Goal: Task Accomplishment & Management: Manage account settings

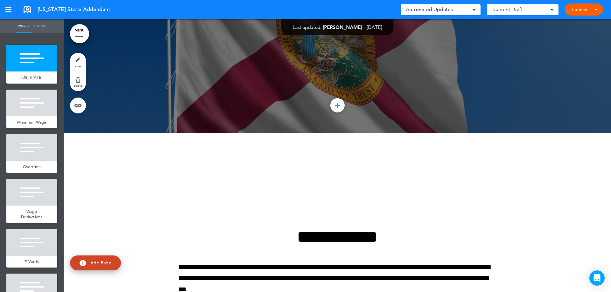
click at [28, 119] on div "Minimum Wage" at bounding box center [31, 122] width 51 height 12
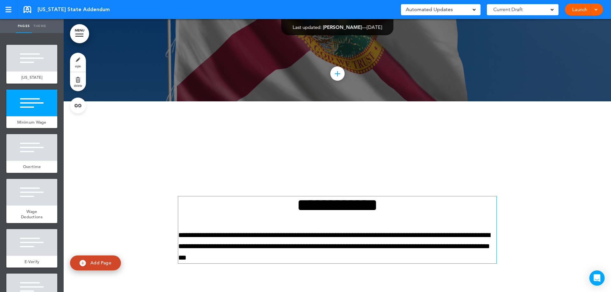
scroll to position [273, 0]
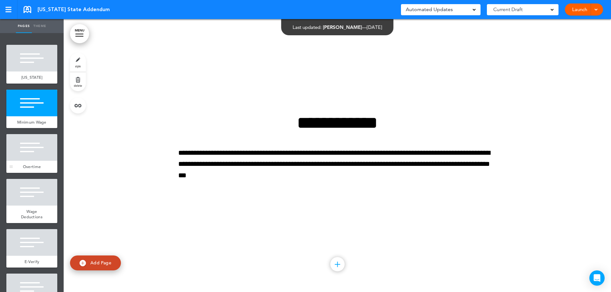
click at [35, 158] on div at bounding box center [31, 147] width 51 height 27
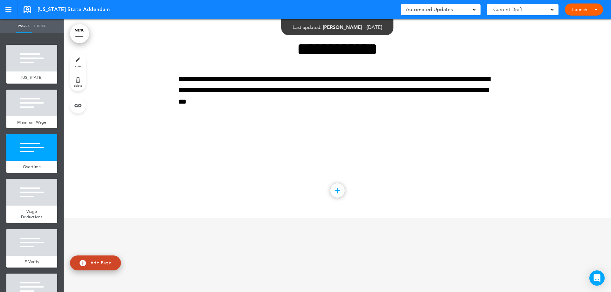
scroll to position [546, 0]
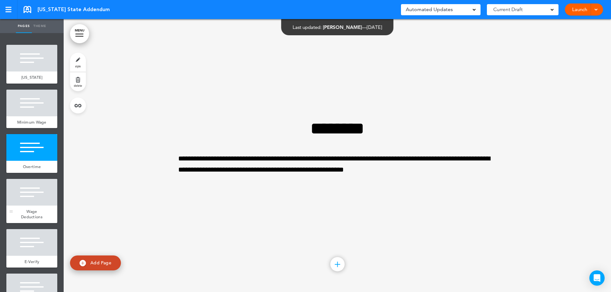
click at [16, 206] on div at bounding box center [31, 192] width 51 height 27
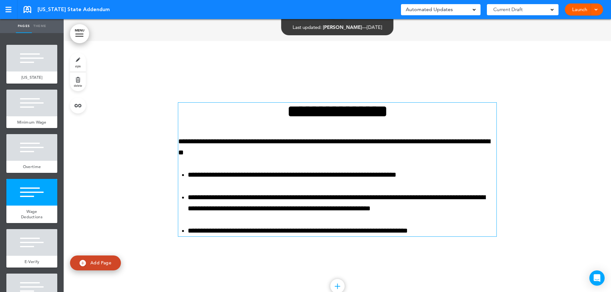
scroll to position [820, 0]
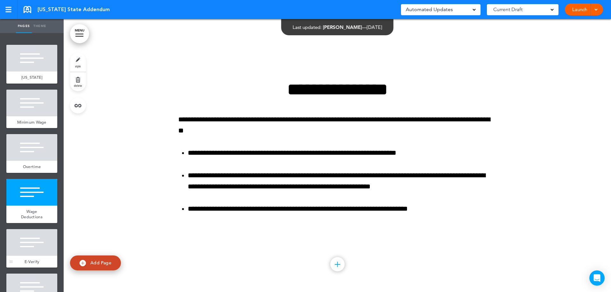
click at [24, 253] on div at bounding box center [31, 242] width 51 height 27
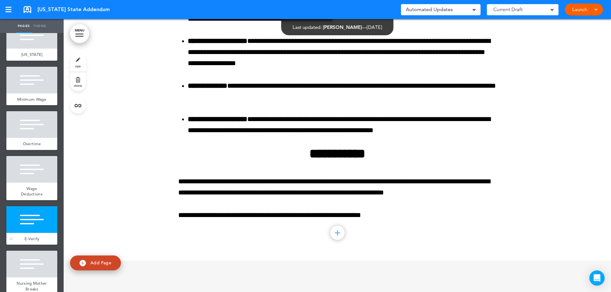
scroll to position [64, 0]
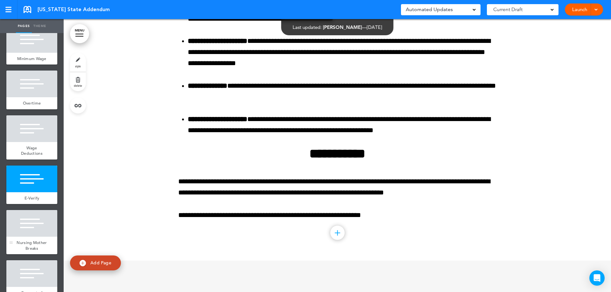
click at [32, 235] on div at bounding box center [31, 223] width 51 height 27
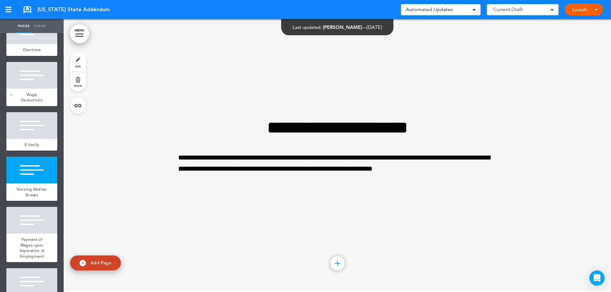
scroll to position [127, 0]
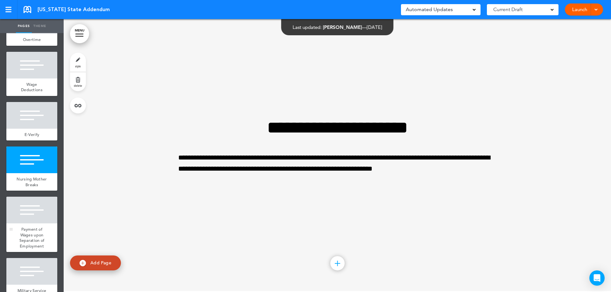
click at [24, 223] on div at bounding box center [31, 210] width 51 height 27
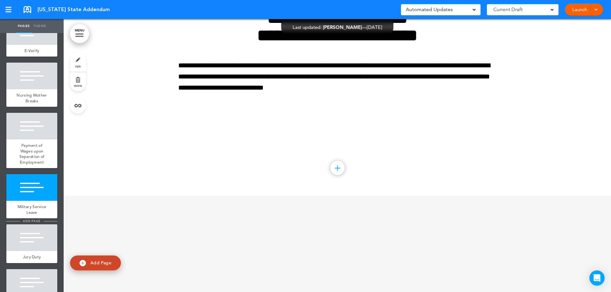
scroll to position [223, 0]
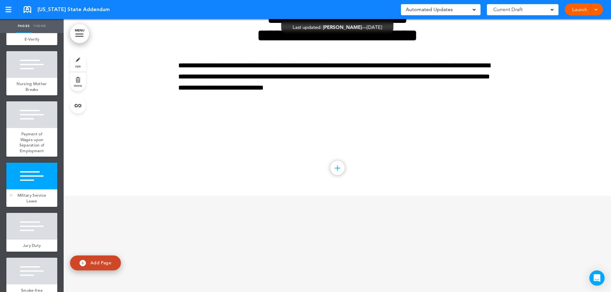
click at [28, 204] on span "Military Service Leave" at bounding box center [31, 198] width 29 height 11
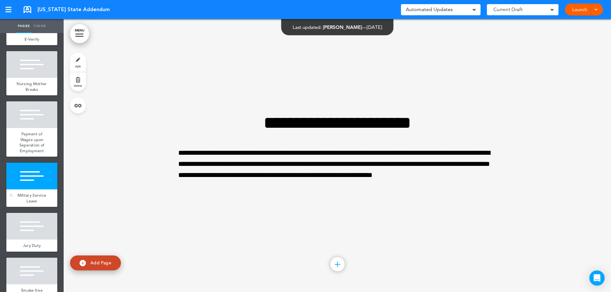
scroll to position [2041, 0]
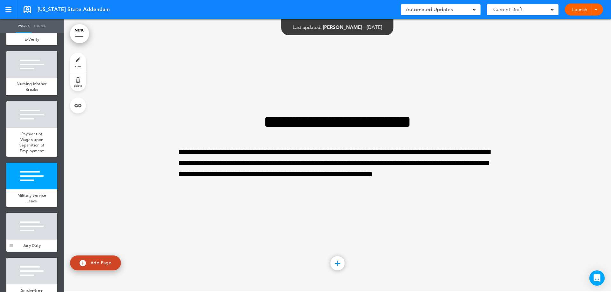
click at [26, 240] on div at bounding box center [31, 226] width 51 height 27
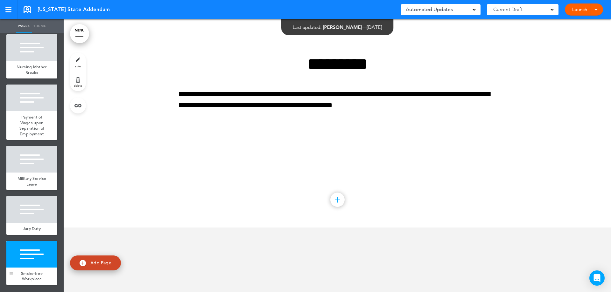
scroll to position [251, 0]
click at [35, 252] on div at bounding box center [31, 254] width 51 height 27
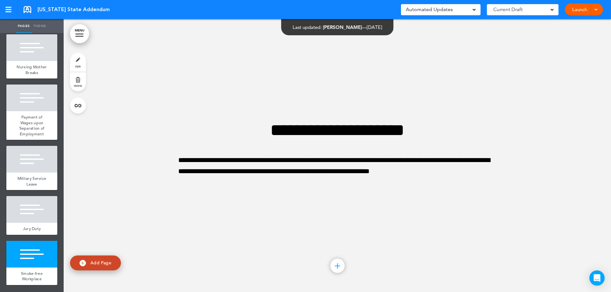
scroll to position [2587, 0]
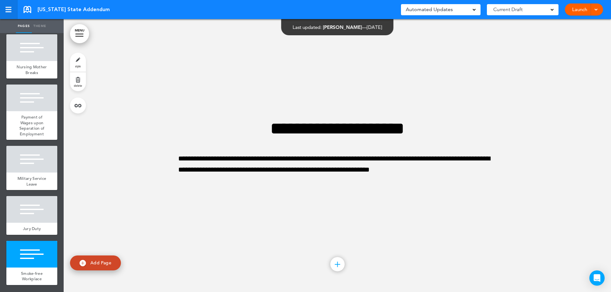
click at [9, 12] on div at bounding box center [8, 11] width 6 height 1
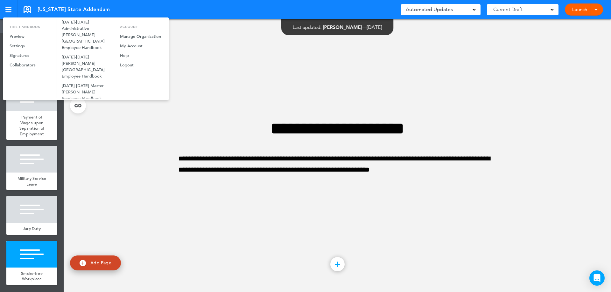
scroll to position [213, 0]
click at [30, 8] on div at bounding box center [305, 146] width 611 height 292
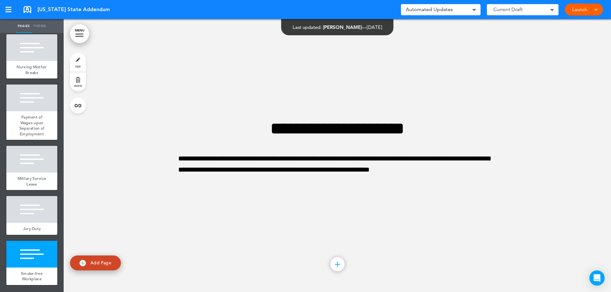
click at [27, 12] on link at bounding box center [28, 9] width 8 height 7
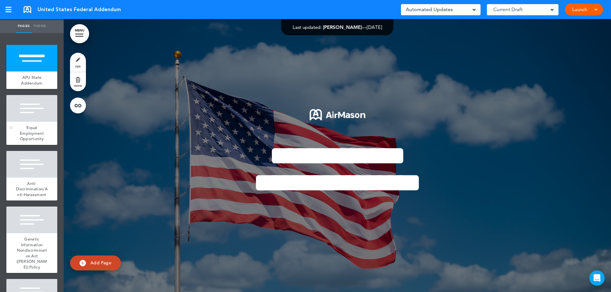
click at [29, 107] on div at bounding box center [31, 108] width 51 height 27
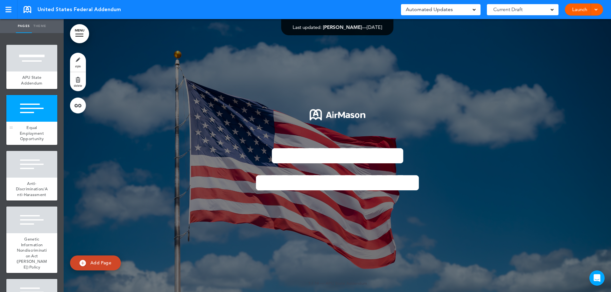
scroll to position [273, 0]
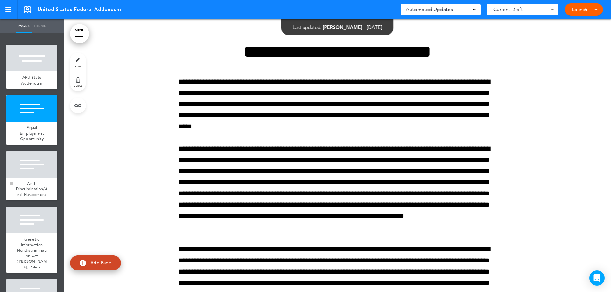
click at [20, 175] on div at bounding box center [31, 164] width 51 height 27
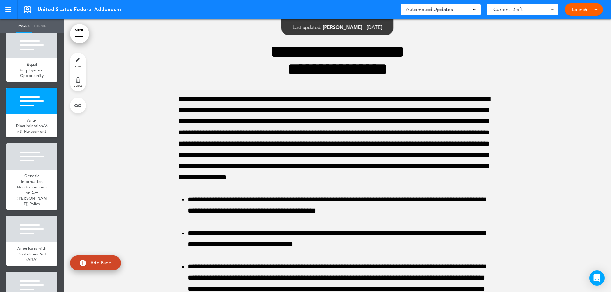
scroll to position [64, 0]
click at [23, 170] on div at bounding box center [31, 156] width 51 height 27
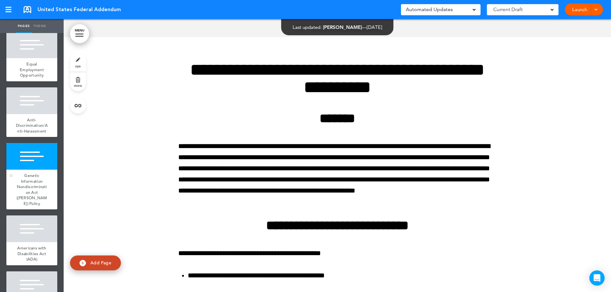
scroll to position [1713, 0]
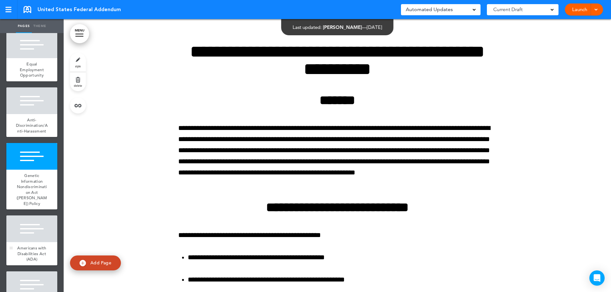
click at [30, 226] on div at bounding box center [31, 229] width 51 height 27
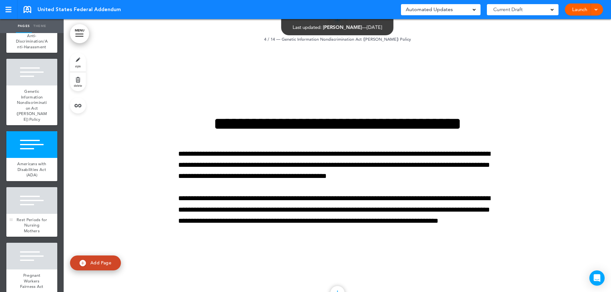
scroll to position [159, 0]
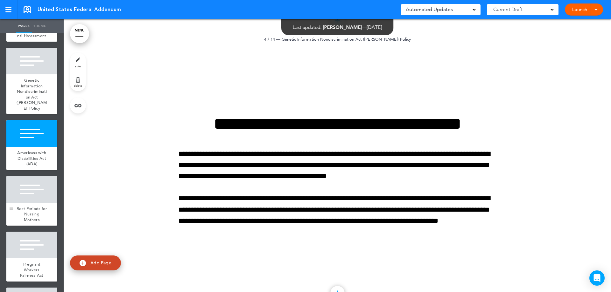
click at [28, 203] on div at bounding box center [31, 189] width 51 height 27
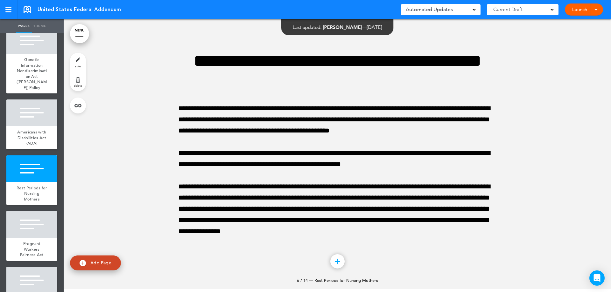
scroll to position [191, 0]
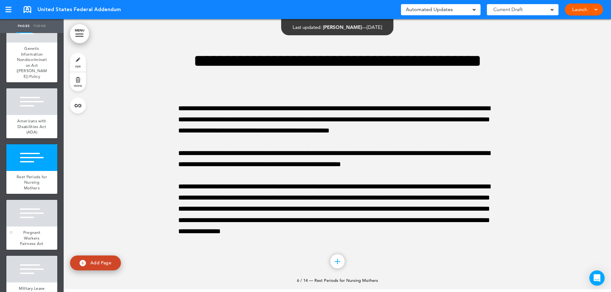
click at [24, 223] on div at bounding box center [31, 213] width 51 height 27
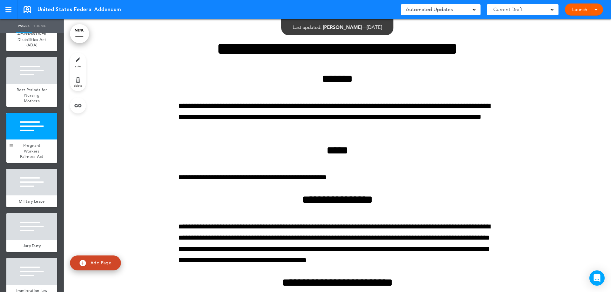
scroll to position [286, 0]
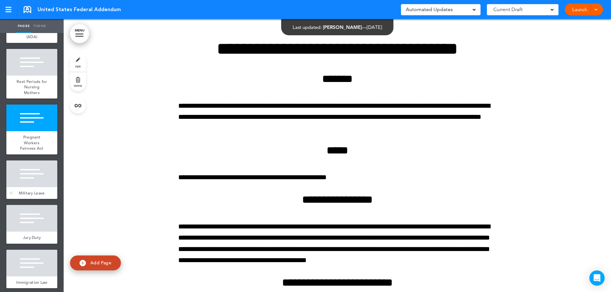
click at [24, 196] on span "Military Leave" at bounding box center [32, 193] width 26 height 5
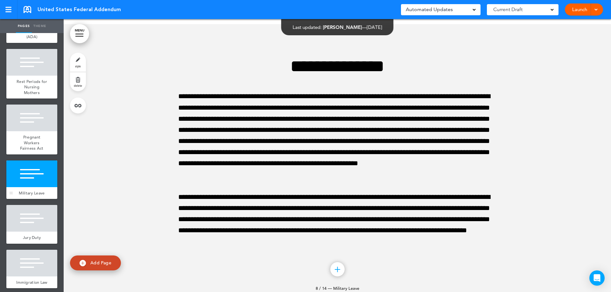
scroll to position [3978, 0]
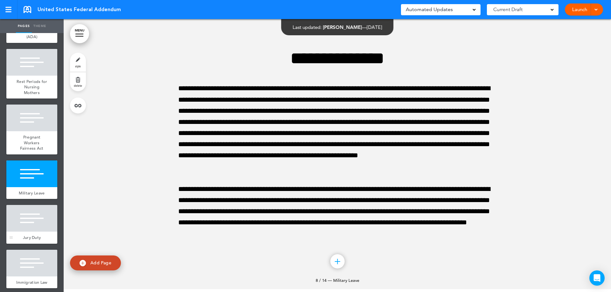
click at [17, 226] on div at bounding box center [31, 218] width 51 height 27
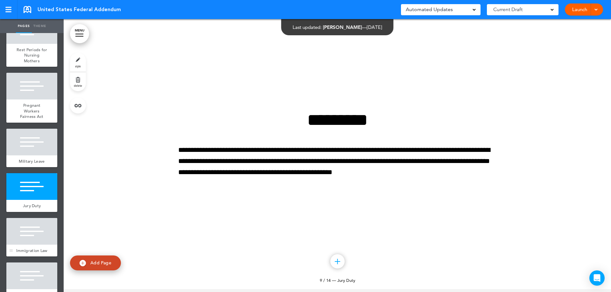
scroll to position [350, 0]
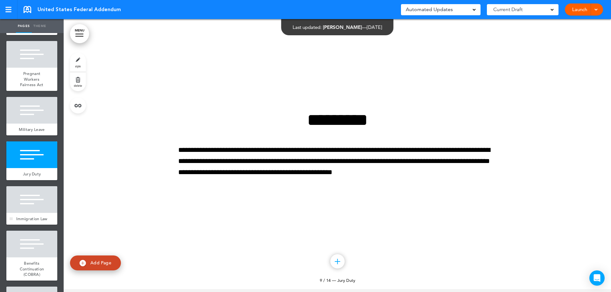
click at [24, 222] on span "Immigration Law" at bounding box center [31, 218] width 31 height 5
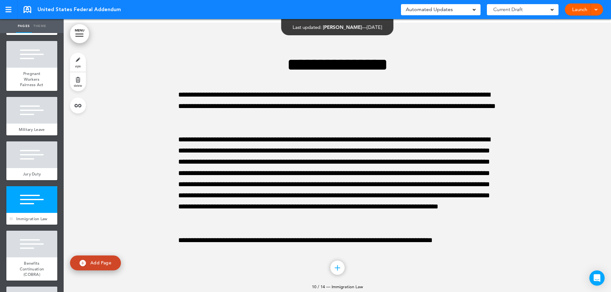
scroll to position [4524, 0]
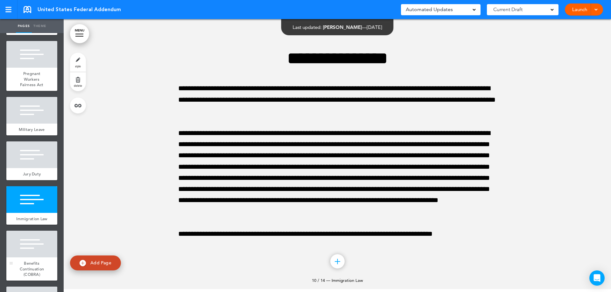
click at [43, 275] on div "Benefits Continuation (COBRA)" at bounding box center [31, 269] width 51 height 23
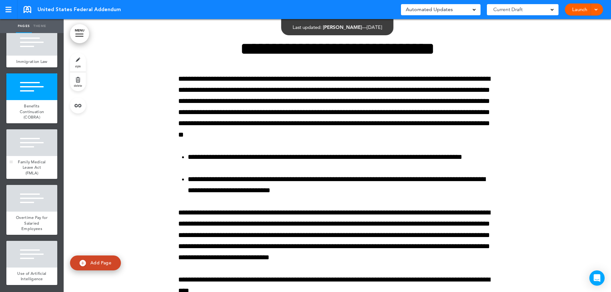
scroll to position [509, 0]
click at [22, 156] on div at bounding box center [31, 142] width 51 height 27
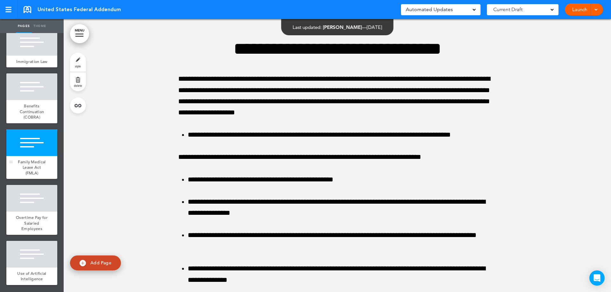
scroll to position [524, 0]
click at [31, 201] on div at bounding box center [31, 198] width 51 height 27
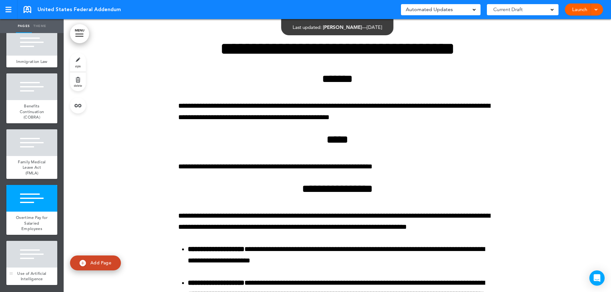
click at [32, 275] on span "Use of Artificial Intelligence" at bounding box center [31, 276] width 29 height 11
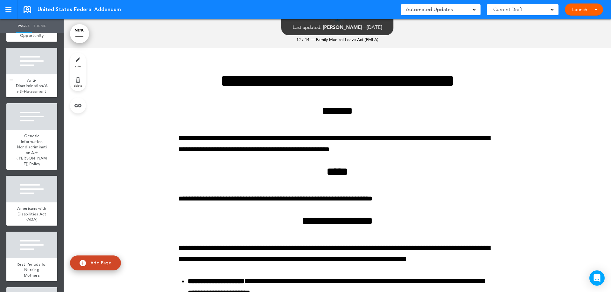
scroll to position [127, 0]
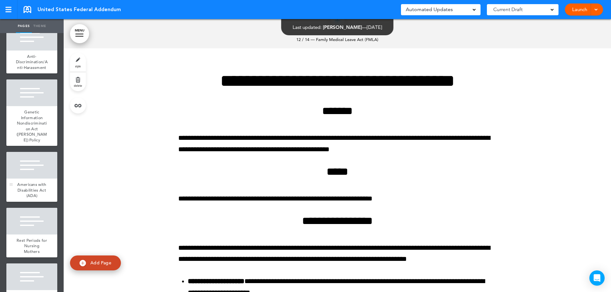
click at [19, 181] on div "Americans with Disabilities Act (ADA)" at bounding box center [31, 190] width 51 height 23
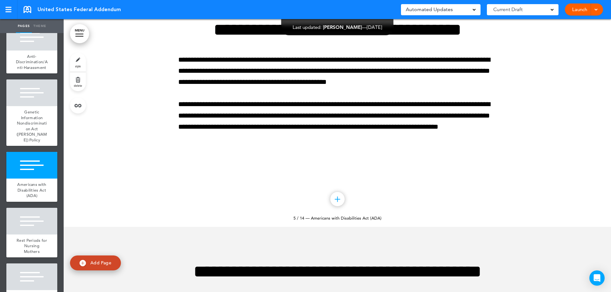
scroll to position [2660, 0]
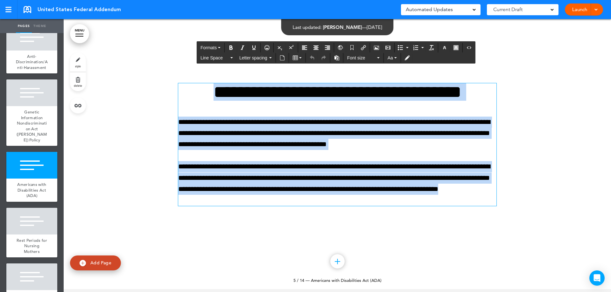
drag, startPoint x: 220, startPoint y: 200, endPoint x: 158, endPoint y: 96, distance: 121.1
click at [158, 96] on div "**********" at bounding box center [337, 152] width 547 height 273
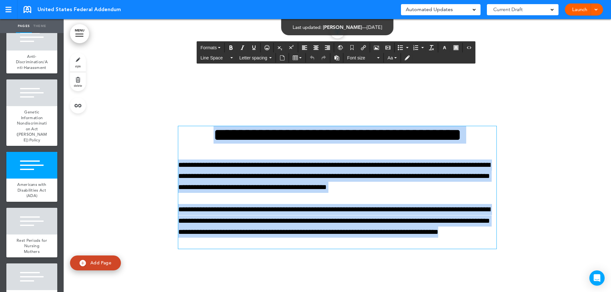
scroll to position [2565, 0]
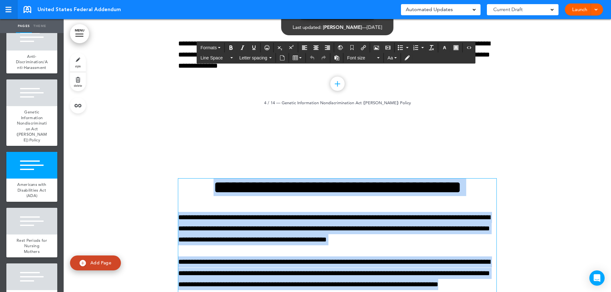
click at [10, 12] on div at bounding box center [8, 11] width 6 height 1
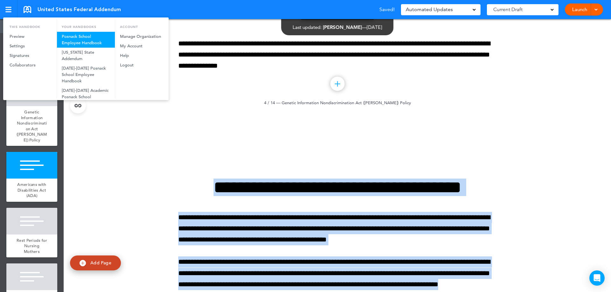
click at [82, 38] on link "Posnack School Employee Handbook" at bounding box center [86, 40] width 58 height 16
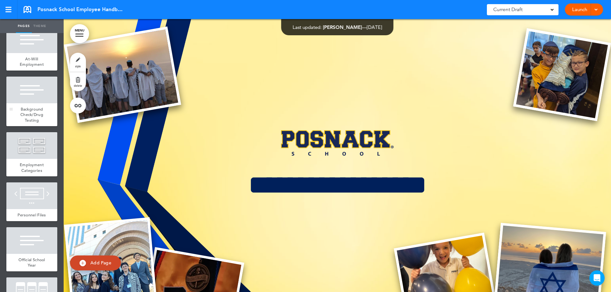
click at [29, 123] on span "Background Check/Drug Testing" at bounding box center [31, 115] width 23 height 17
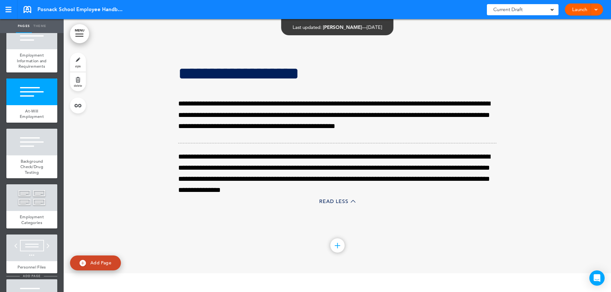
scroll to position [541, 0]
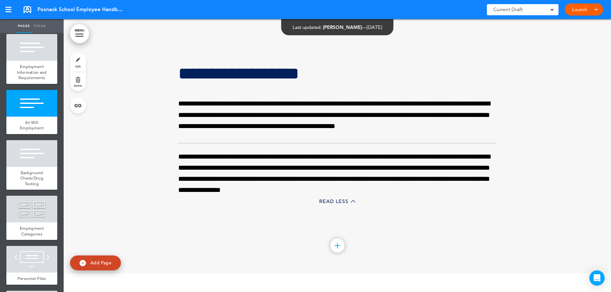
click at [92, 257] on link "Add Page" at bounding box center [95, 263] width 51 height 15
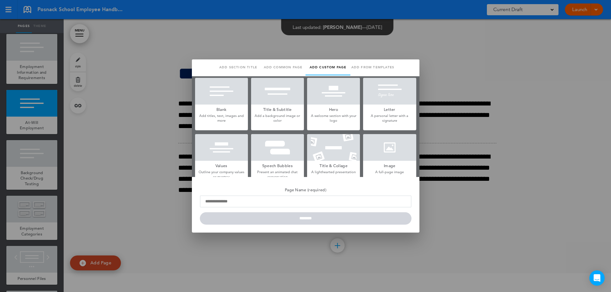
scroll to position [0, 0]
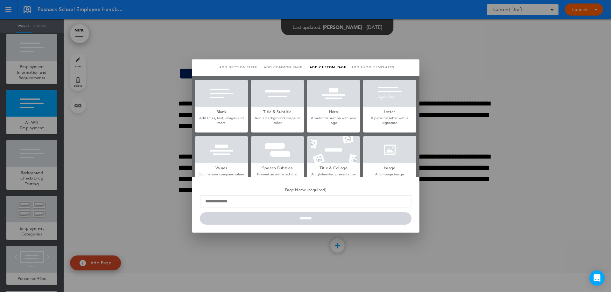
click at [233, 117] on p "Add titles, text, images and more" at bounding box center [221, 121] width 53 height 10
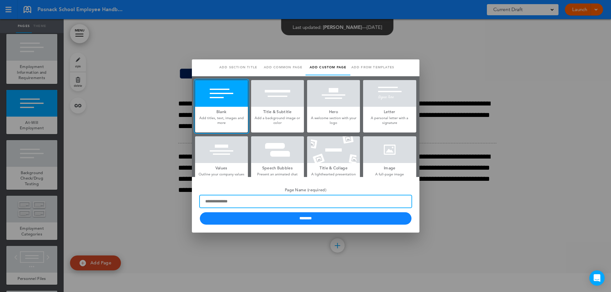
click at [241, 202] on input "Page Name (required)" at bounding box center [306, 202] width 212 height 12
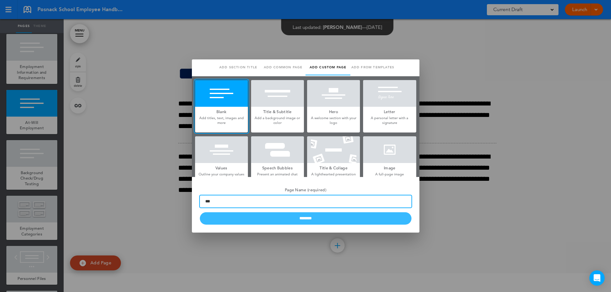
type input "***"
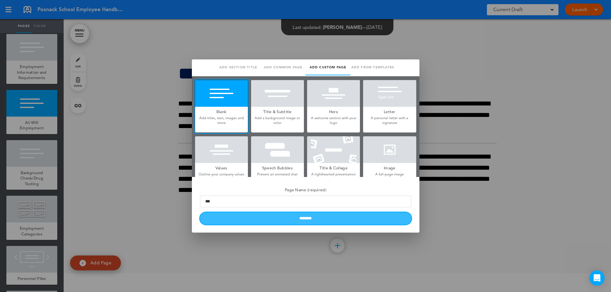
click at [269, 217] on input "********" at bounding box center [306, 218] width 212 height 12
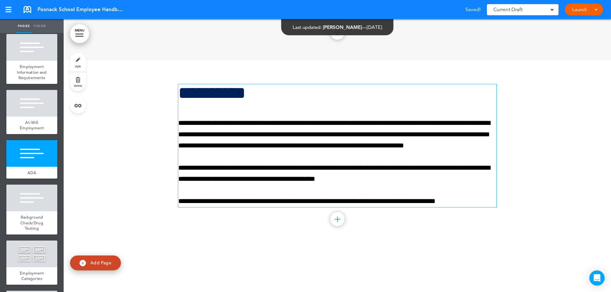
scroll to position [3562, 0]
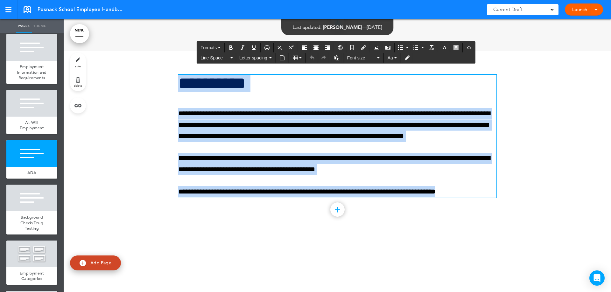
drag, startPoint x: 412, startPoint y: 190, endPoint x: 177, endPoint y: 85, distance: 257.0
click at [178, 85] on div "**********" at bounding box center [337, 136] width 318 height 123
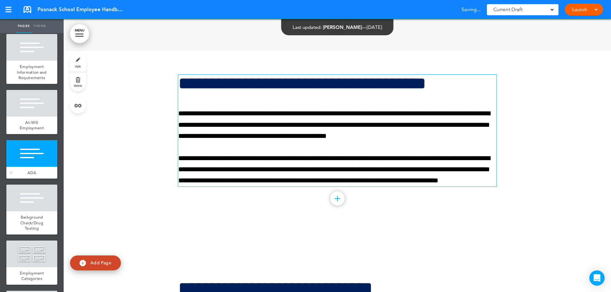
click at [24, 163] on div at bounding box center [31, 153] width 51 height 27
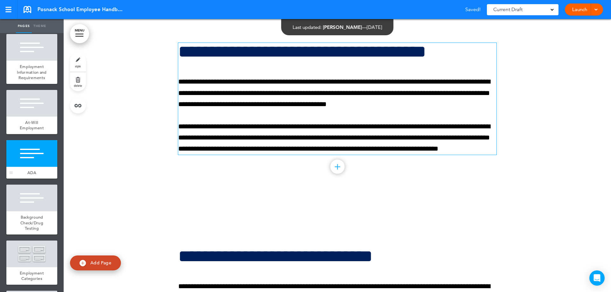
scroll to position [3593, 0]
click at [80, 68] on link "style" at bounding box center [78, 62] width 16 height 19
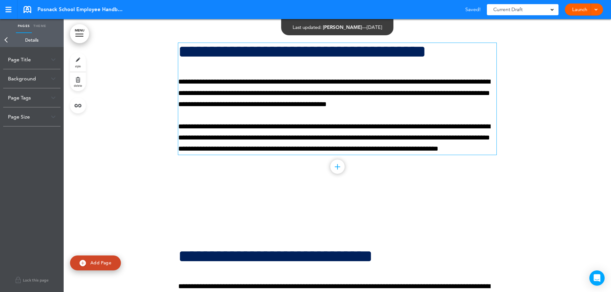
click at [52, 62] on div "Page Title" at bounding box center [31, 59] width 57 height 19
drag, startPoint x: 26, startPoint y: 83, endPoint x: 1, endPoint y: 96, distance: 28.3
click at [0, 92] on div "**********" at bounding box center [32, 169] width 64 height 245
type input "**********"
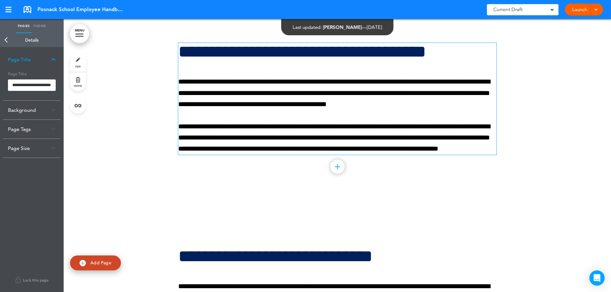
click at [195, 125] on body "Make this page common so it is available in other handbooks. This handbook Prev…" at bounding box center [305, 146] width 611 height 292
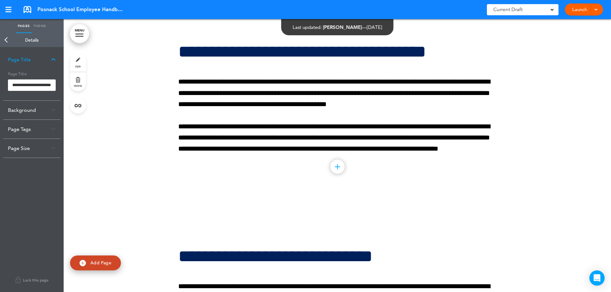
scroll to position [0, 0]
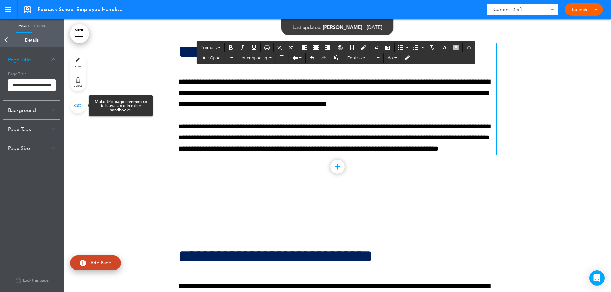
click at [78, 99] on link at bounding box center [78, 106] width 16 height 16
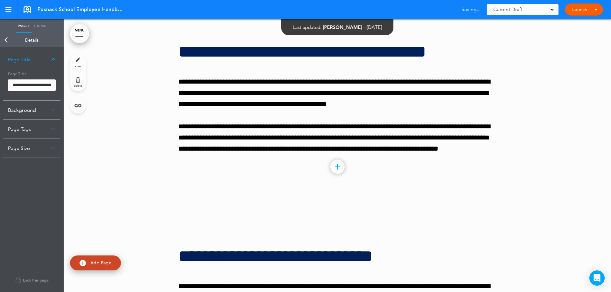
type input "**********"
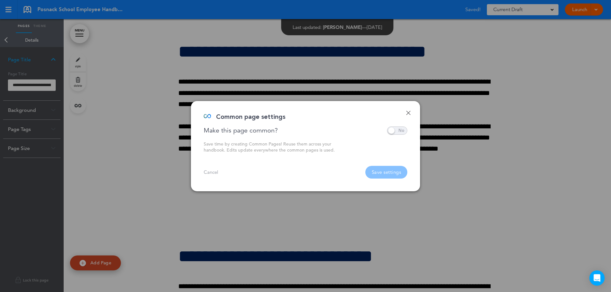
click at [394, 131] on span at bounding box center [397, 131] width 20 height 8
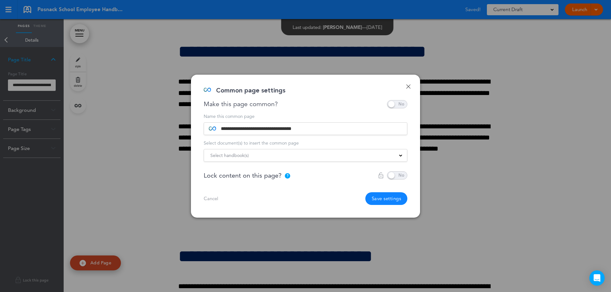
click at [253, 159] on div "Select handbook(s)" at bounding box center [305, 155] width 203 height 7
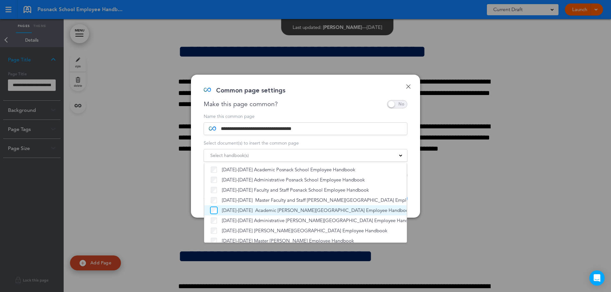
scroll to position [38, 0]
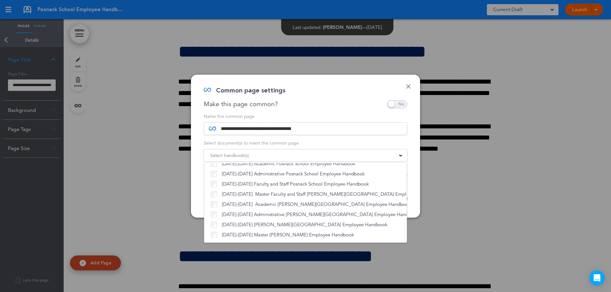
click at [359, 104] on div "Make this page common?" at bounding box center [306, 104] width 204 height 8
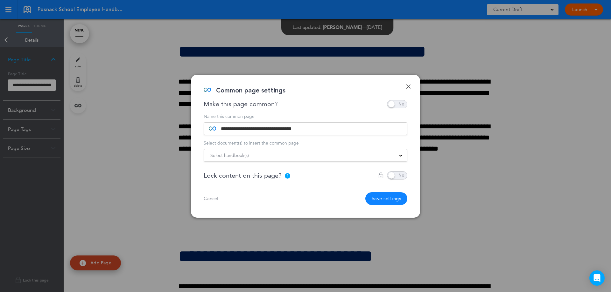
click at [385, 198] on button "Save settings" at bounding box center [386, 198] width 42 height 13
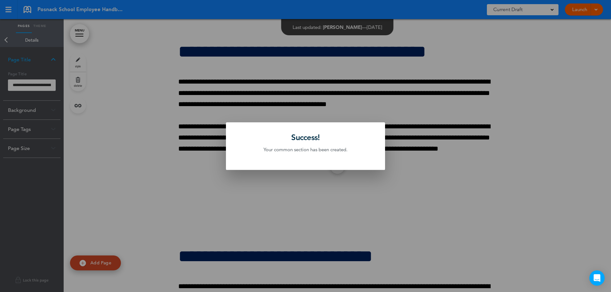
click at [162, 73] on div at bounding box center [305, 146] width 611 height 292
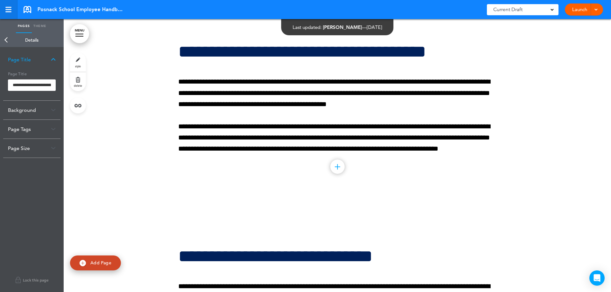
click at [10, 8] on div at bounding box center [8, 9] width 6 height 5
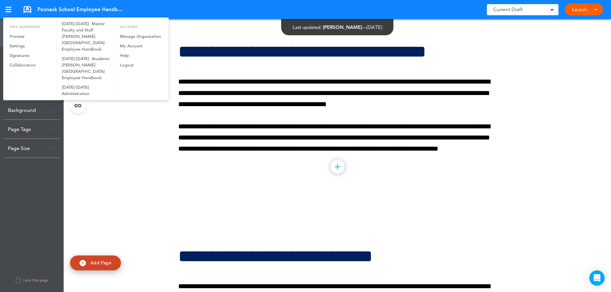
scroll to position [213, 0]
click at [81, 78] on link "[DATE]-[DATE] Master [PERSON_NAME] Employee Handbook" at bounding box center [86, 84] width 58 height 22
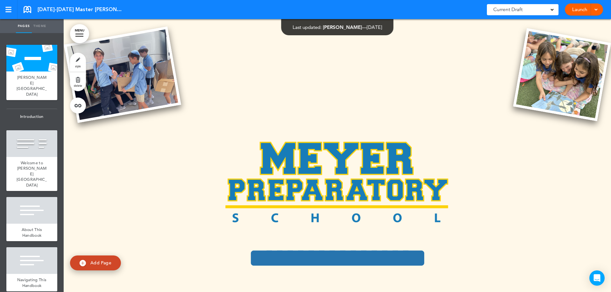
click at [229, 69] on div at bounding box center [337, 227] width 547 height 417
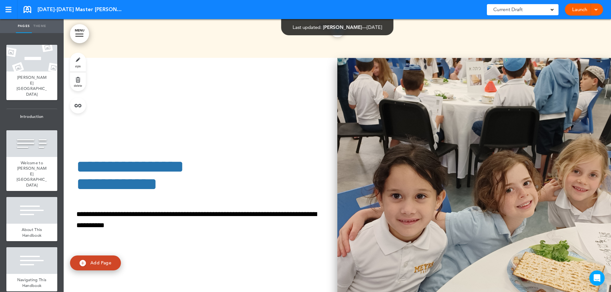
click at [374, 125] on img at bounding box center [474, 194] width 274 height 273
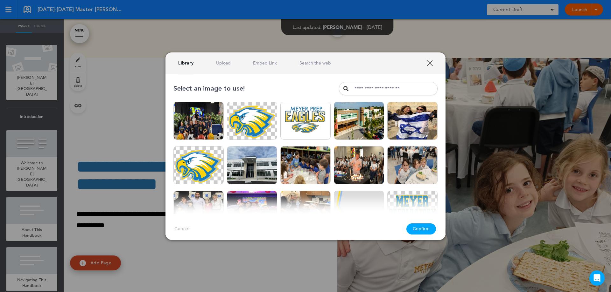
click at [221, 64] on link "Upload" at bounding box center [223, 63] width 15 height 6
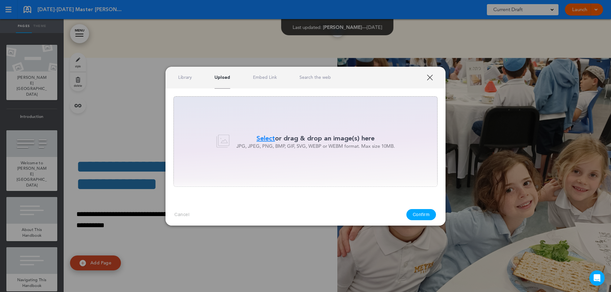
click at [269, 139] on span "Select" at bounding box center [265, 138] width 18 height 9
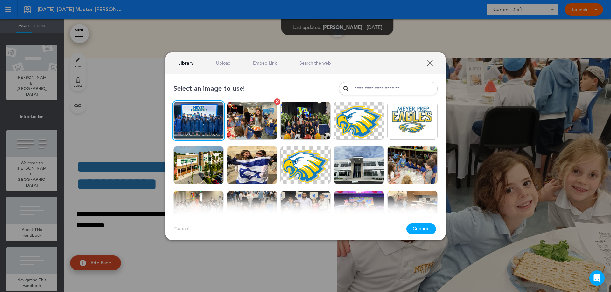
click at [243, 128] on img at bounding box center [252, 121] width 50 height 38
click at [411, 226] on button "Confirm" at bounding box center [421, 229] width 30 height 11
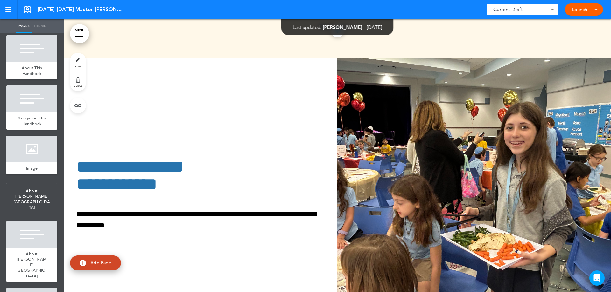
scroll to position [392, 0]
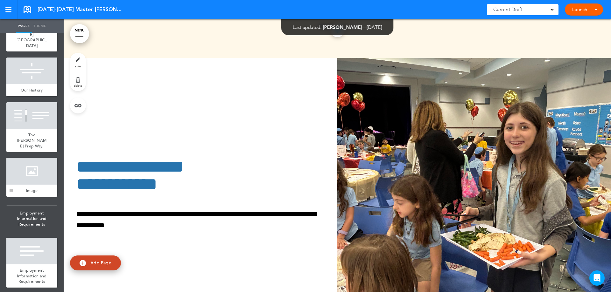
click at [27, 158] on div at bounding box center [31, 171] width 51 height 27
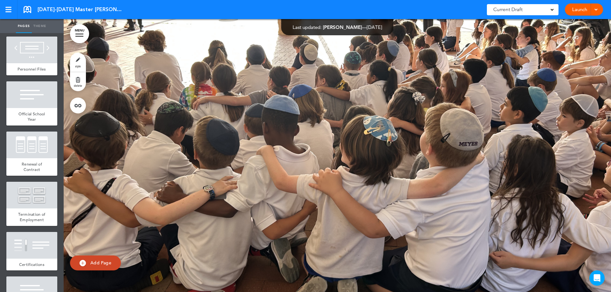
scroll to position [3549, 0]
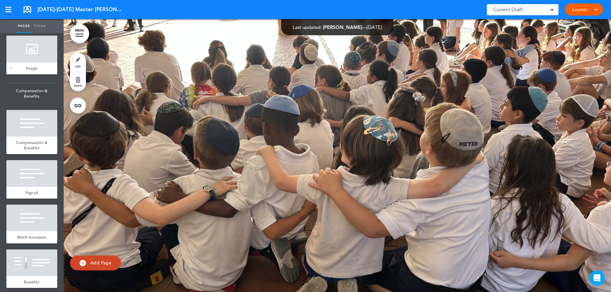
click at [42, 62] on div at bounding box center [31, 49] width 51 height 27
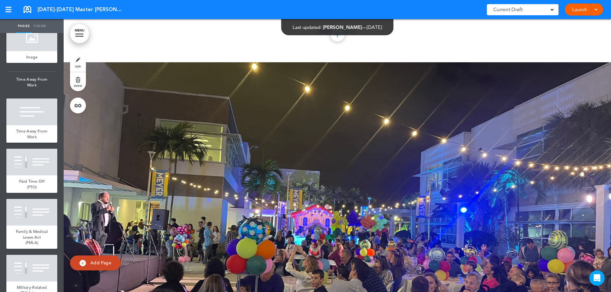
scroll to position [5361, 0]
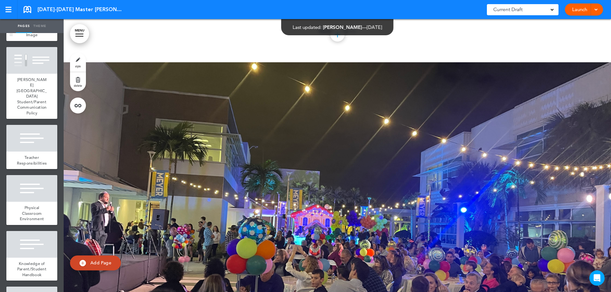
click at [17, 29] on div at bounding box center [31, 15] width 51 height 27
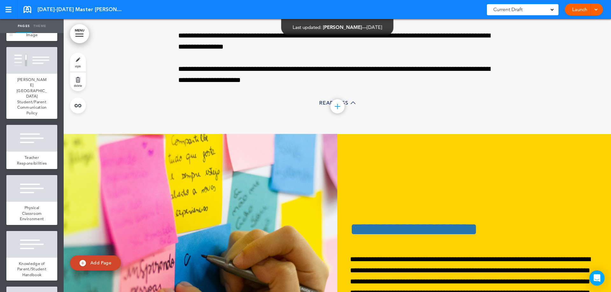
scroll to position [29098, 0]
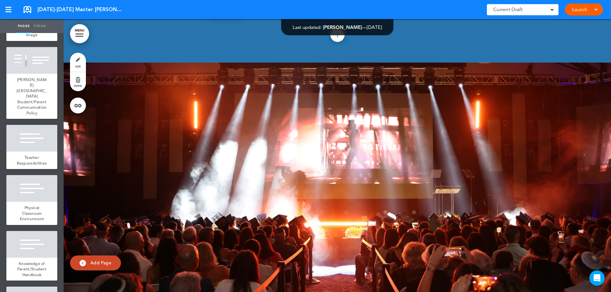
drag, startPoint x: 162, startPoint y: 116, endPoint x: 156, endPoint y: 119, distance: 7.4
click at [156, 119] on div at bounding box center [337, 199] width 547 height 273
click at [252, 147] on div at bounding box center [337, 199] width 547 height 273
click at [77, 67] on span "style" at bounding box center [78, 66] width 6 height 4
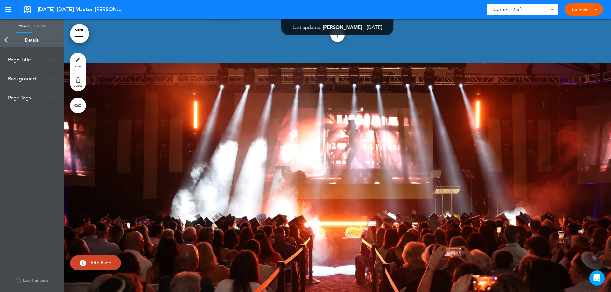
click at [45, 82] on div "Background" at bounding box center [31, 78] width 57 height 19
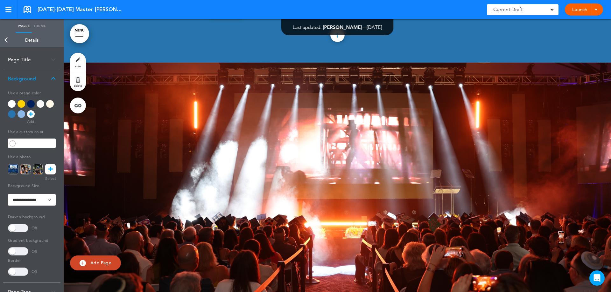
click at [50, 165] on icon at bounding box center [50, 169] width 4 height 10
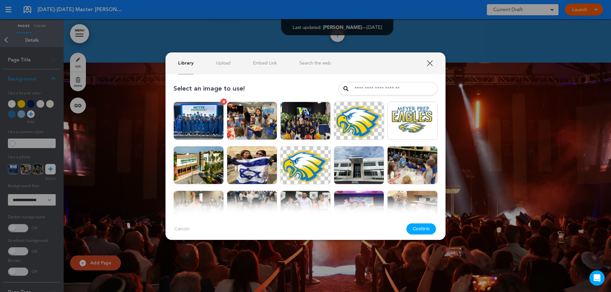
click at [193, 122] on img at bounding box center [198, 121] width 50 height 38
click at [428, 232] on button "Confirm" at bounding box center [421, 229] width 30 height 11
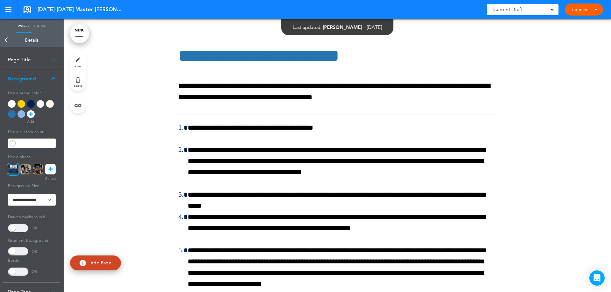
scroll to position [5410, 0]
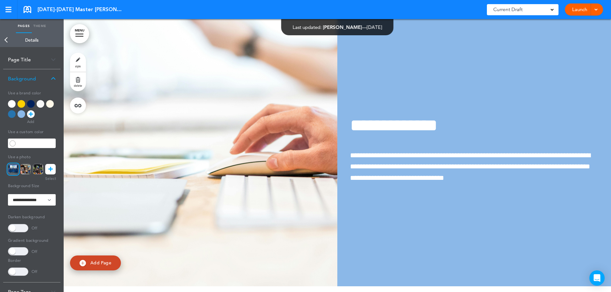
click at [6, 37] on link "Back" at bounding box center [6, 40] width 13 height 14
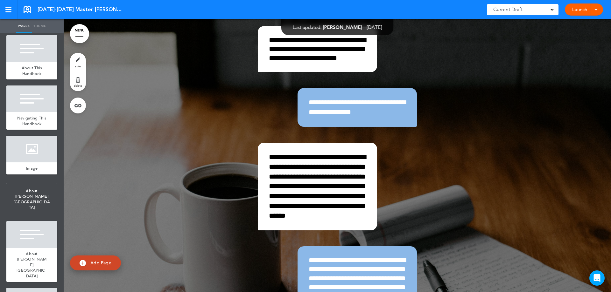
scroll to position [392, 0]
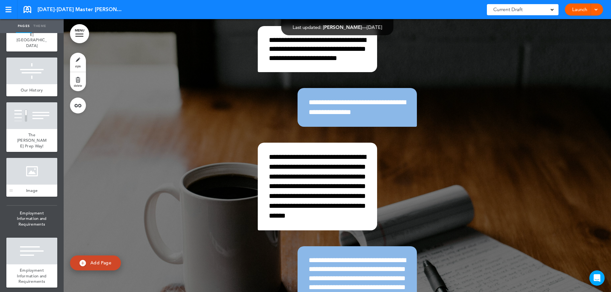
click at [26, 158] on div at bounding box center [31, 171] width 51 height 27
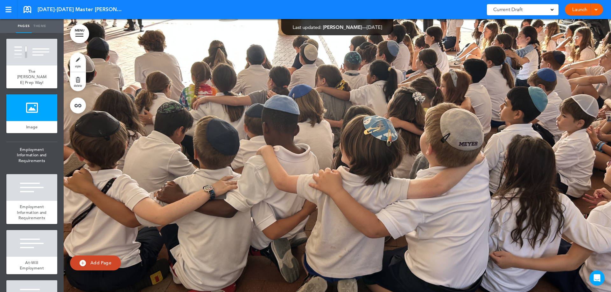
scroll to position [3549, 0]
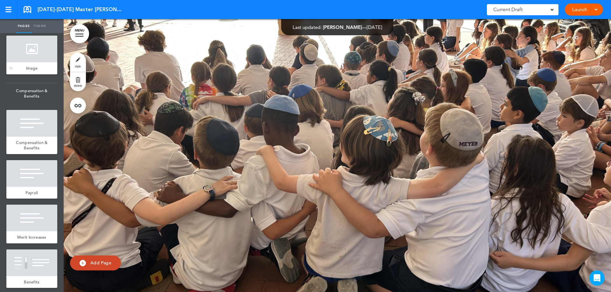
click at [34, 62] on div at bounding box center [31, 49] width 51 height 27
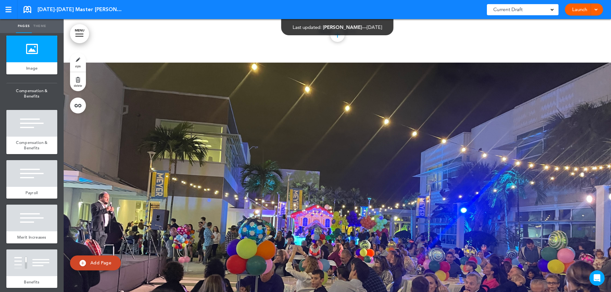
scroll to position [3976, 0]
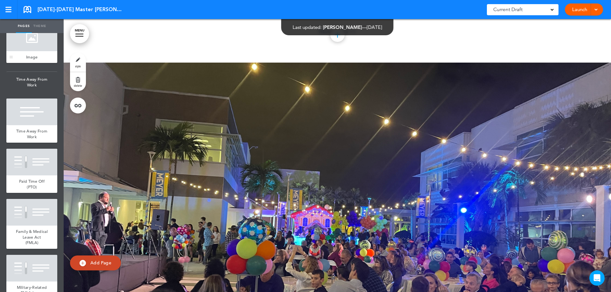
click at [46, 51] on div at bounding box center [31, 37] width 51 height 27
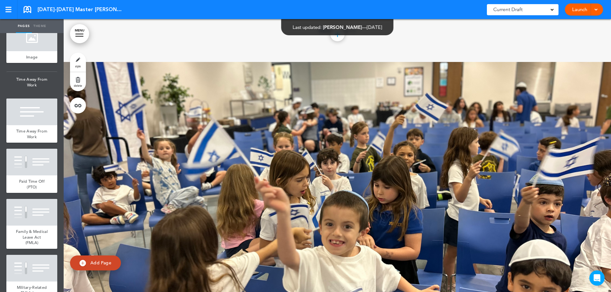
scroll to position [5361, 0]
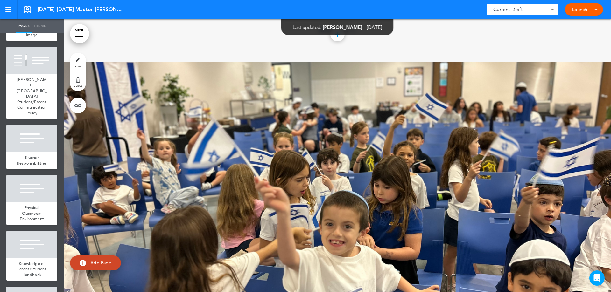
click at [26, 29] on div at bounding box center [31, 15] width 51 height 27
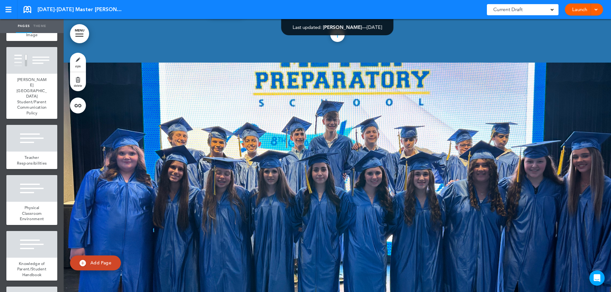
scroll to position [5803, 0]
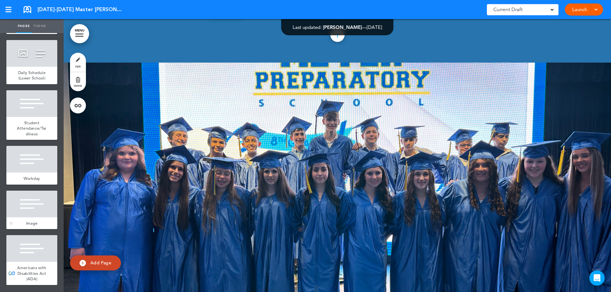
click at [30, 218] on div "Image" at bounding box center [31, 224] width 51 height 12
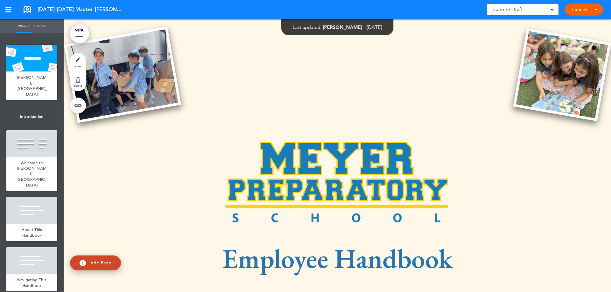
click at [262, 79] on div at bounding box center [337, 227] width 547 height 417
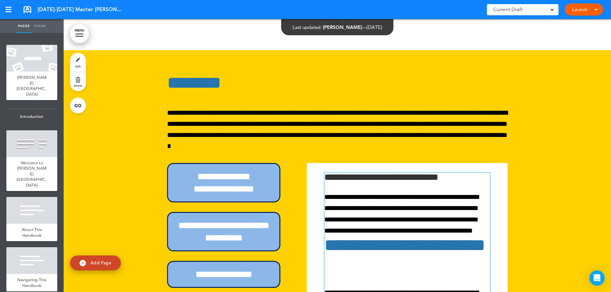
scroll to position [20434, 0]
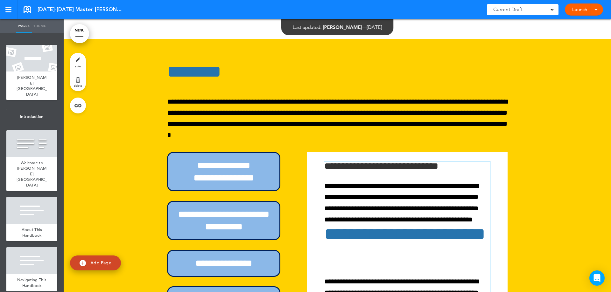
click at [386, 218] on div "**********" at bounding box center [407, 230] width 166 height 137
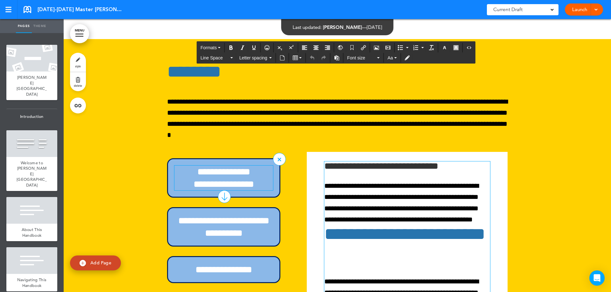
click at [225, 166] on h6 "**********" at bounding box center [223, 178] width 99 height 25
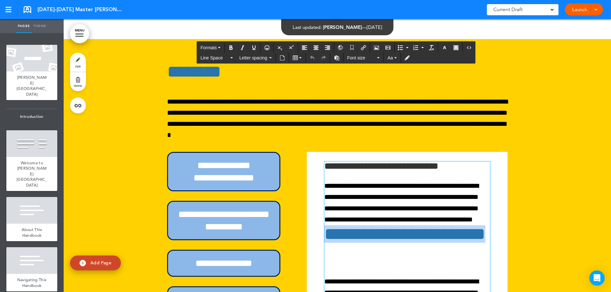
drag, startPoint x: 372, startPoint y: 210, endPoint x: 314, endPoint y: 187, distance: 62.4
click at [314, 187] on div "**********" at bounding box center [406, 230] width 191 height 150
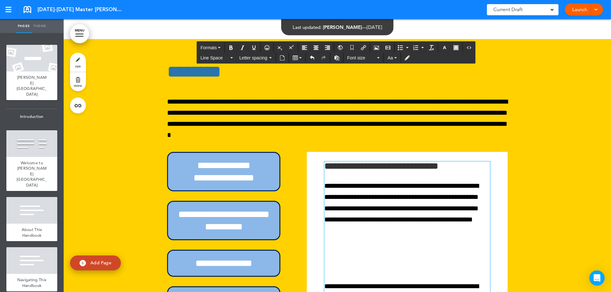
click at [324, 281] on p "**********" at bounding box center [407, 292] width 166 height 22
click at [325, 259] on p at bounding box center [407, 264] width 166 height 11
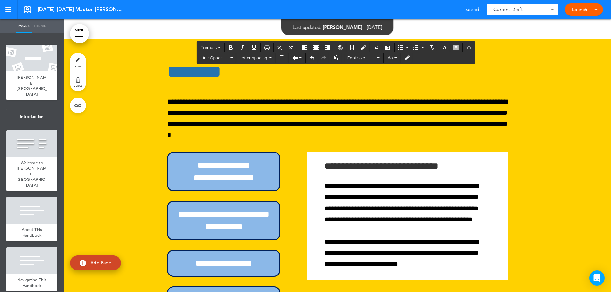
scroll to position [20466, 0]
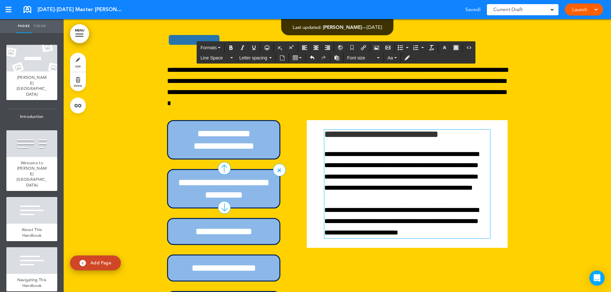
click at [256, 169] on div "**********" at bounding box center [223, 188] width 113 height 39
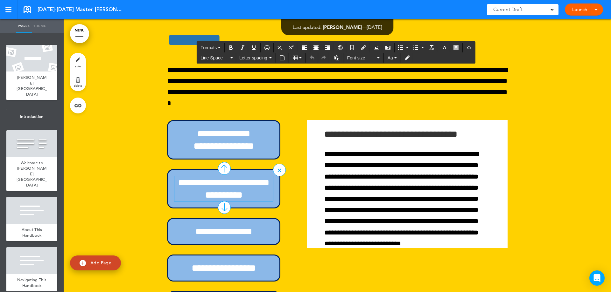
click at [235, 177] on h6 "**********" at bounding box center [223, 189] width 99 height 25
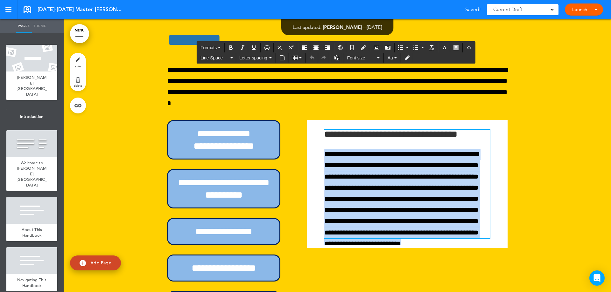
drag, startPoint x: 457, startPoint y: 191, endPoint x: 316, endPoint y: 112, distance: 161.7
click at [316, 123] on div "**********" at bounding box center [406, 183] width 191 height 121
paste div
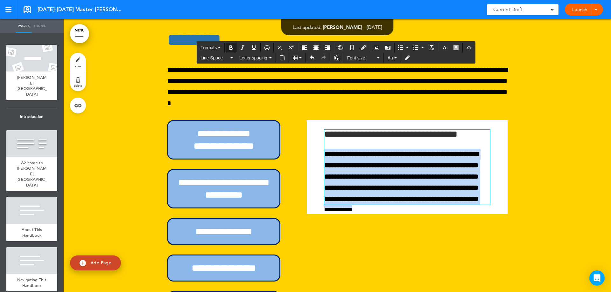
drag, startPoint x: 448, startPoint y: 152, endPoint x: 299, endPoint y: 97, distance: 159.5
click at [299, 120] on div "**********" at bounding box center [337, 219] width 340 height 198
click at [229, 48] on icon "Bold" at bounding box center [230, 47] width 5 height 5
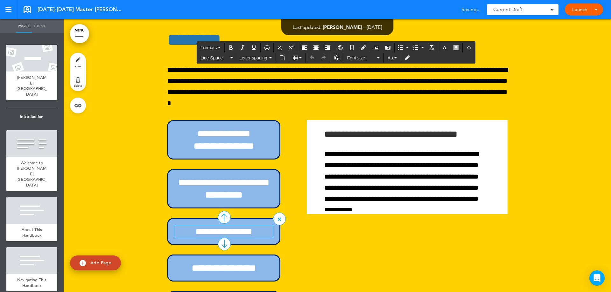
click at [212, 225] on h6 "**********" at bounding box center [223, 231] width 99 height 12
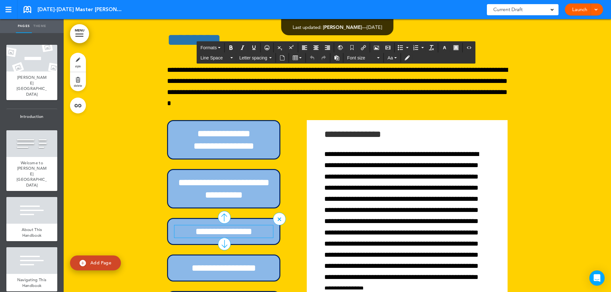
click at [220, 238] on div at bounding box center [224, 244] width 13 height 13
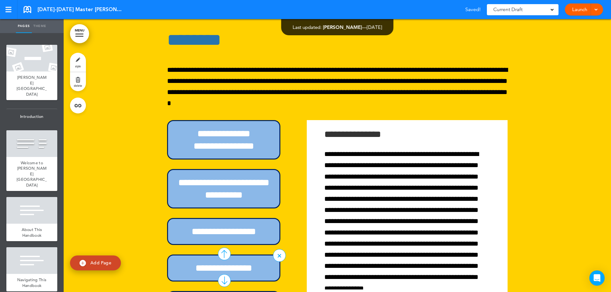
click at [218, 274] on div at bounding box center [224, 280] width 13 height 13
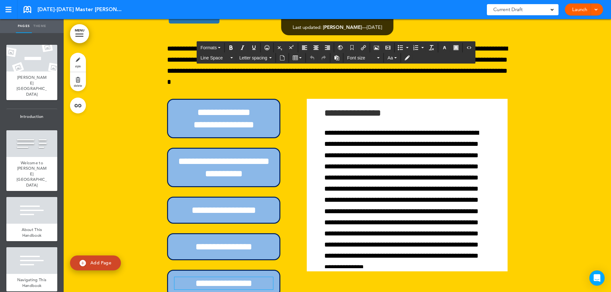
scroll to position [20498, 0]
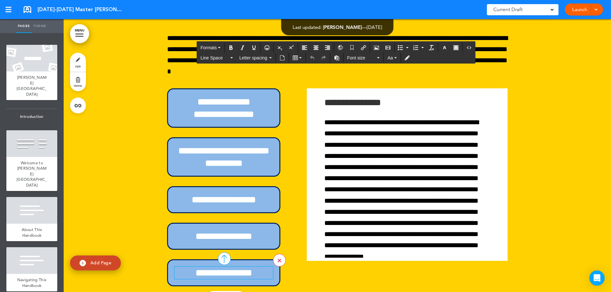
click at [273, 254] on link at bounding box center [279, 260] width 13 height 13
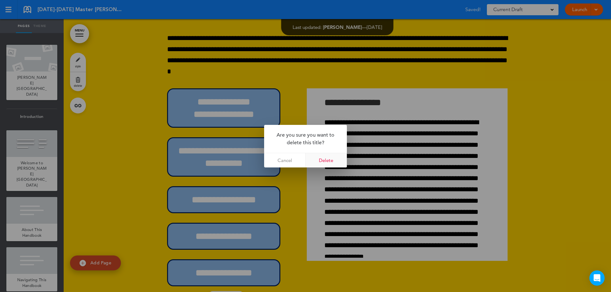
click at [321, 163] on link "Delete" at bounding box center [325, 160] width 41 height 14
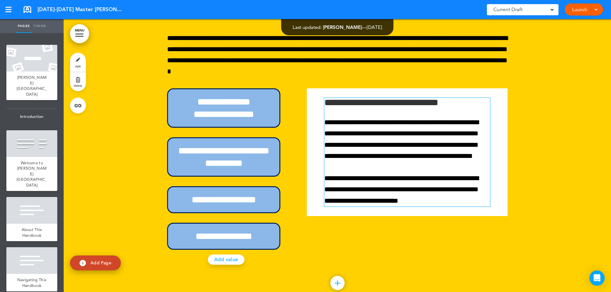
click at [401, 162] on p at bounding box center [407, 167] width 166 height 11
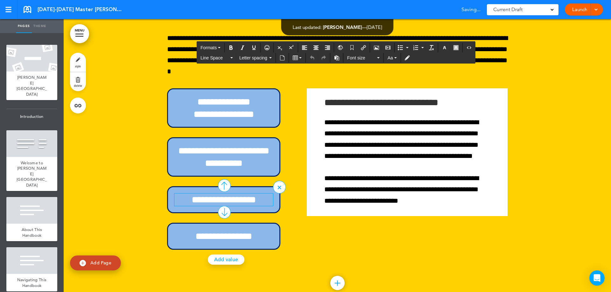
click at [220, 194] on h6 "**********" at bounding box center [223, 200] width 99 height 12
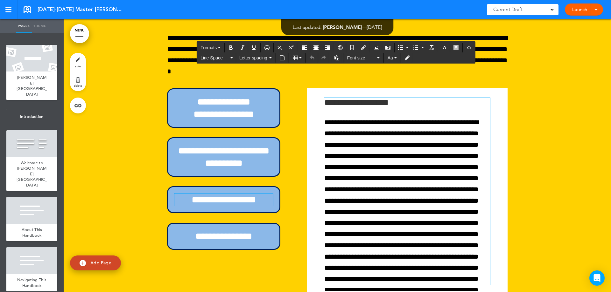
drag, startPoint x: 454, startPoint y: 167, endPoint x: 449, endPoint y: 166, distance: 5.2
click at [454, 167] on p "**********" at bounding box center [407, 201] width 166 height 168
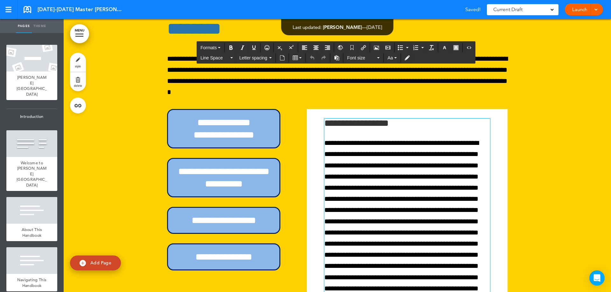
scroll to position [20466, 0]
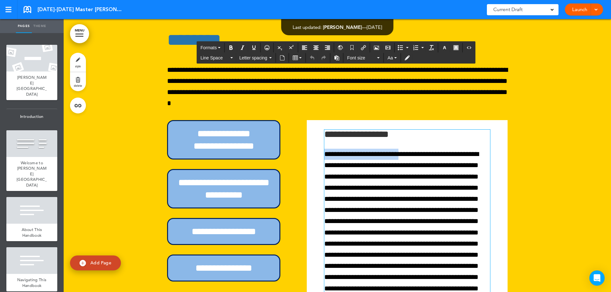
drag, startPoint x: 387, startPoint y: 114, endPoint x: 315, endPoint y: 115, distance: 72.2
click at [316, 123] on div "**********" at bounding box center [406, 223] width 191 height 200
click at [418, 149] on p "**********" at bounding box center [407, 233] width 166 height 168
drag, startPoint x: 466, startPoint y: 112, endPoint x: 427, endPoint y: 113, distance: 39.5
click at [427, 149] on p "**********" at bounding box center [407, 233] width 166 height 168
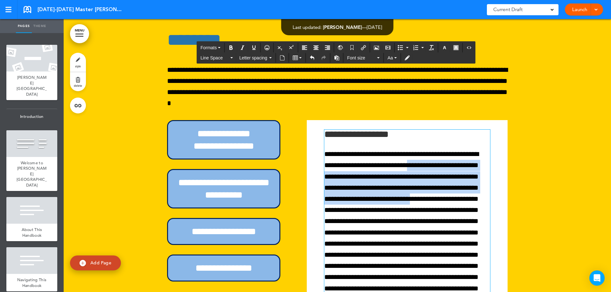
drag, startPoint x: 375, startPoint y: 123, endPoint x: 343, endPoint y: 158, distance: 47.3
click at [343, 158] on p "**********" at bounding box center [407, 233] width 166 height 168
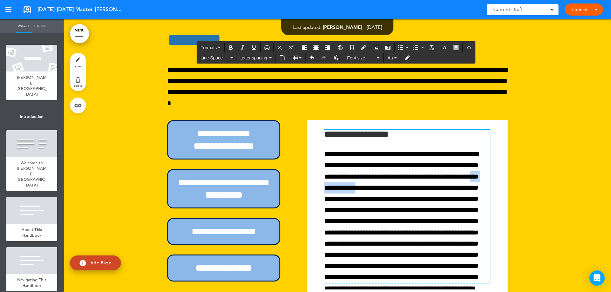
drag, startPoint x: 442, startPoint y: 134, endPoint x: 398, endPoint y: 136, distance: 43.6
click at [398, 149] on p "**********" at bounding box center [407, 216] width 166 height 134
click at [403, 149] on p "**********" at bounding box center [407, 216] width 166 height 134
click at [410, 162] on p "**********" at bounding box center [407, 216] width 166 height 134
click at [249, 262] on h6 "**********" at bounding box center [223, 268] width 99 height 12
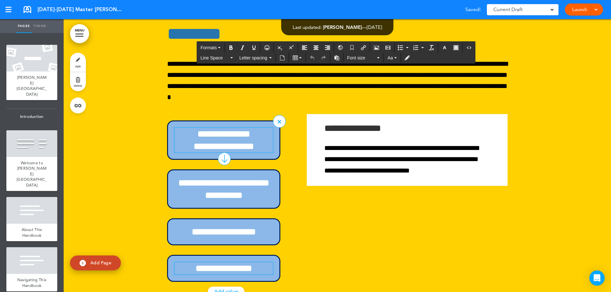
scroll to position [20472, 0]
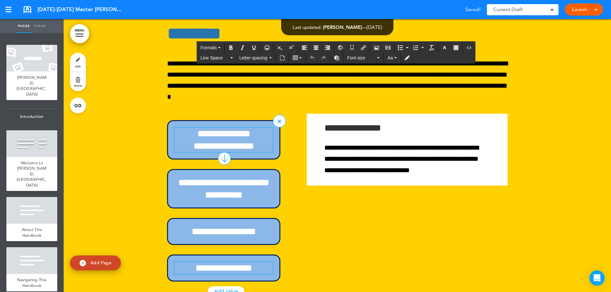
click at [234, 128] on h6 "**********" at bounding box center [223, 140] width 99 height 25
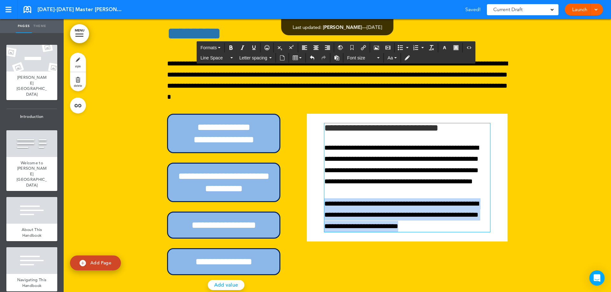
drag, startPoint x: 365, startPoint y: 184, endPoint x: 323, endPoint y: 161, distance: 48.3
click at [319, 163] on div "**********" at bounding box center [406, 177] width 191 height 121
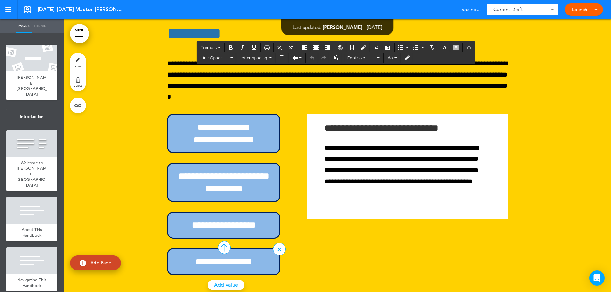
click at [227, 256] on h6 "**********" at bounding box center [223, 262] width 99 height 12
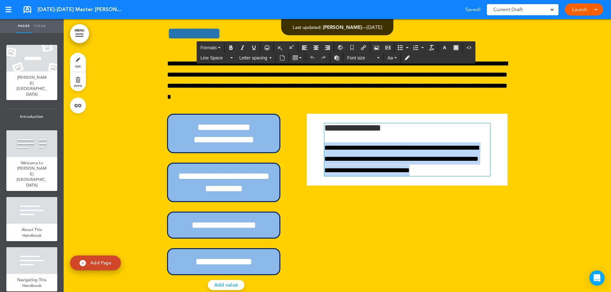
drag, startPoint x: 329, startPoint y: 119, endPoint x: 316, endPoint y: 109, distance: 16.5
click at [316, 117] on div "**********" at bounding box center [406, 150] width 191 height 66
paste div
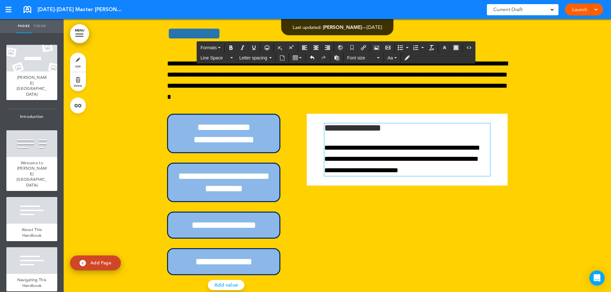
click at [492, 184] on div "**********" at bounding box center [337, 195] width 340 height 162
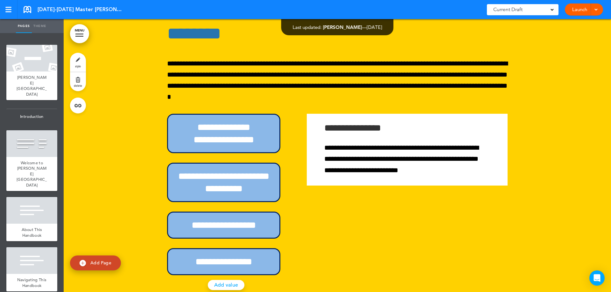
scroll to position [1441, 0]
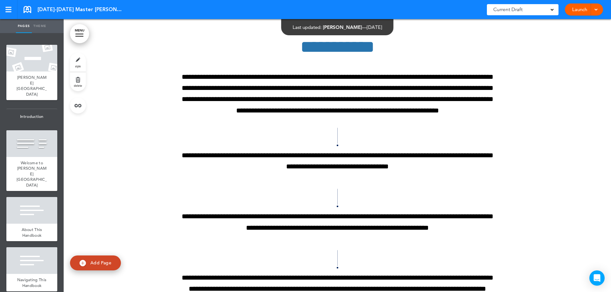
click at [39, 160] on span "Welcome to [PERSON_NAME][GEOGRAPHIC_DATA]" at bounding box center [32, 174] width 31 height 28
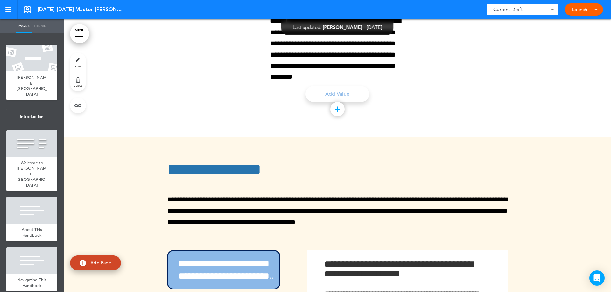
click at [26, 162] on span "Welcome to [PERSON_NAME][GEOGRAPHIC_DATA]" at bounding box center [32, 174] width 31 height 28
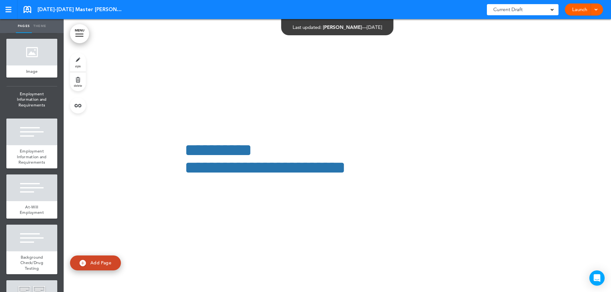
scroll to position [509, 0]
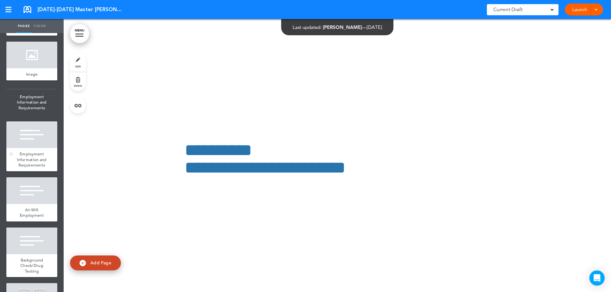
click at [32, 151] on span "Employment Information and Requirements" at bounding box center [32, 159] width 30 height 17
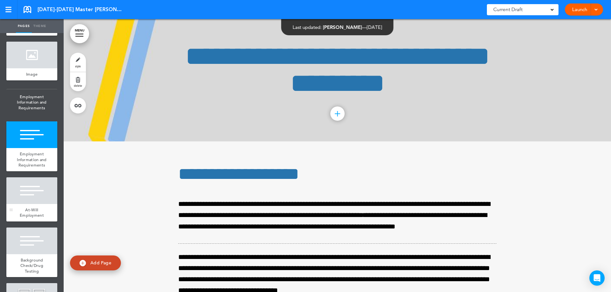
click at [24, 177] on div at bounding box center [31, 190] width 51 height 27
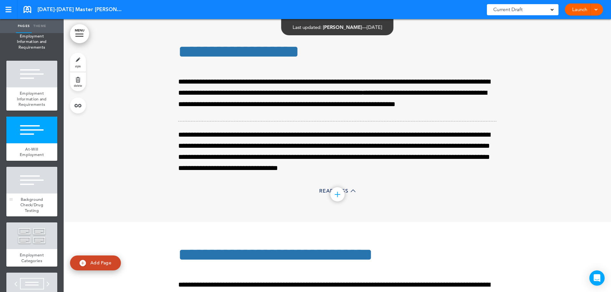
scroll to position [572, 0]
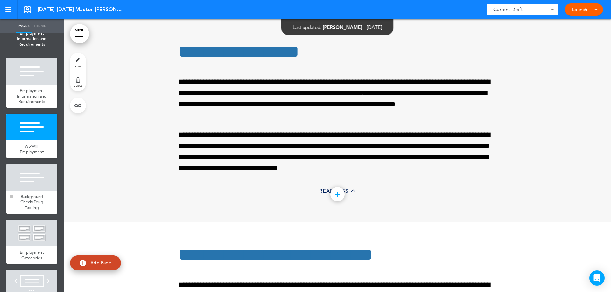
click at [27, 167] on div at bounding box center [31, 177] width 51 height 27
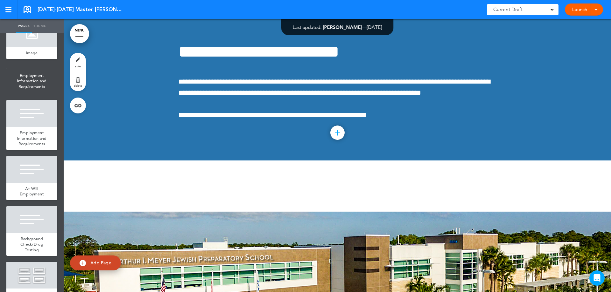
scroll to position [541, 0]
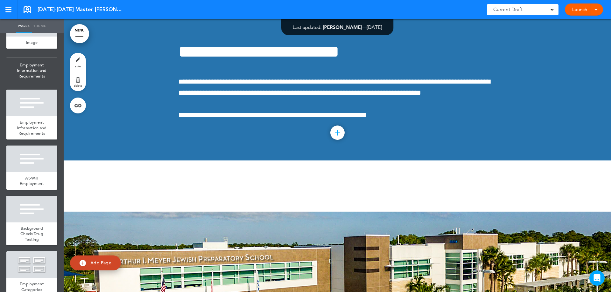
click at [131, 44] on div at bounding box center [337, 90] width 547 height 142
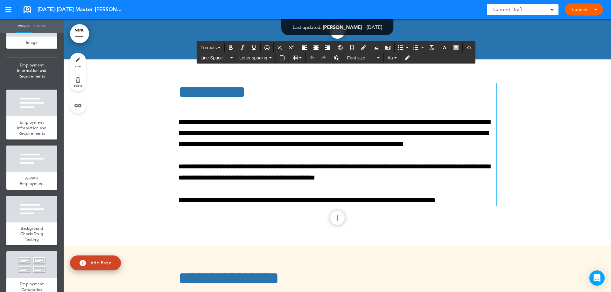
click at [208, 161] on p "**********" at bounding box center [337, 172] width 318 height 22
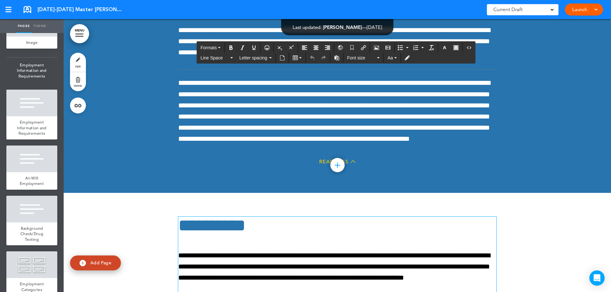
scroll to position [8103, 0]
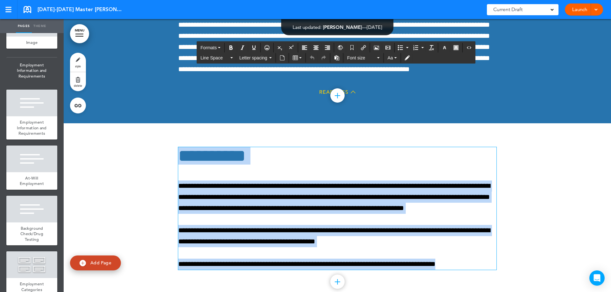
drag, startPoint x: 410, startPoint y: 254, endPoint x: 154, endPoint y: 143, distance: 278.9
click at [154, 143] on div "**********" at bounding box center [337, 216] width 547 height 186
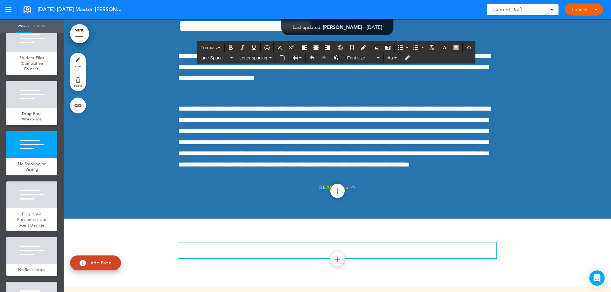
scroll to position [1463, 0]
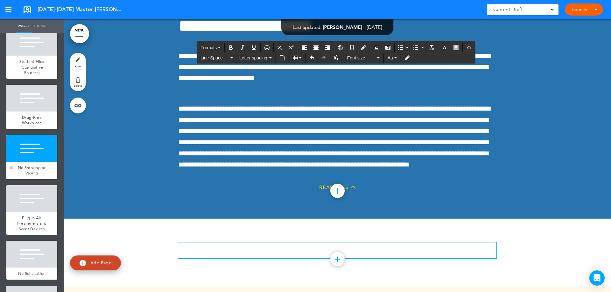
click at [29, 174] on span "No Smoking or Vaping" at bounding box center [32, 170] width 28 height 11
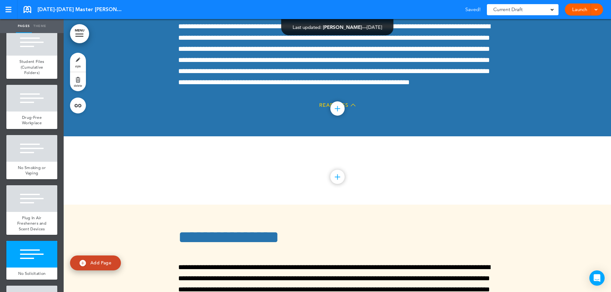
scroll to position [8130, 0]
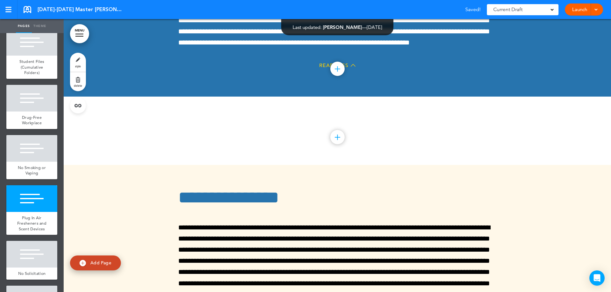
click at [186, 134] on div "Add collapsible section ? In order to add a collapsible section, only solid bac…" at bounding box center [337, 131] width 318 height 68
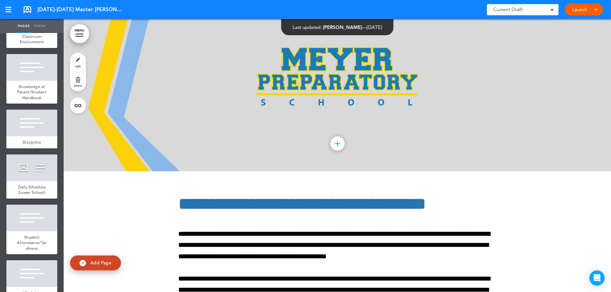
scroll to position [5803, 0]
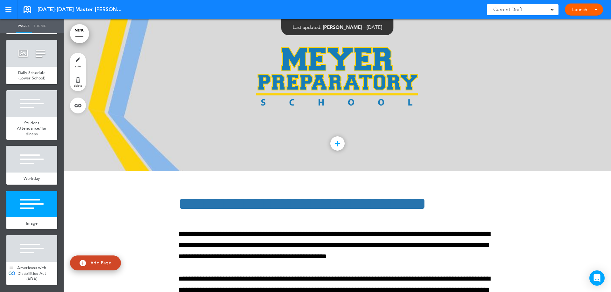
click at [37, 265] on span "Americans with Disabilities Act (ADA)" at bounding box center [31, 273] width 29 height 17
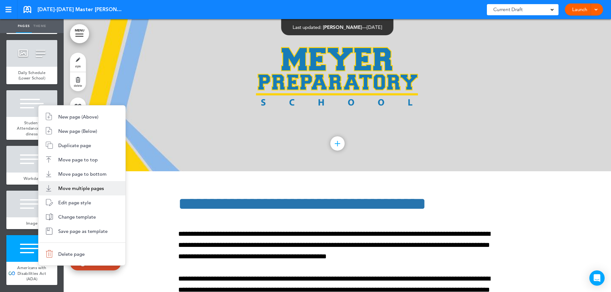
click at [60, 187] on span "Move multiple pages" at bounding box center [81, 188] width 46 height 6
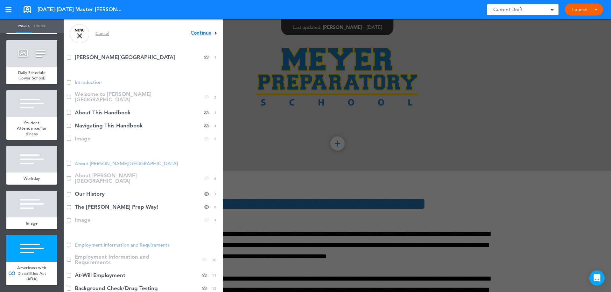
click at [204, 36] on span "Continue" at bounding box center [201, 33] width 21 height 5
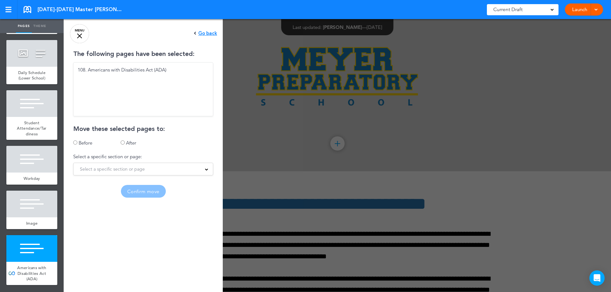
click at [117, 169] on span "Select a specific section or page" at bounding box center [112, 169] width 65 height 9
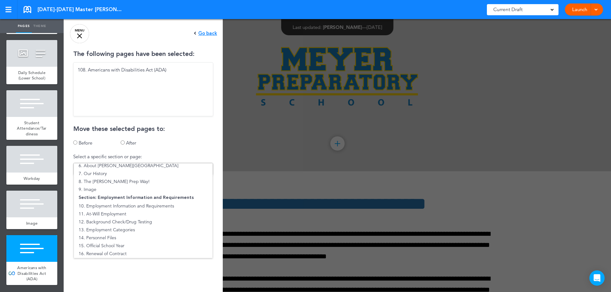
scroll to position [64, 0]
click at [108, 222] on li "12. Background Check/Drug Testing" at bounding box center [143, 222] width 139 height 8
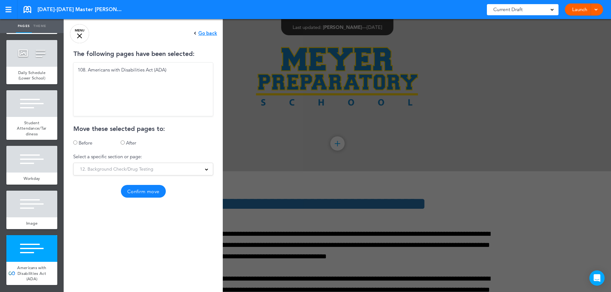
click at [141, 191] on button "Confirm move" at bounding box center [143, 191] width 45 height 13
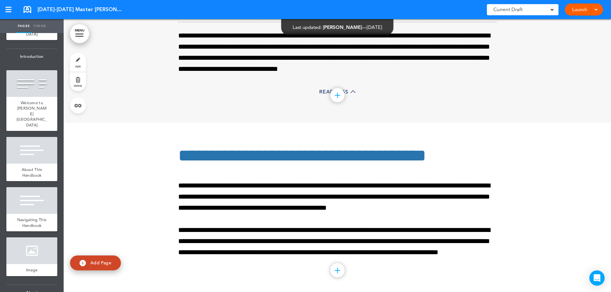
scroll to position [0, 0]
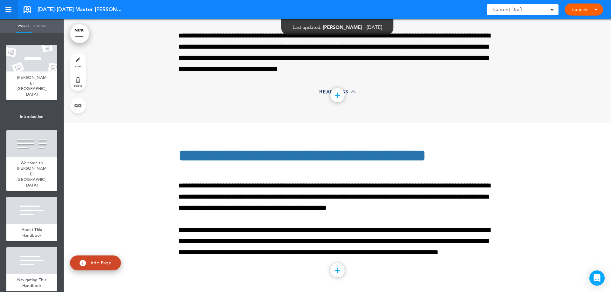
click at [10, 14] on link at bounding box center [8, 9] width 17 height 19
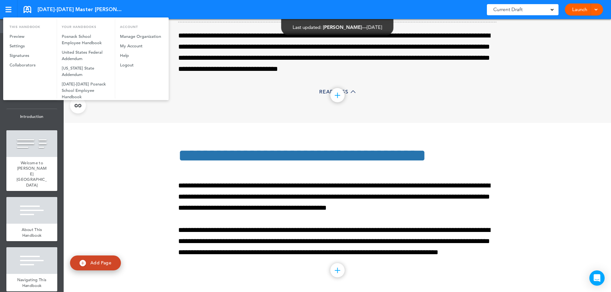
click at [28, 10] on div at bounding box center [305, 146] width 611 height 292
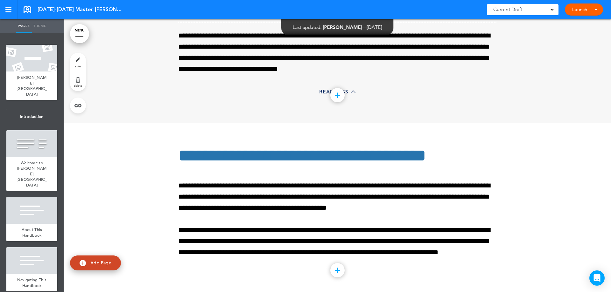
click at [28, 10] on link at bounding box center [28, 9] width 8 height 7
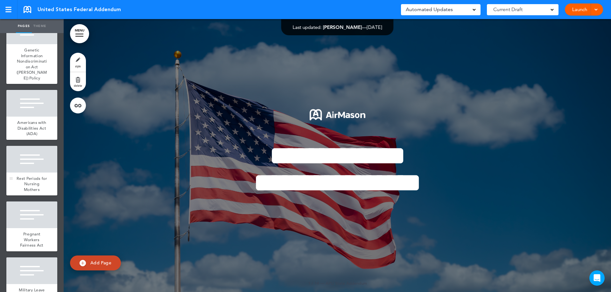
scroll to position [191, 0]
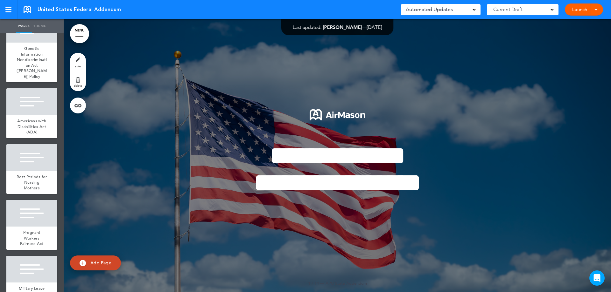
click at [26, 121] on span "Americans with Disabilities Act (ADA)" at bounding box center [31, 126] width 29 height 17
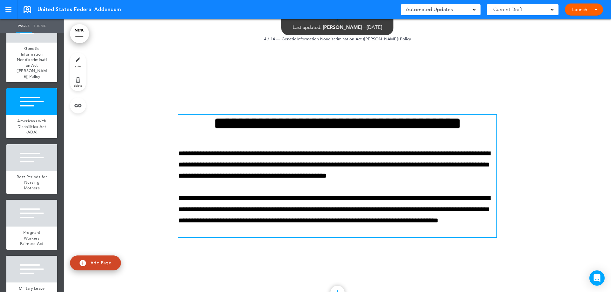
scroll to position [2660, 0]
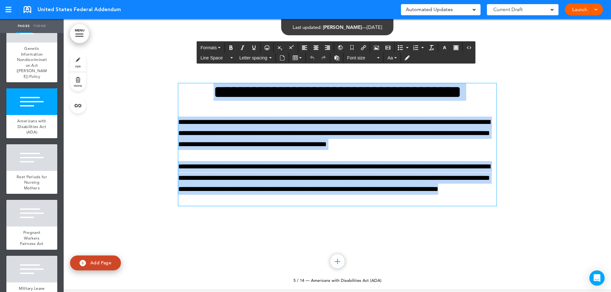
drag, startPoint x: 229, startPoint y: 204, endPoint x: 162, endPoint y: 93, distance: 129.9
click at [162, 93] on div "**********" at bounding box center [337, 152] width 547 height 273
copy div "**********"
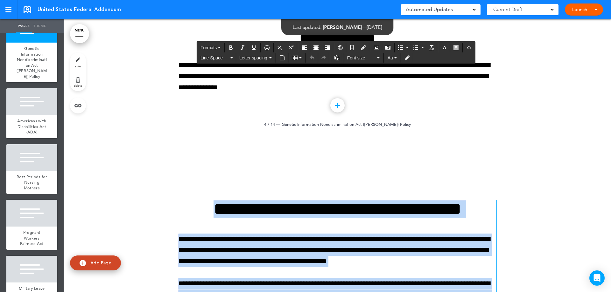
scroll to position [2533, 0]
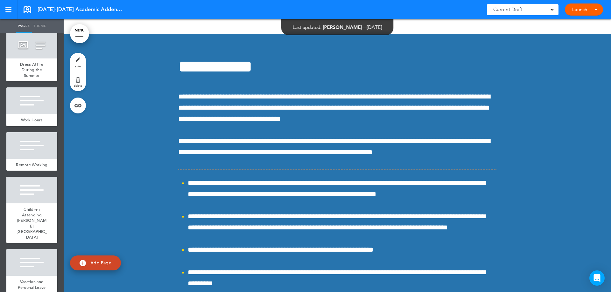
scroll to position [4626, 0]
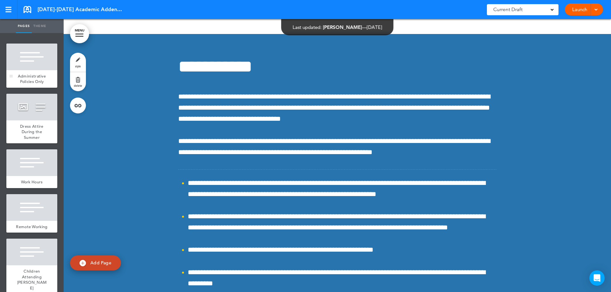
click at [29, 70] on div at bounding box center [31, 57] width 51 height 27
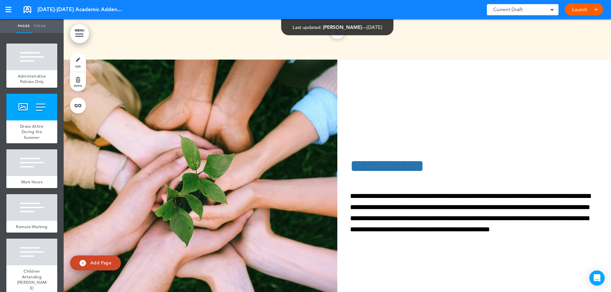
scroll to position [24994, 0]
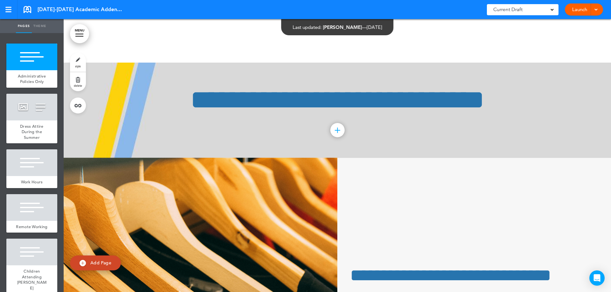
click at [80, 74] on link "delete" at bounding box center [78, 81] width 16 height 19
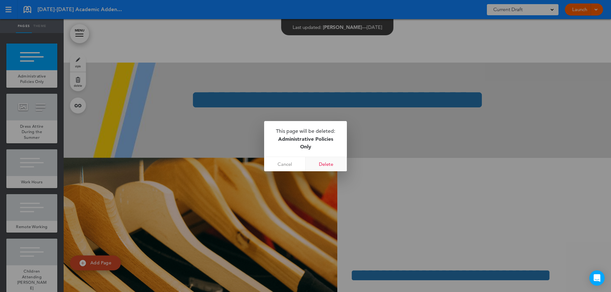
click at [322, 164] on link "Delete" at bounding box center [325, 164] width 41 height 14
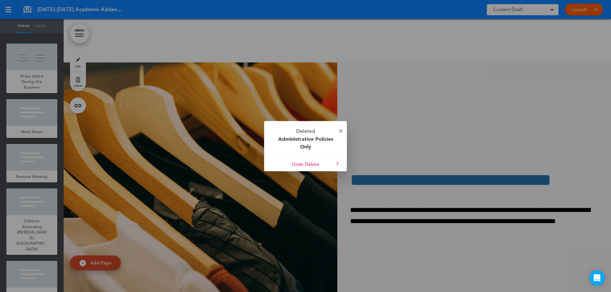
click at [338, 131] on p "Deleted Administrative Policies Only" at bounding box center [305, 139] width 83 height 36
click at [339, 130] on img at bounding box center [341, 131] width 4 height 4
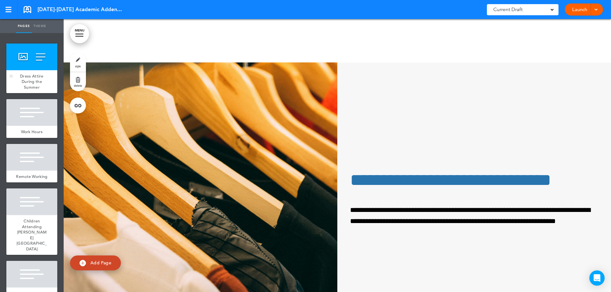
click at [18, 70] on div at bounding box center [31, 57] width 51 height 27
click at [77, 85] on span "delete" at bounding box center [78, 86] width 8 height 4
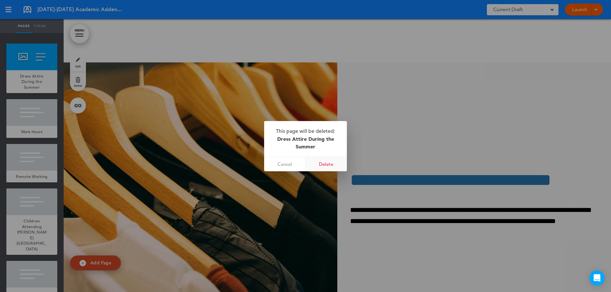
click at [320, 164] on link "Delete" at bounding box center [325, 164] width 41 height 14
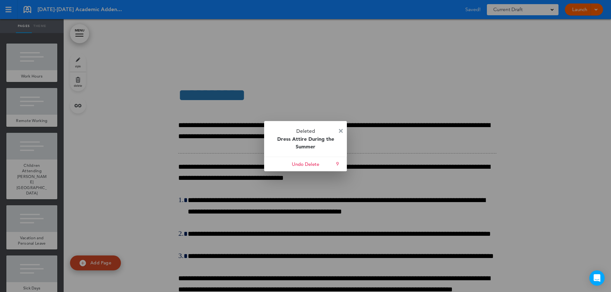
click at [341, 132] on img at bounding box center [341, 131] width 4 height 4
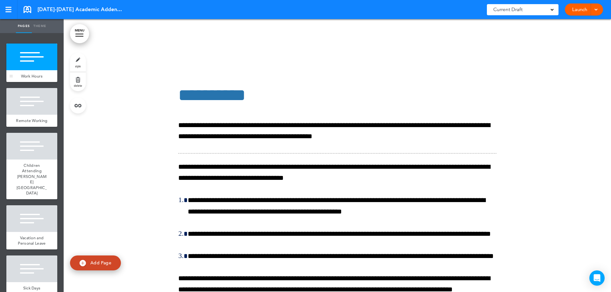
click at [35, 70] on div at bounding box center [31, 57] width 51 height 27
click at [75, 85] on span "delete" at bounding box center [78, 86] width 8 height 4
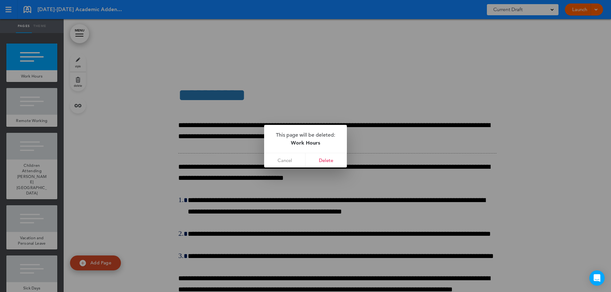
click at [326, 164] on link "Delete" at bounding box center [325, 160] width 41 height 14
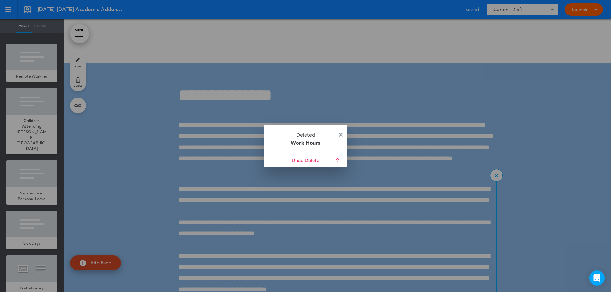
click at [339, 133] on img at bounding box center [341, 135] width 4 height 4
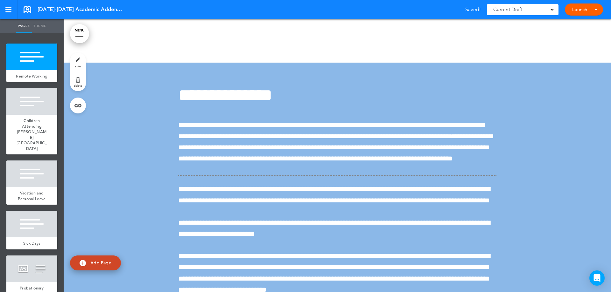
click at [76, 86] on span "delete" at bounding box center [78, 86] width 8 height 4
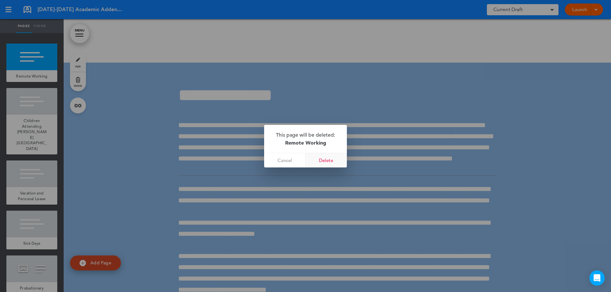
click at [320, 159] on link "Delete" at bounding box center [325, 160] width 41 height 14
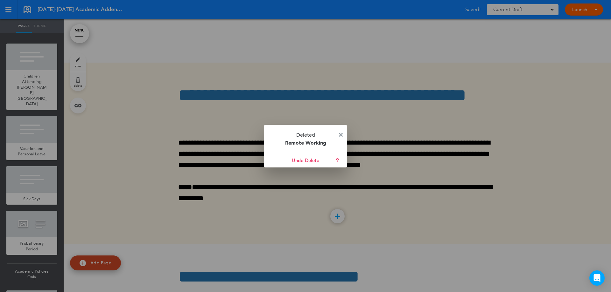
click at [340, 133] on img at bounding box center [341, 135] width 4 height 4
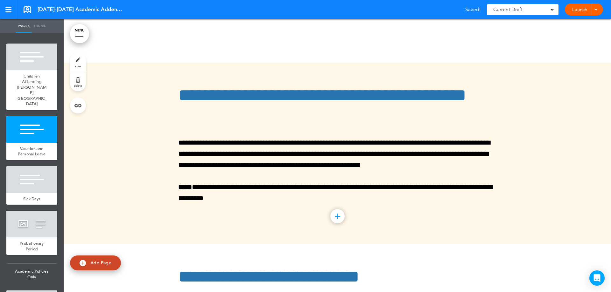
click at [35, 70] on div at bounding box center [31, 57] width 51 height 27
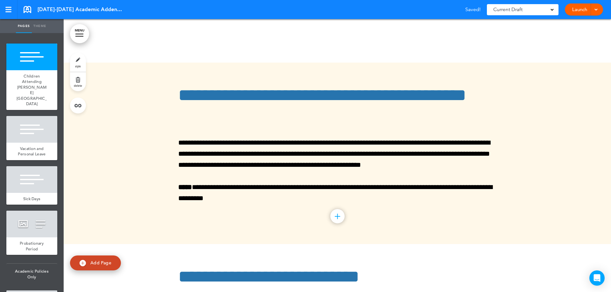
click at [81, 88] on link "delete" at bounding box center [78, 81] width 16 height 19
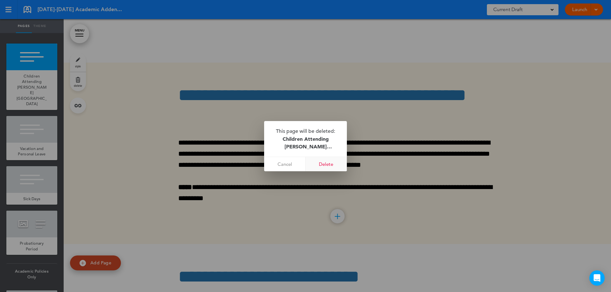
click at [322, 162] on link "Delete" at bounding box center [325, 164] width 41 height 14
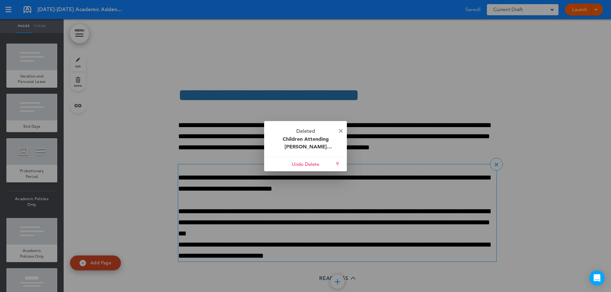
drag, startPoint x: 340, startPoint y: 130, endPoint x: 337, endPoint y: 132, distance: 3.3
click at [340, 130] on img at bounding box center [341, 131] width 4 height 4
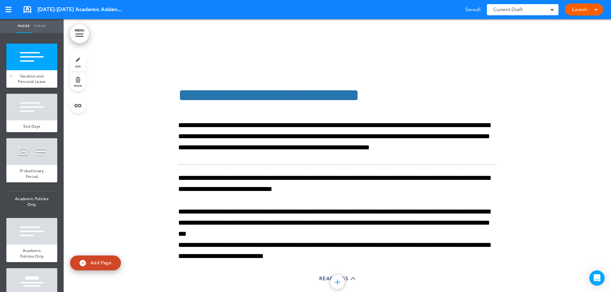
click at [44, 88] on div "Vacation and Personal Leave" at bounding box center [31, 78] width 51 height 17
click at [79, 85] on span "delete" at bounding box center [78, 86] width 8 height 4
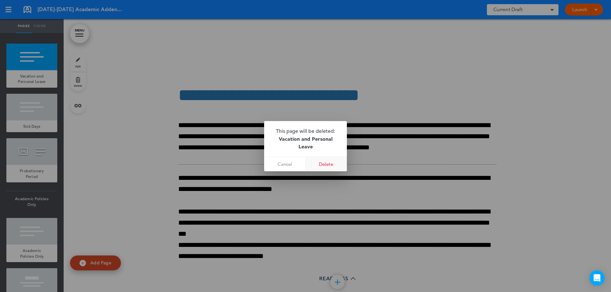
click at [323, 166] on link "Delete" at bounding box center [325, 164] width 41 height 14
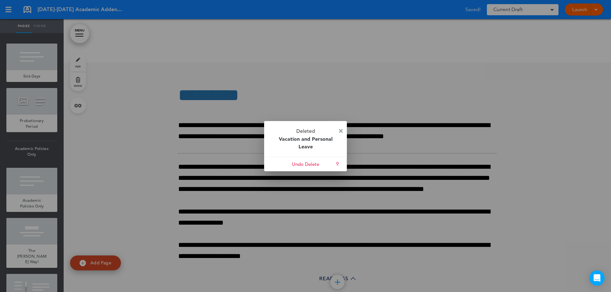
click at [340, 129] on img at bounding box center [341, 131] width 4 height 4
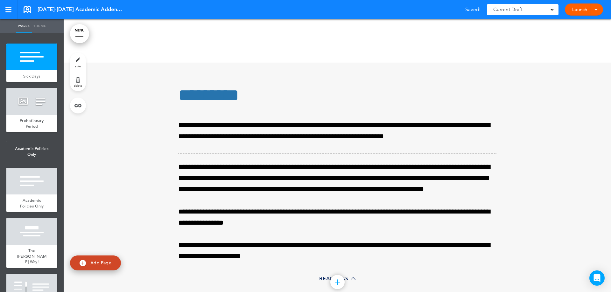
click at [26, 70] on div at bounding box center [31, 57] width 51 height 27
click at [79, 83] on link "delete" at bounding box center [78, 81] width 16 height 19
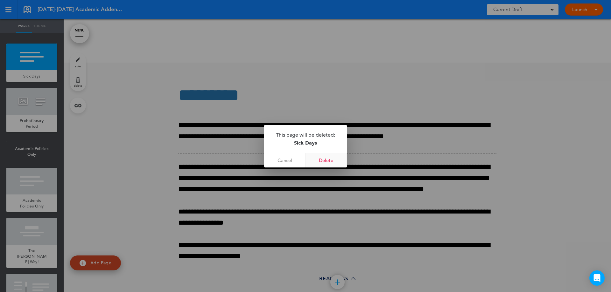
click at [323, 160] on link "Delete" at bounding box center [325, 160] width 41 height 14
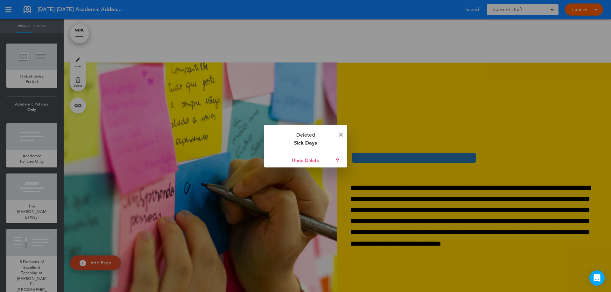
click at [338, 135] on p "Deleted Sick Days" at bounding box center [305, 139] width 83 height 28
click at [339, 135] on img at bounding box center [341, 135] width 4 height 4
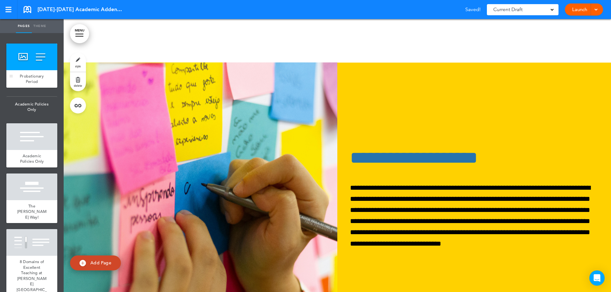
click at [30, 70] on div at bounding box center [31, 57] width 51 height 27
click at [81, 86] on span "delete" at bounding box center [78, 86] width 8 height 4
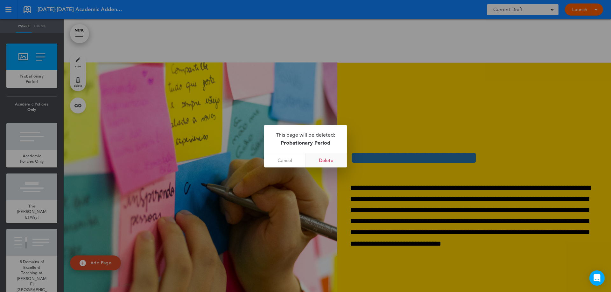
click at [315, 158] on link "Delete" at bounding box center [325, 160] width 41 height 14
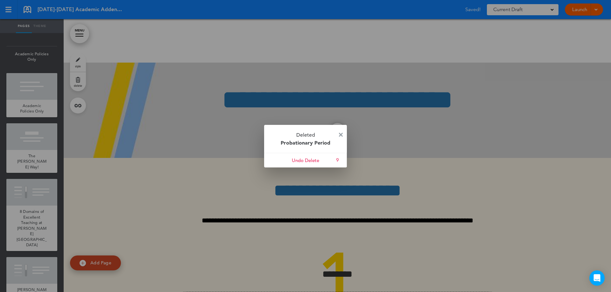
click at [340, 134] on img at bounding box center [341, 135] width 4 height 4
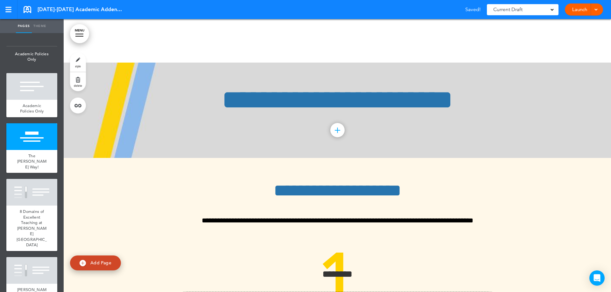
click at [24, 38] on span "Administrative Policies Only" at bounding box center [31, 27] width 51 height 21
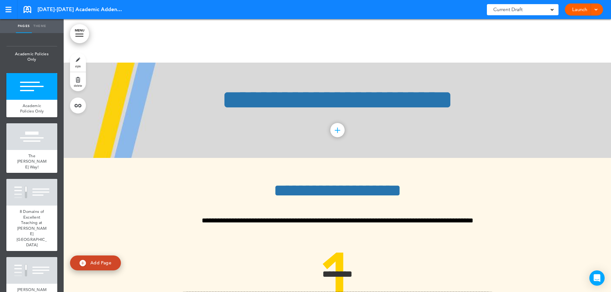
click at [81, 79] on link "delete" at bounding box center [78, 81] width 16 height 19
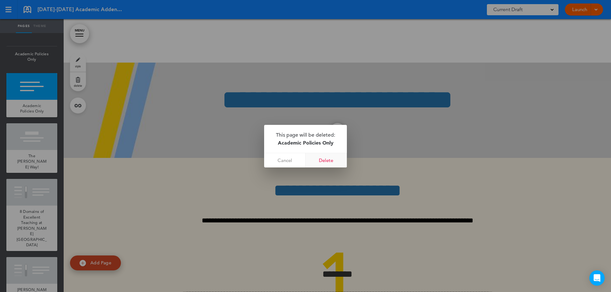
click at [329, 164] on link "Delete" at bounding box center [325, 160] width 41 height 14
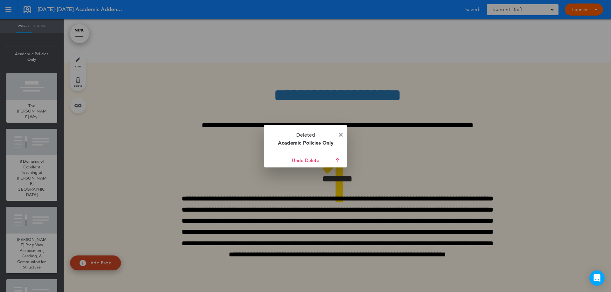
click at [342, 133] on img at bounding box center [341, 135] width 4 height 4
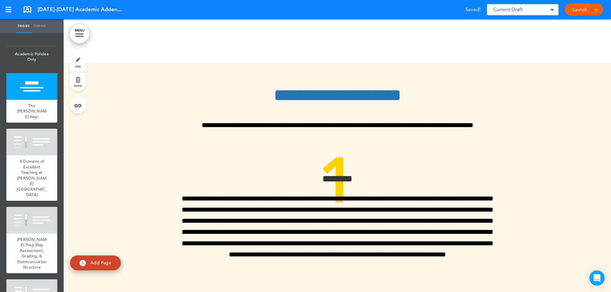
click at [38, 38] on span "Administrative Policies Only" at bounding box center [31, 27] width 51 height 21
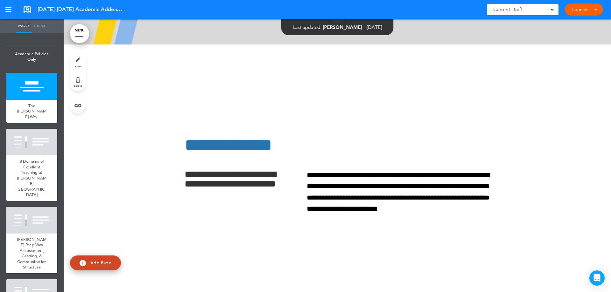
scroll to position [24612, 0]
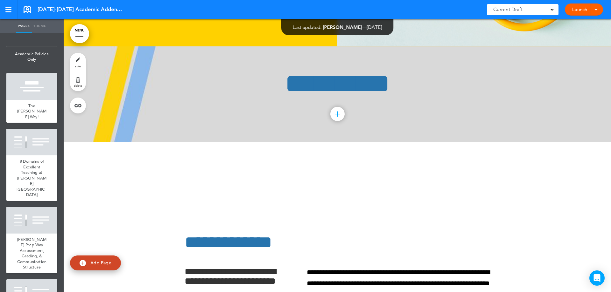
scroll to position [24720, 0]
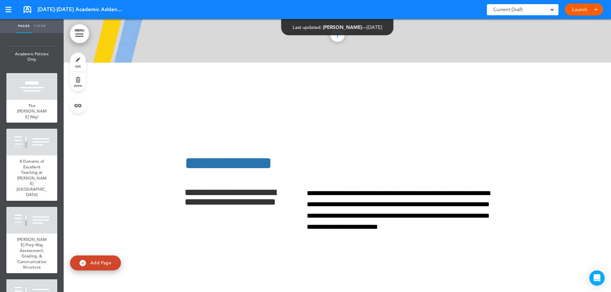
click at [28, 38] on span "Administrative Policies Only" at bounding box center [31, 27] width 51 height 21
click at [46, 28] on link at bounding box center [52, 21] width 13 height 13
type input "**********"
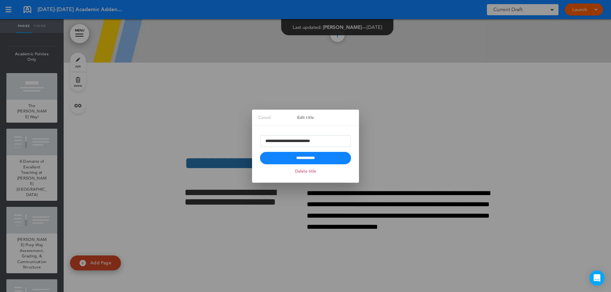
click at [309, 172] on link "Delete title" at bounding box center [305, 171] width 24 height 7
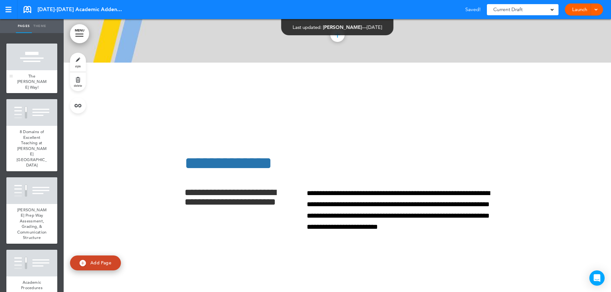
click at [18, 70] on div at bounding box center [31, 57] width 51 height 27
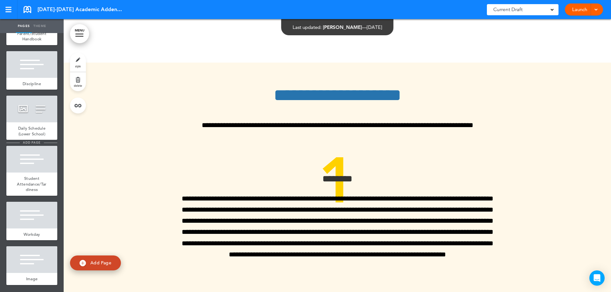
scroll to position [5299, 0]
click at [30, 275] on div "Image" at bounding box center [31, 279] width 51 height 12
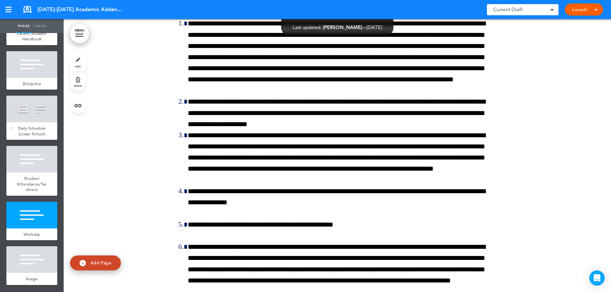
scroll to position [29666, 0]
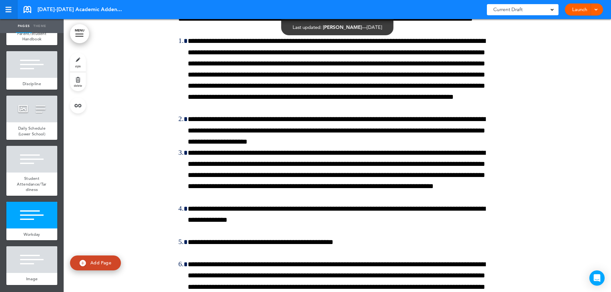
click at [5, 10] on link at bounding box center [8, 9] width 17 height 19
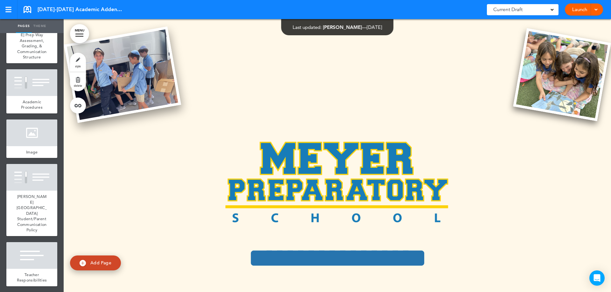
scroll to position [4478, 0]
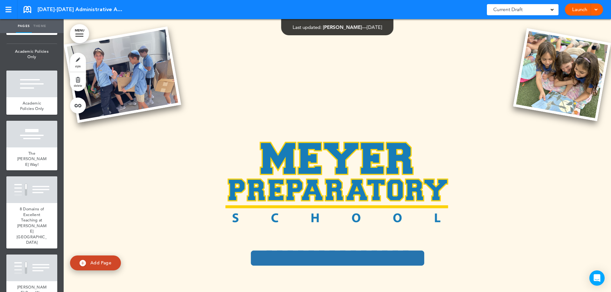
scroll to position [5040, 0]
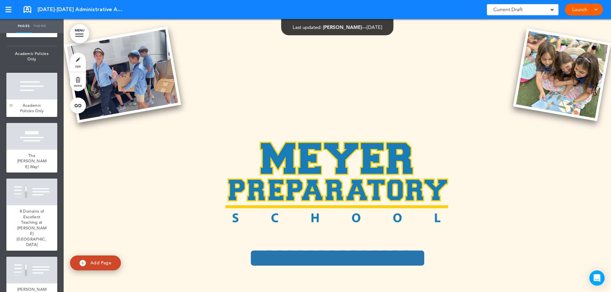
click at [16, 117] on div at bounding box center [11, 95] width 10 height 44
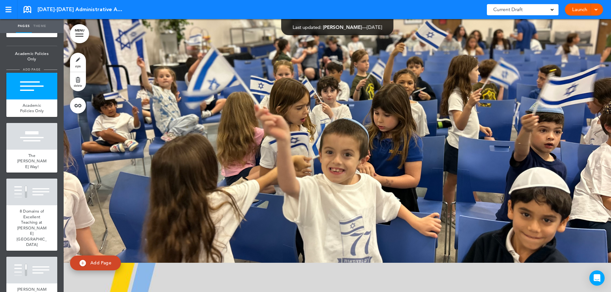
scroll to position [27009, 0]
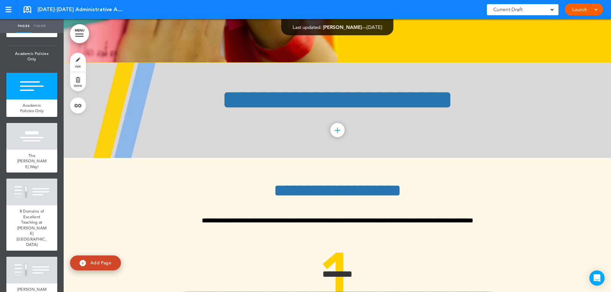
click at [77, 86] on span "delete" at bounding box center [78, 86] width 8 height 4
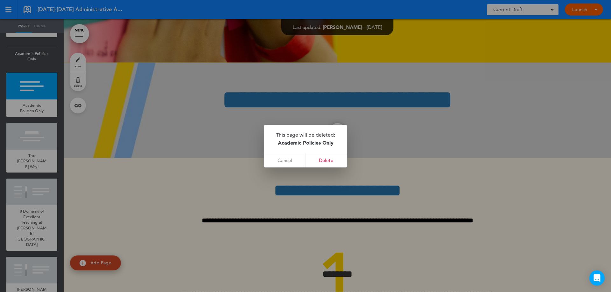
click at [332, 162] on link "Delete" at bounding box center [325, 160] width 41 height 14
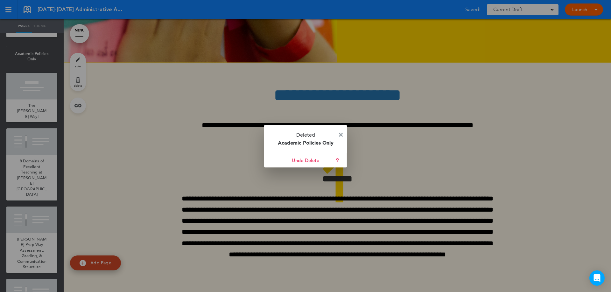
click at [340, 135] on img at bounding box center [341, 135] width 4 height 4
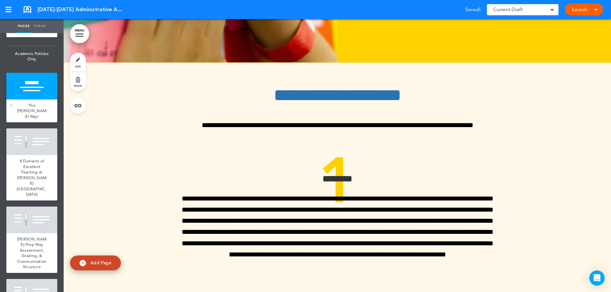
click at [39, 100] on div at bounding box center [31, 86] width 51 height 27
click at [77, 80] on link "delete" at bounding box center [78, 81] width 16 height 19
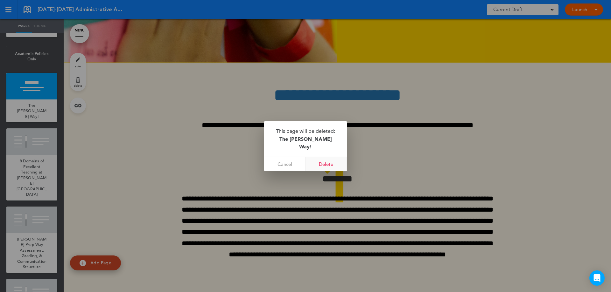
click at [331, 160] on link "Delete" at bounding box center [325, 164] width 41 height 14
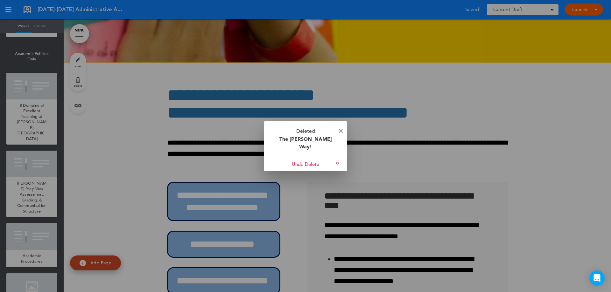
click at [340, 134] on link at bounding box center [341, 131] width 4 height 5
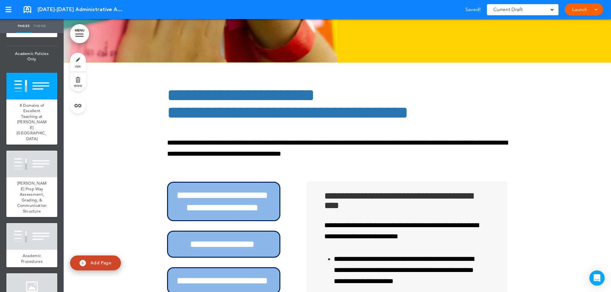
click at [75, 82] on link "delete" at bounding box center [78, 81] width 16 height 19
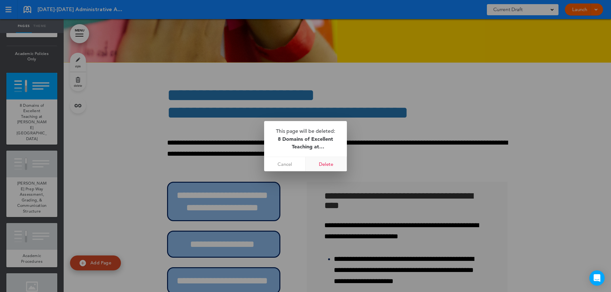
click at [329, 166] on link "Delete" at bounding box center [325, 164] width 41 height 14
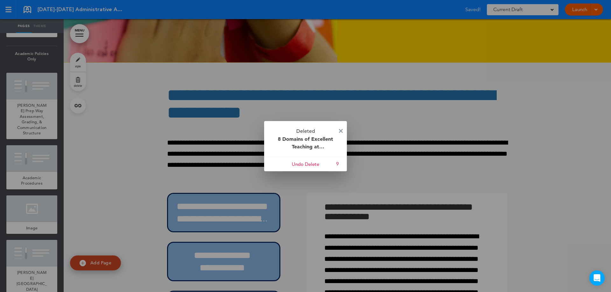
click at [342, 129] on img at bounding box center [341, 131] width 4 height 4
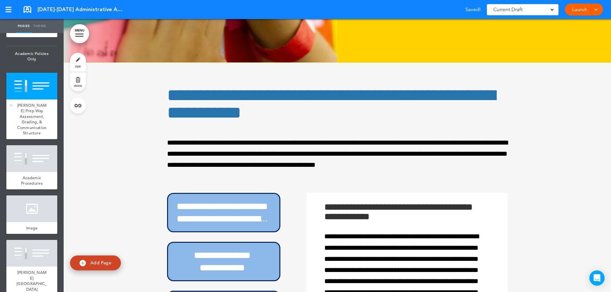
click at [21, 139] on div "[PERSON_NAME] Prep Way Assessment, Grading, & Communication Structure" at bounding box center [31, 120] width 51 height 40
click at [75, 83] on link "delete" at bounding box center [78, 81] width 16 height 19
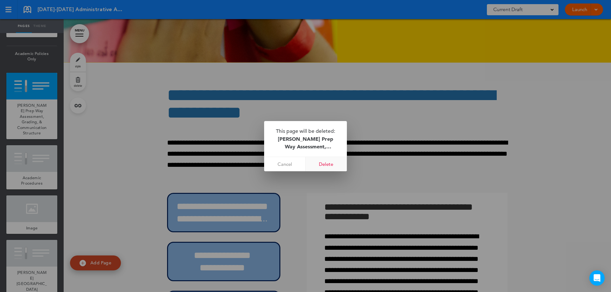
click at [322, 164] on link "Delete" at bounding box center [325, 164] width 41 height 14
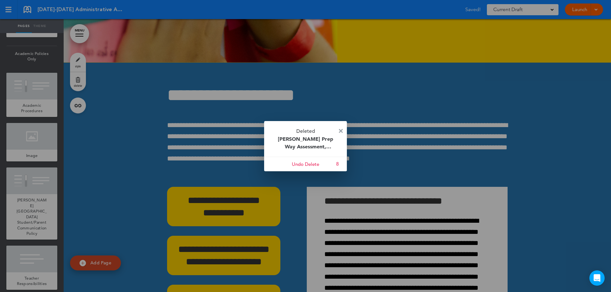
click at [341, 129] on img at bounding box center [341, 131] width 4 height 4
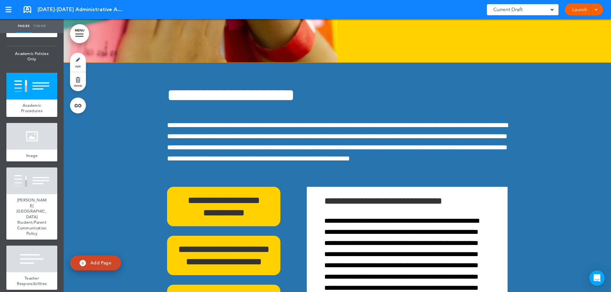
click at [77, 80] on link "delete" at bounding box center [78, 81] width 16 height 19
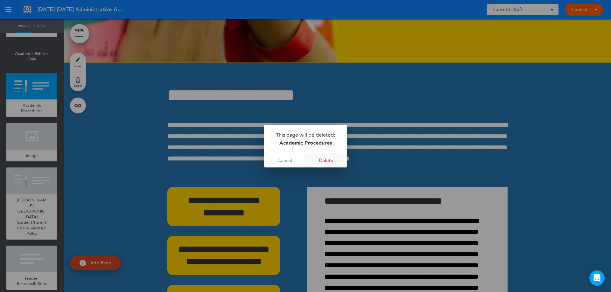
click at [322, 160] on link "Delete" at bounding box center [325, 160] width 41 height 14
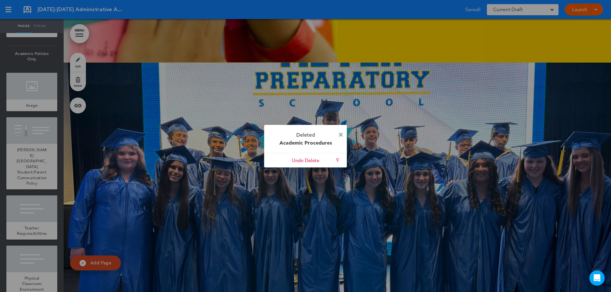
click at [339, 135] on img at bounding box center [341, 135] width 4 height 4
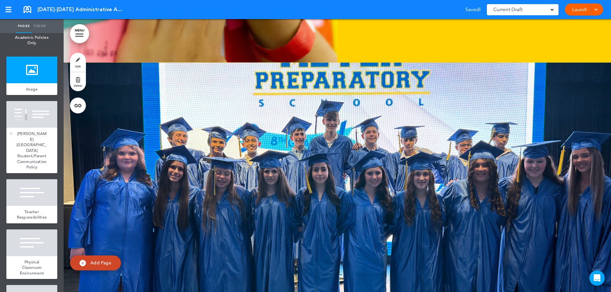
scroll to position [5071, 0]
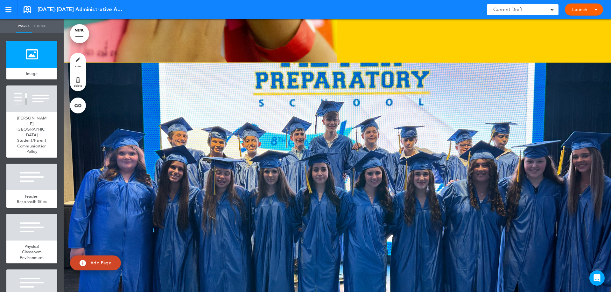
click at [32, 112] on div at bounding box center [31, 99] width 51 height 27
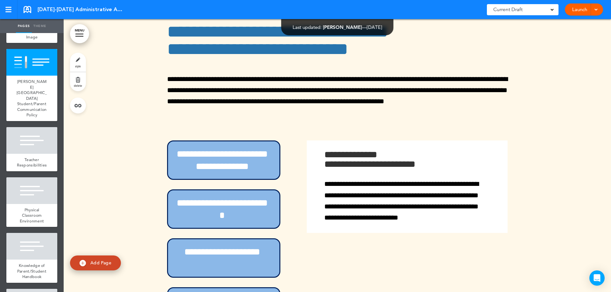
scroll to position [5157, 0]
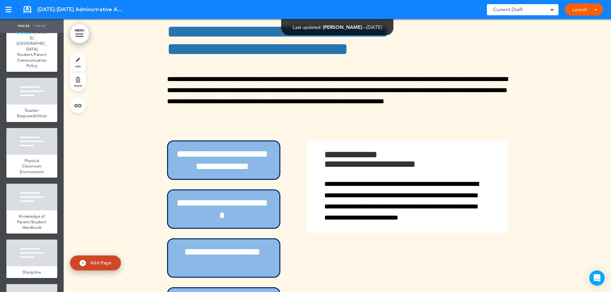
click at [75, 85] on span "delete" at bounding box center [78, 86] width 8 height 4
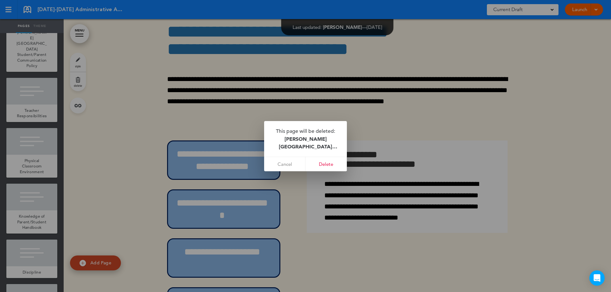
click at [325, 165] on link "Delete" at bounding box center [325, 164] width 41 height 14
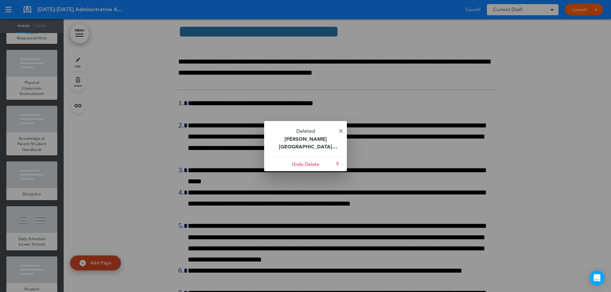
click at [341, 132] on img at bounding box center [341, 131] width 4 height 4
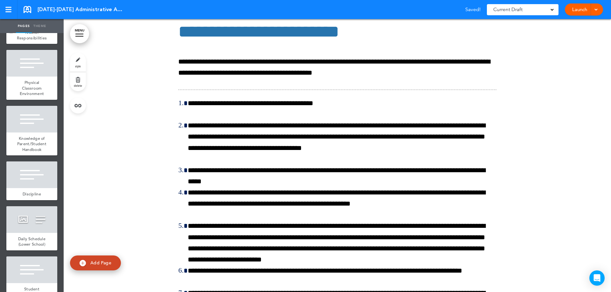
click at [33, 41] on span "Teacher Responsibilities" at bounding box center [32, 35] width 30 height 11
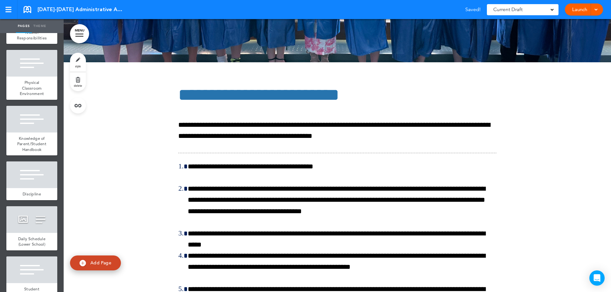
scroll to position [27282, 0]
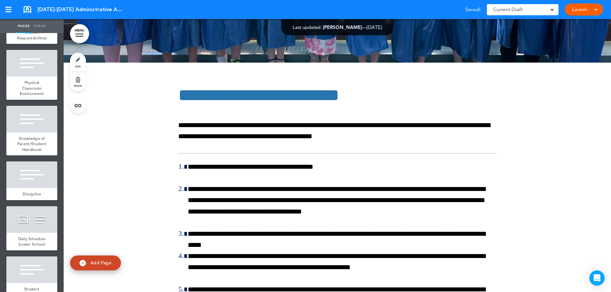
click at [73, 85] on link "delete" at bounding box center [78, 81] width 16 height 19
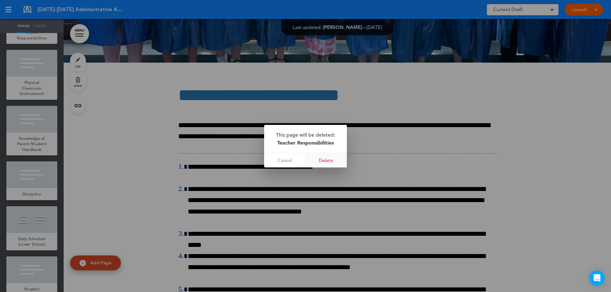
click at [327, 159] on link "Delete" at bounding box center [325, 160] width 41 height 14
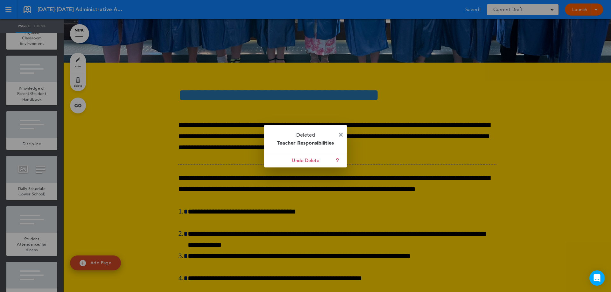
click at [341, 135] on img at bounding box center [341, 135] width 4 height 4
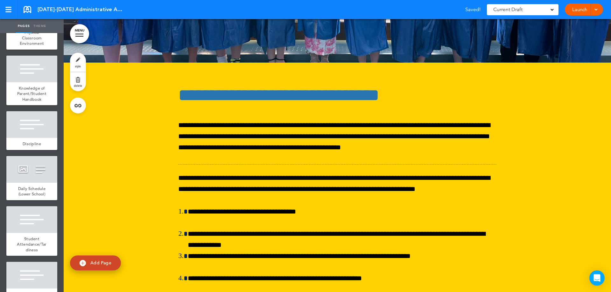
click at [75, 82] on link "delete" at bounding box center [78, 81] width 16 height 19
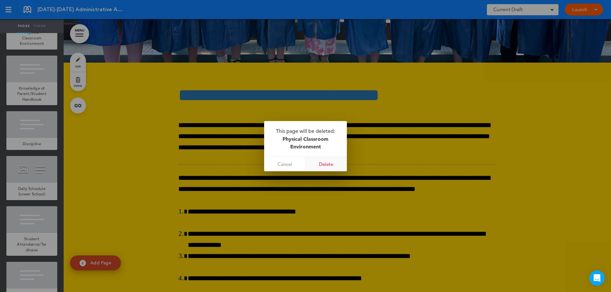
click at [330, 164] on link "Delete" at bounding box center [325, 164] width 41 height 14
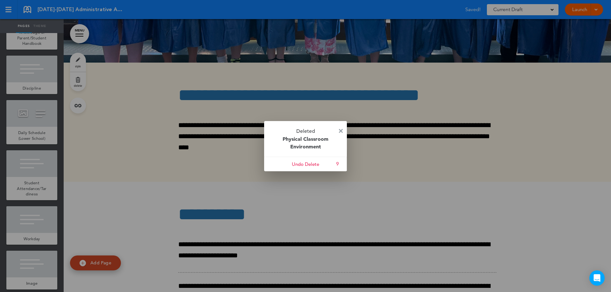
click at [341, 131] on img at bounding box center [341, 131] width 4 height 4
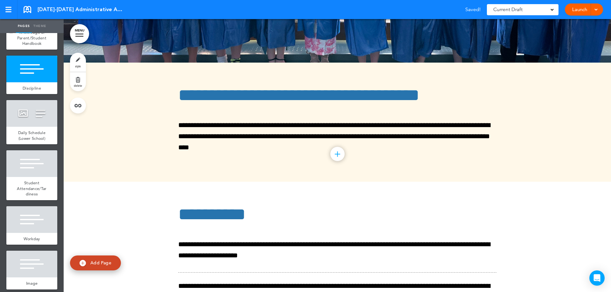
click at [26, 46] on span "Knowledge of Parent/Student Handbook" at bounding box center [31, 38] width 29 height 17
click at [76, 91] on link "delete" at bounding box center [78, 81] width 16 height 19
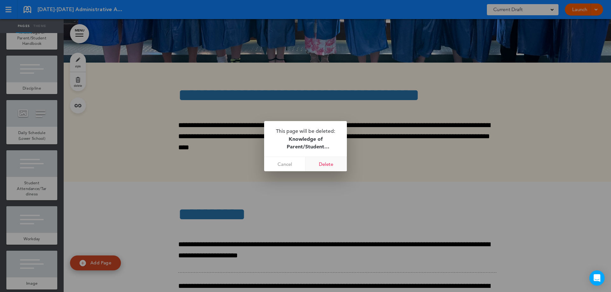
click at [335, 166] on link "Delete" at bounding box center [325, 164] width 41 height 14
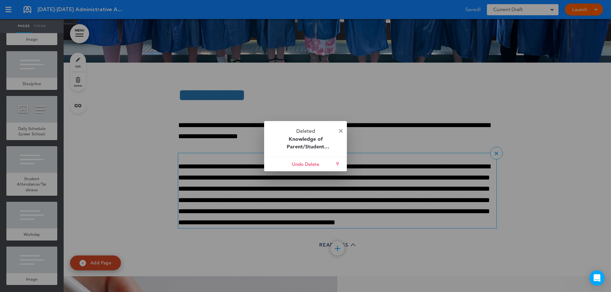
click at [342, 129] on img at bounding box center [341, 131] width 4 height 4
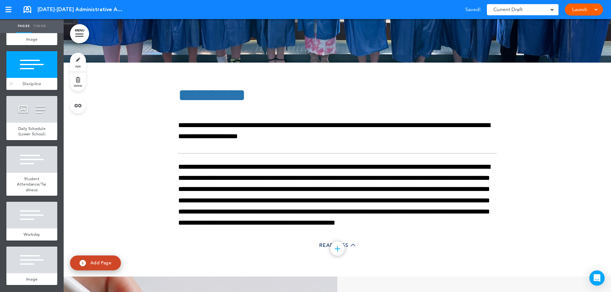
click at [26, 78] on div at bounding box center [31, 64] width 51 height 27
click at [75, 81] on link "delete" at bounding box center [78, 81] width 16 height 19
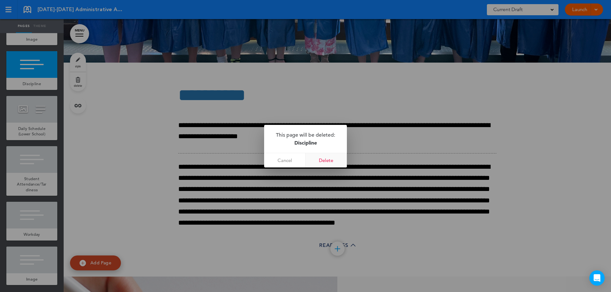
click at [317, 159] on link "Delete" at bounding box center [325, 160] width 41 height 14
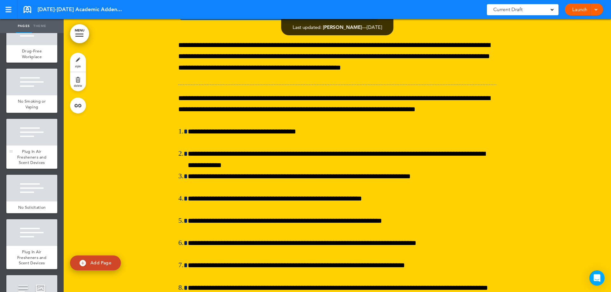
scroll to position [1617, 0]
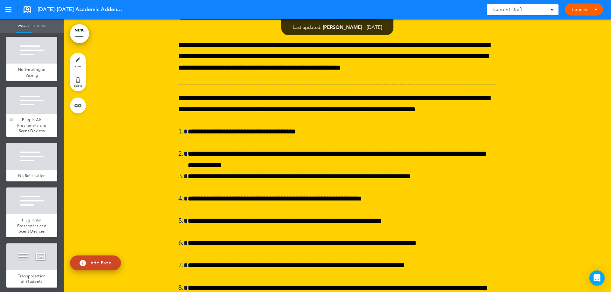
click at [33, 128] on div "Plug In Air Fresheners and Scent Devices" at bounding box center [31, 125] width 51 height 23
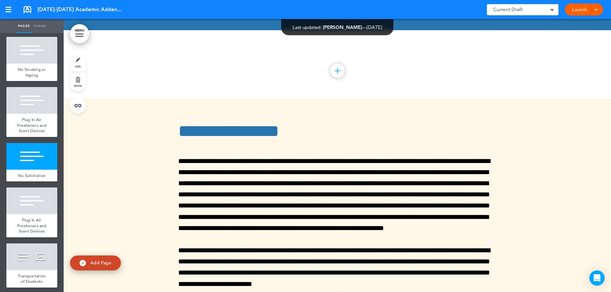
click at [78, 89] on link "delete" at bounding box center [78, 81] width 16 height 19
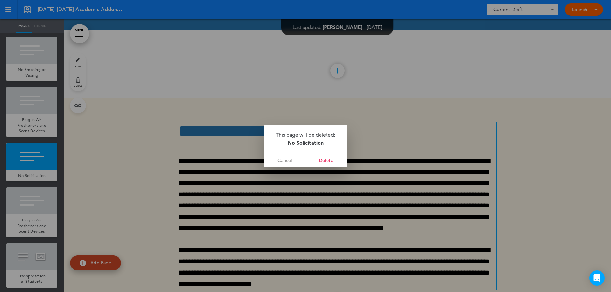
click at [286, 161] on link "Cancel" at bounding box center [284, 160] width 41 height 14
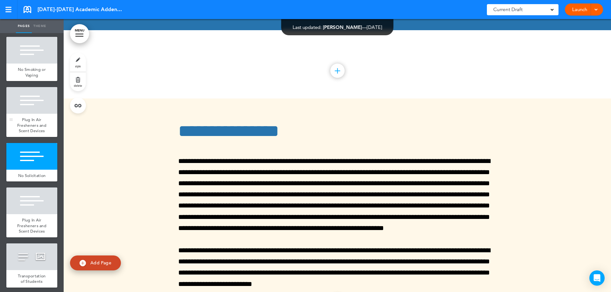
click at [36, 113] on div at bounding box center [31, 100] width 51 height 27
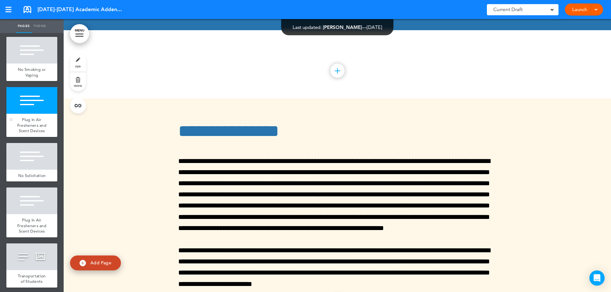
click at [36, 107] on div at bounding box center [31, 100] width 51 height 27
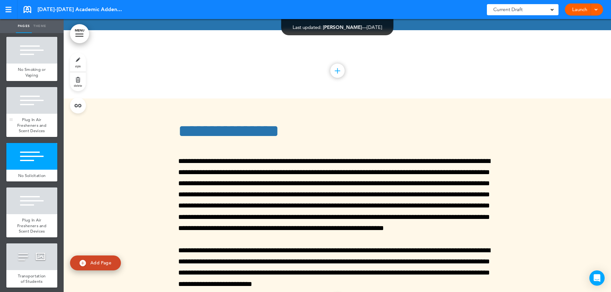
click at [39, 128] on span "Plug In Air Fresheners and Scent Devices" at bounding box center [31, 125] width 29 height 17
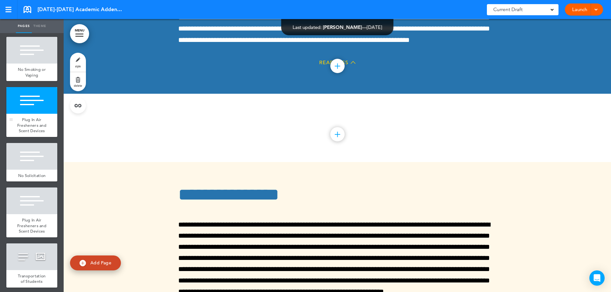
click at [24, 134] on span "Plug In Air Fresheners and Scent Devices" at bounding box center [31, 125] width 29 height 17
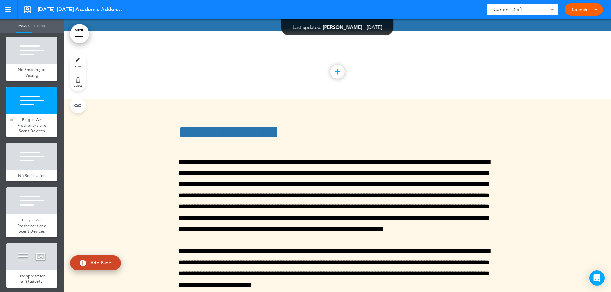
scroll to position [8371, 0]
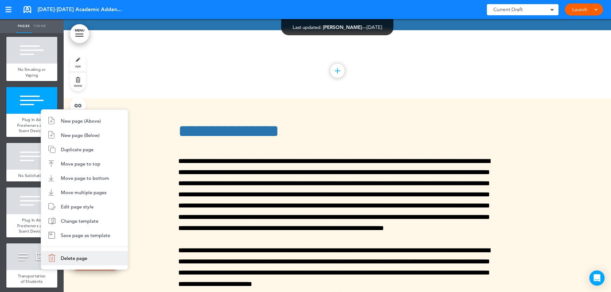
click at [74, 258] on span "Delete page" at bounding box center [74, 258] width 26 height 6
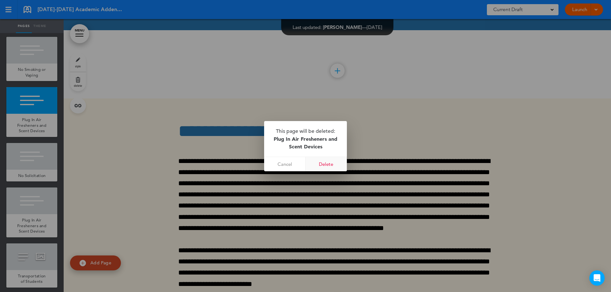
click at [319, 166] on link "Delete" at bounding box center [325, 164] width 41 height 14
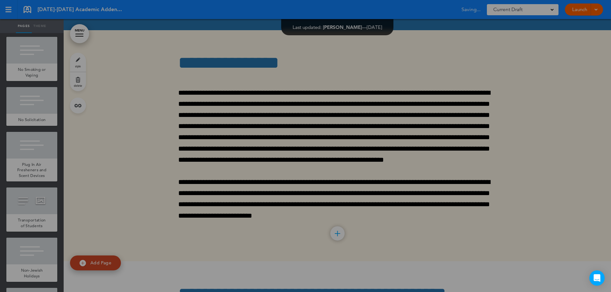
scroll to position [8303, 0]
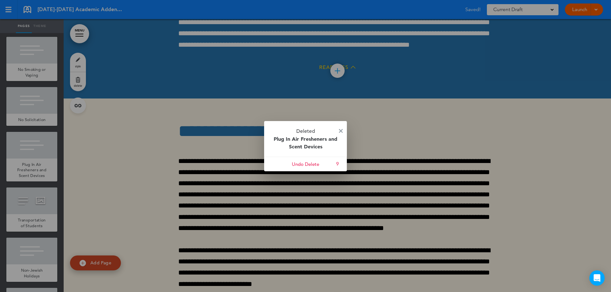
click at [30, 163] on div at bounding box center [305, 146] width 611 height 292
click at [339, 128] on p "Deleted Plug In Air Fresheners and Scent Devices" at bounding box center [305, 139] width 83 height 36
click at [341, 132] on img at bounding box center [341, 131] width 4 height 4
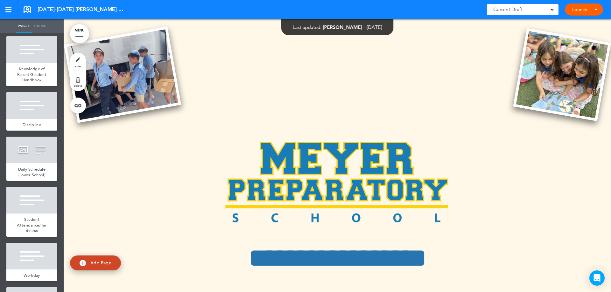
scroll to position [5803, 0]
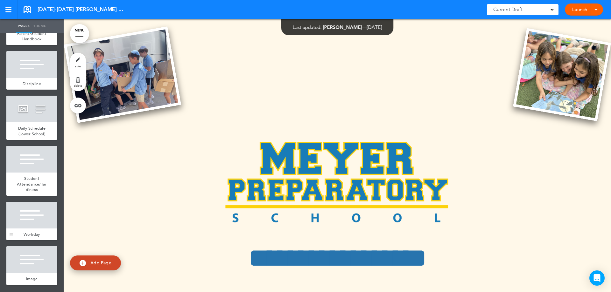
click at [33, 225] on div at bounding box center [31, 215] width 51 height 27
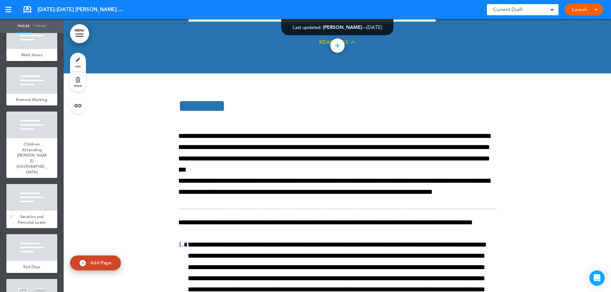
scroll to position [4594, 0]
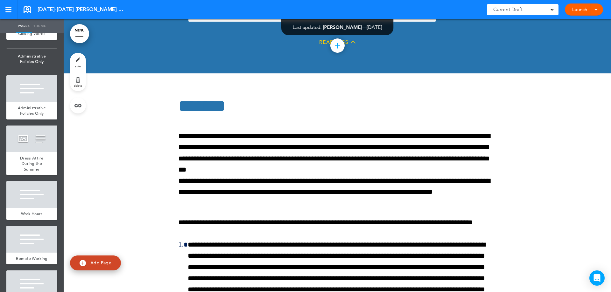
click at [19, 102] on div at bounding box center [31, 88] width 51 height 27
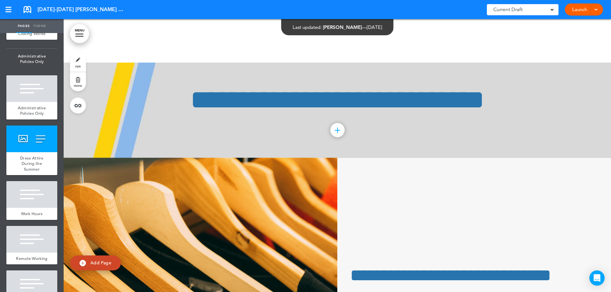
scroll to position [24994, 0]
click at [75, 86] on span "delete" at bounding box center [78, 86] width 8 height 4
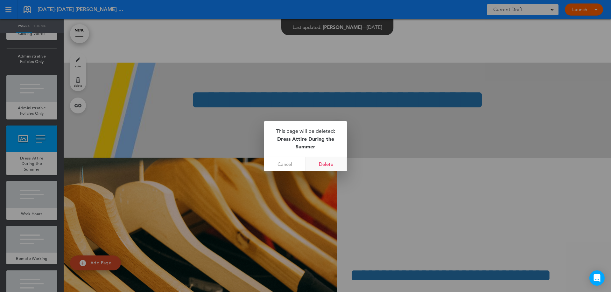
click at [321, 163] on link "Delete" at bounding box center [325, 164] width 41 height 14
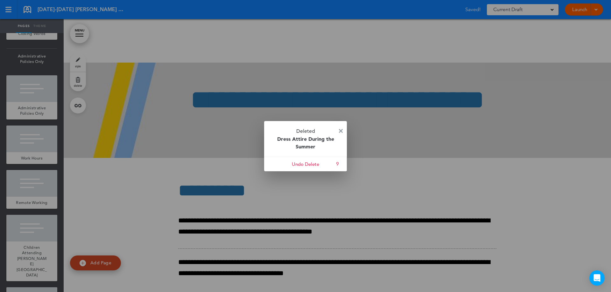
click at [340, 131] on img at bounding box center [341, 131] width 4 height 4
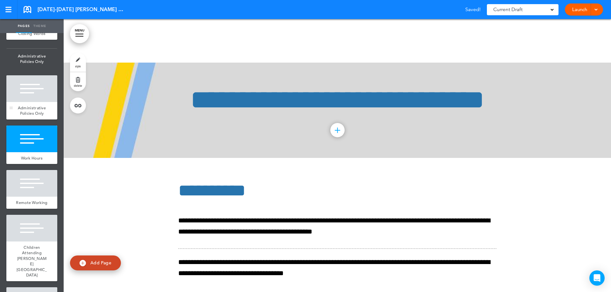
click at [20, 102] on div at bounding box center [31, 88] width 51 height 27
click at [76, 84] on span "delete" at bounding box center [78, 86] width 8 height 4
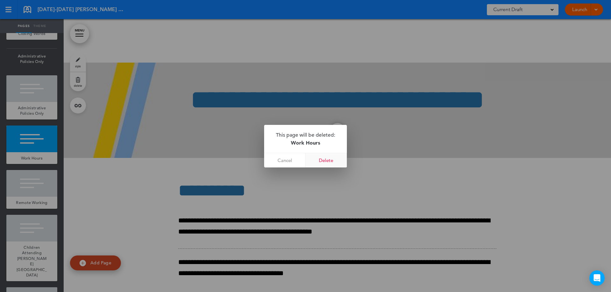
click at [320, 163] on link "Delete" at bounding box center [325, 160] width 41 height 14
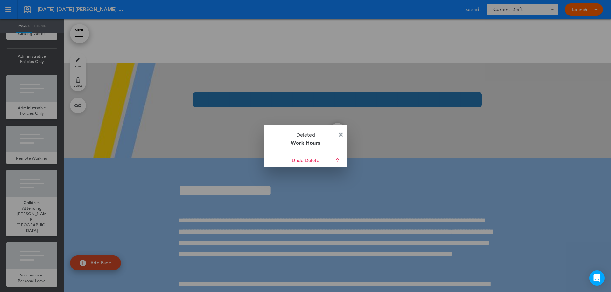
click at [339, 135] on img at bounding box center [341, 135] width 4 height 4
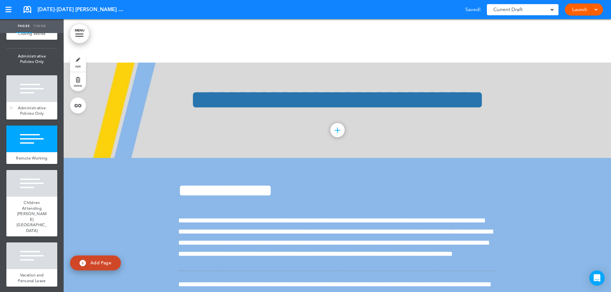
click at [37, 102] on div at bounding box center [31, 88] width 51 height 27
click at [75, 80] on link "delete" at bounding box center [78, 81] width 16 height 19
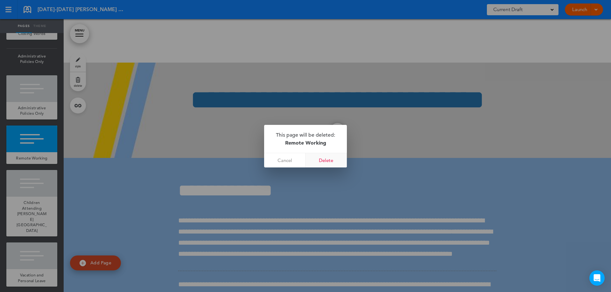
click at [321, 160] on link "Delete" at bounding box center [325, 160] width 41 height 14
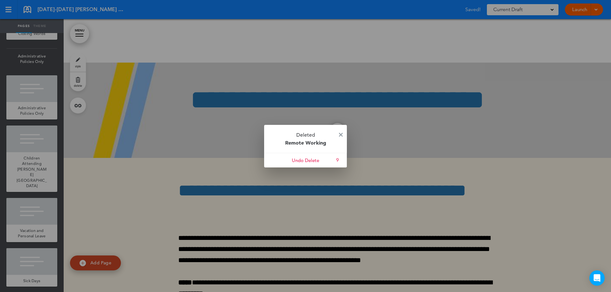
click at [32, 234] on div at bounding box center [305, 146] width 611 height 292
click at [341, 134] on img at bounding box center [341, 135] width 4 height 4
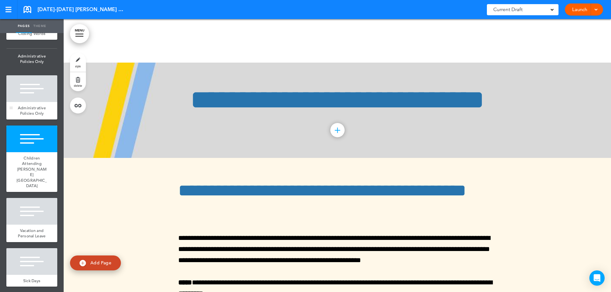
click at [16, 102] on div at bounding box center [31, 88] width 51 height 27
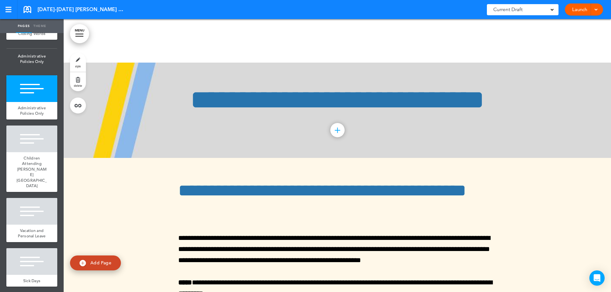
click at [81, 86] on span "delete" at bounding box center [78, 86] width 8 height 4
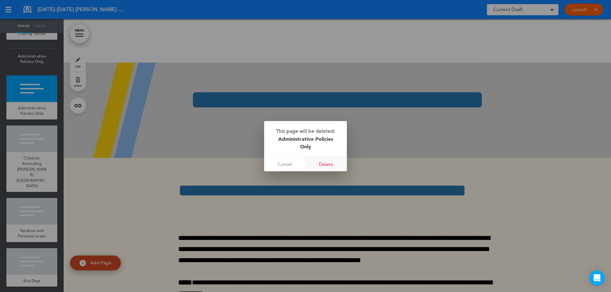
click at [327, 166] on link "Delete" at bounding box center [325, 164] width 41 height 14
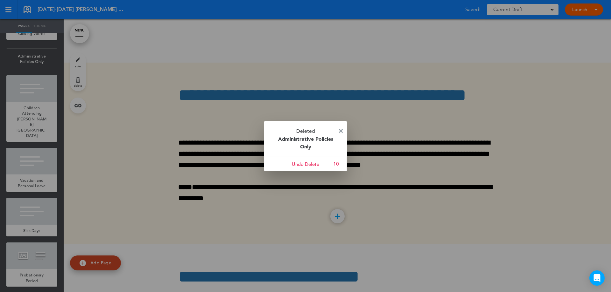
click at [340, 131] on img at bounding box center [341, 131] width 4 height 4
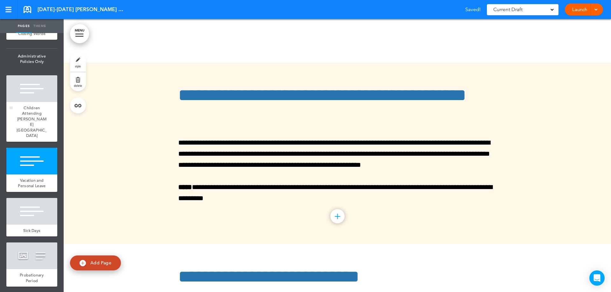
click at [37, 102] on div at bounding box center [31, 88] width 51 height 27
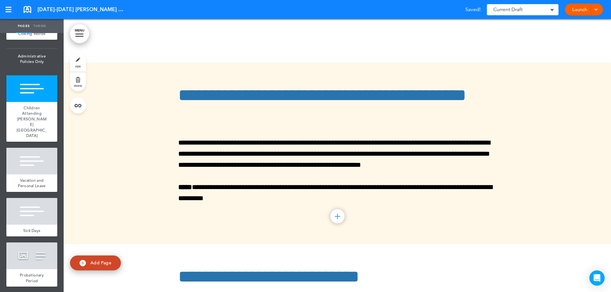
click at [76, 80] on link "delete" at bounding box center [78, 81] width 16 height 19
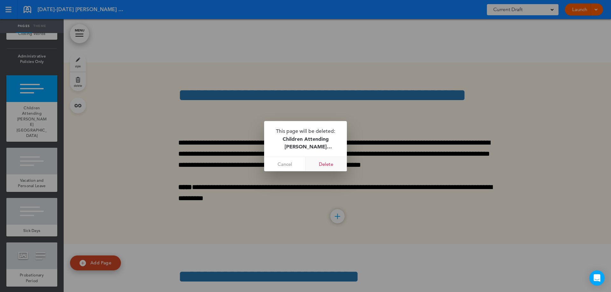
click at [330, 165] on link "Delete" at bounding box center [325, 164] width 41 height 14
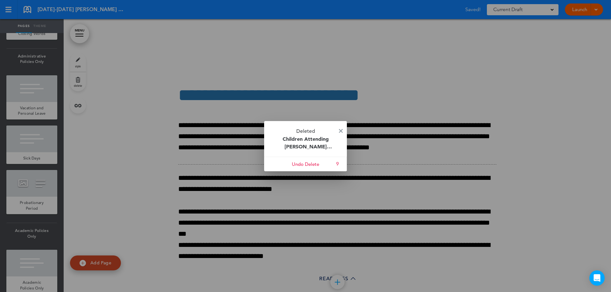
click at [394, 149] on div at bounding box center [305, 146] width 611 height 292
click at [342, 130] on img at bounding box center [341, 131] width 4 height 4
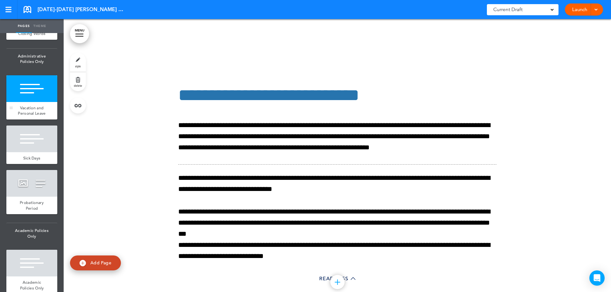
click at [30, 102] on div at bounding box center [31, 88] width 51 height 27
click at [78, 85] on span "delete" at bounding box center [78, 86] width 8 height 4
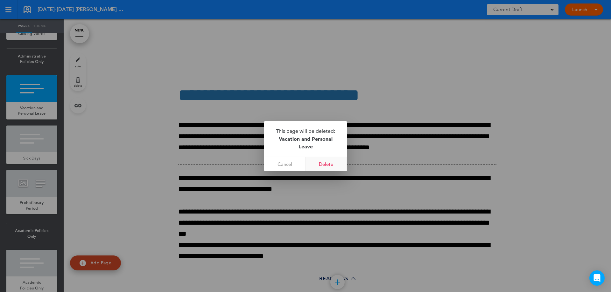
click at [322, 160] on link "Delete" at bounding box center [325, 164] width 41 height 14
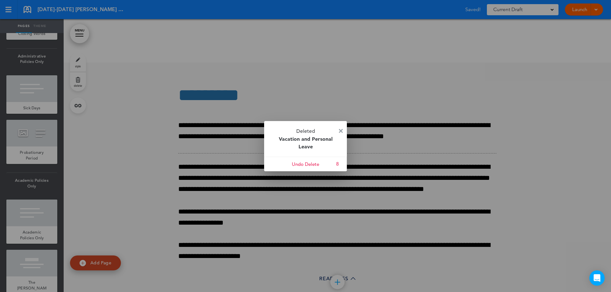
click at [340, 129] on img at bounding box center [341, 131] width 4 height 4
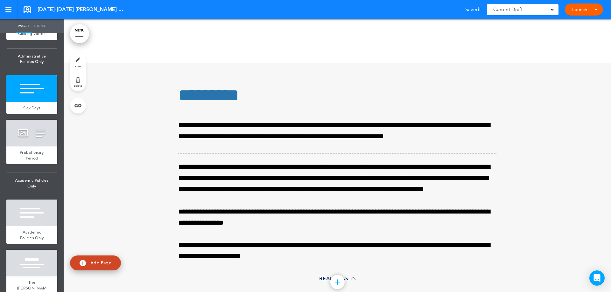
click at [36, 102] on div at bounding box center [31, 88] width 51 height 27
click at [75, 81] on link "delete" at bounding box center [78, 81] width 16 height 19
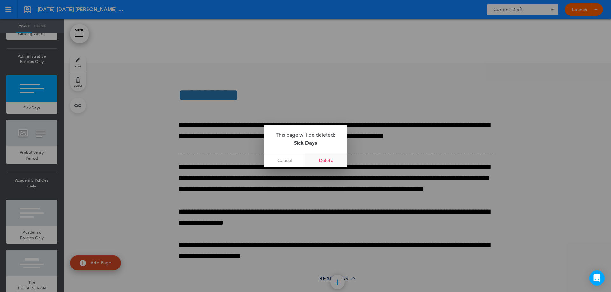
click at [319, 158] on link "Delete" at bounding box center [325, 160] width 41 height 14
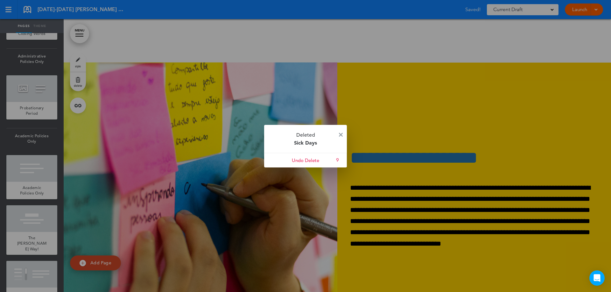
click at [338, 134] on p "Deleted Sick Days" at bounding box center [305, 139] width 83 height 28
click at [340, 134] on img at bounding box center [341, 135] width 4 height 4
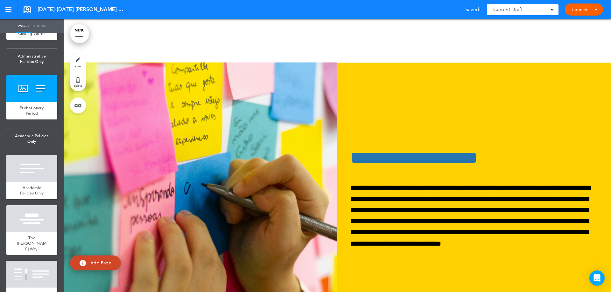
click at [82, 81] on link "delete" at bounding box center [78, 81] width 16 height 19
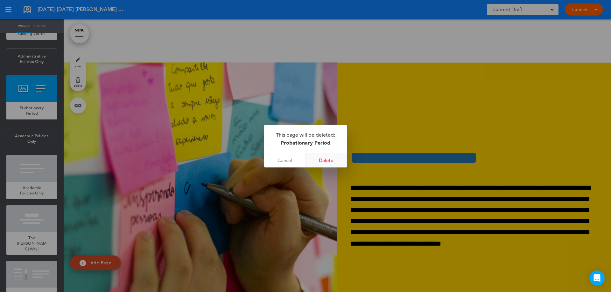
click at [326, 161] on link "Delete" at bounding box center [325, 160] width 41 height 14
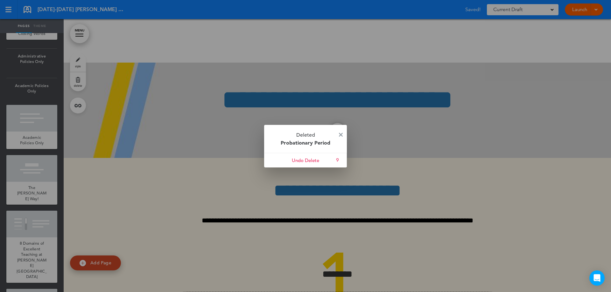
click at [339, 135] on img at bounding box center [341, 135] width 4 height 4
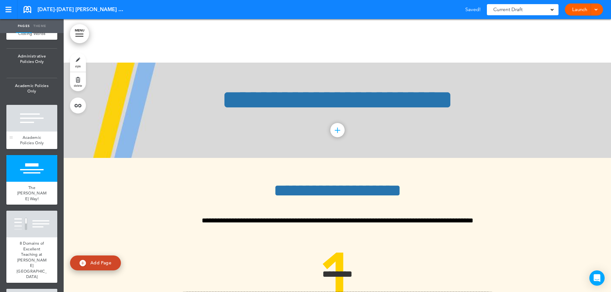
click at [32, 132] on div at bounding box center [31, 118] width 51 height 27
drag, startPoint x: 77, startPoint y: 86, endPoint x: 80, endPoint y: 84, distance: 3.4
click at [77, 86] on span "delete" at bounding box center [78, 86] width 8 height 4
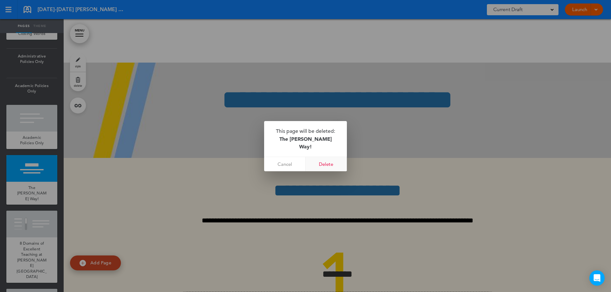
click at [320, 163] on link "Delete" at bounding box center [325, 164] width 41 height 14
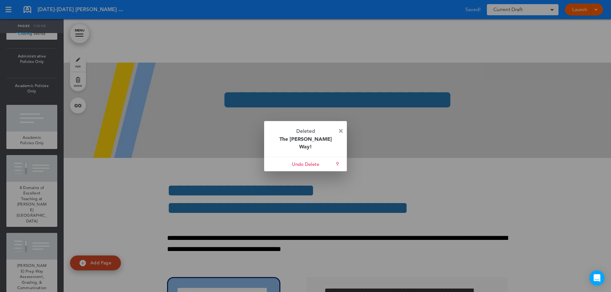
click at [341, 132] on img at bounding box center [341, 131] width 4 height 4
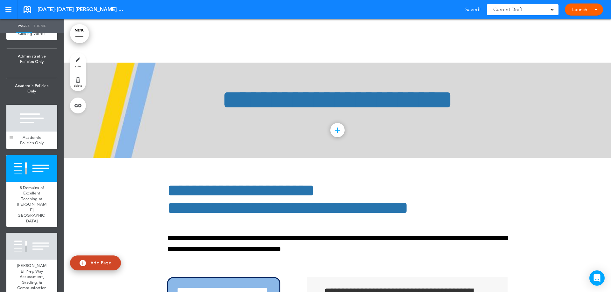
click at [23, 146] on span "Academic Policies Only" at bounding box center [32, 140] width 24 height 11
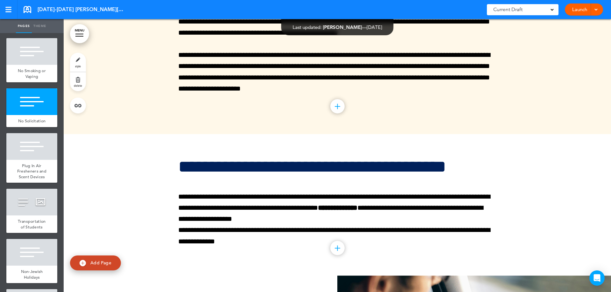
scroll to position [1557, 0]
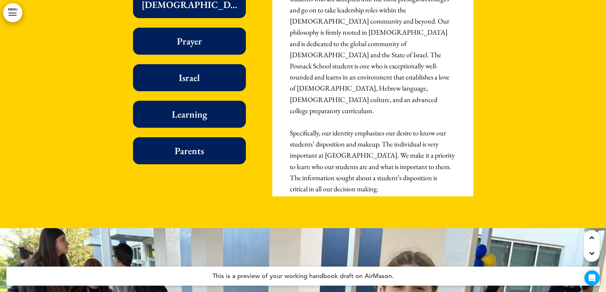
scroll to position [2036, 0]
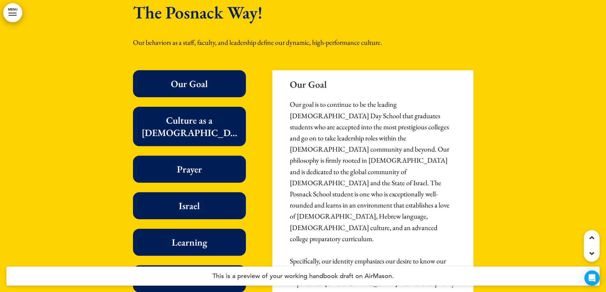
click at [213, 81] on div "Our Goal" at bounding box center [189, 83] width 113 height 27
click at [211, 114] on h6 "Culture as a [DEMOGRAPHIC_DATA] Day School" at bounding box center [189, 126] width 99 height 25
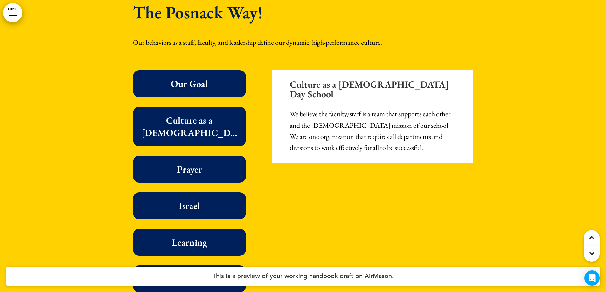
click at [202, 156] on div "Prayer" at bounding box center [189, 169] width 113 height 27
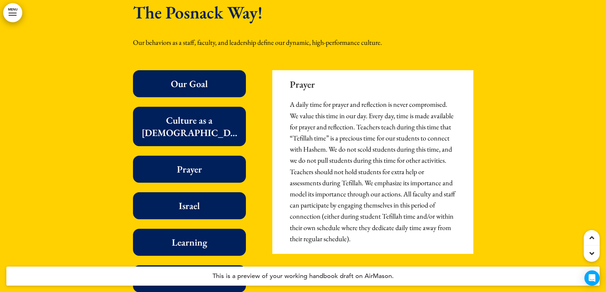
click at [196, 200] on h6 "Israel" at bounding box center [189, 206] width 99 height 12
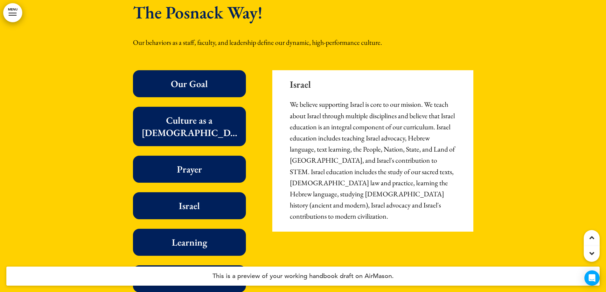
click at [200, 236] on h6 "Learning" at bounding box center [189, 242] width 99 height 12
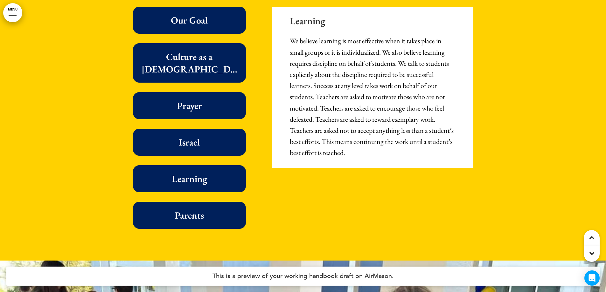
click at [204, 213] on div "Parents" at bounding box center [189, 215] width 113 height 27
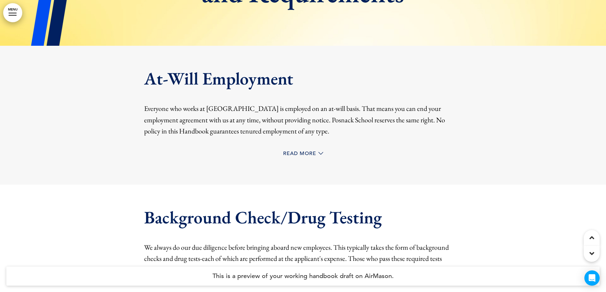
scroll to position [2703, 0]
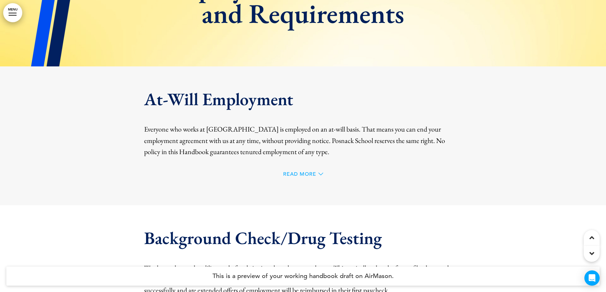
click at [295, 172] on span "Read More" at bounding box center [299, 174] width 33 height 5
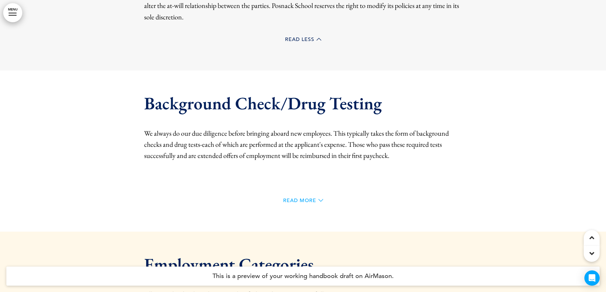
click at [291, 198] on span "Read More" at bounding box center [299, 200] width 33 height 5
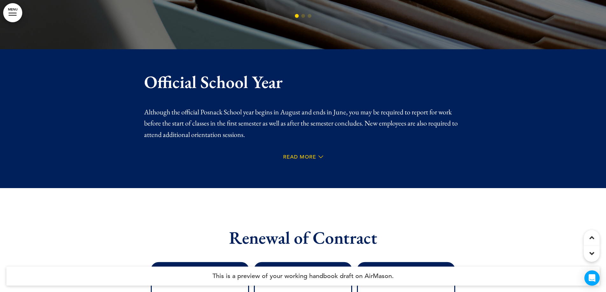
scroll to position [3689, 0]
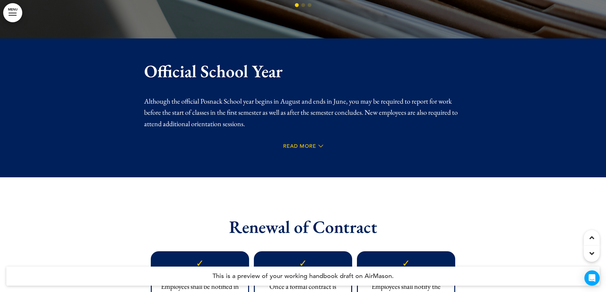
click at [306, 141] on div "Read More" at bounding box center [303, 147] width 318 height 13
click at [304, 144] on span "Read More" at bounding box center [299, 146] width 33 height 5
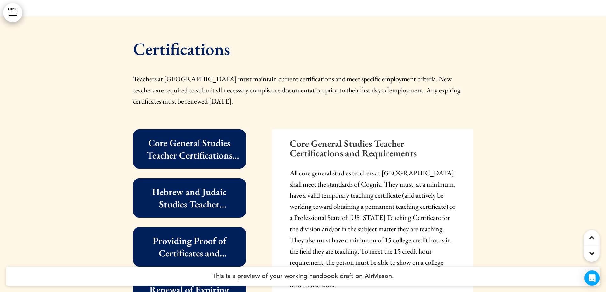
scroll to position [4675, 0]
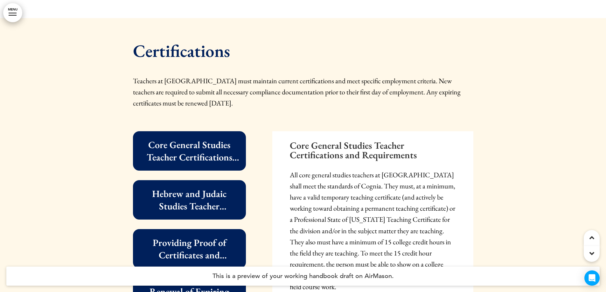
click at [210, 139] on h6 "Core General Studies Teacher Certifications and Requirements" at bounding box center [189, 151] width 99 height 25
click at [213, 180] on div "Hebrew and Judaic Studies Teacher Certifications and Requirements" at bounding box center [189, 199] width 113 height 39
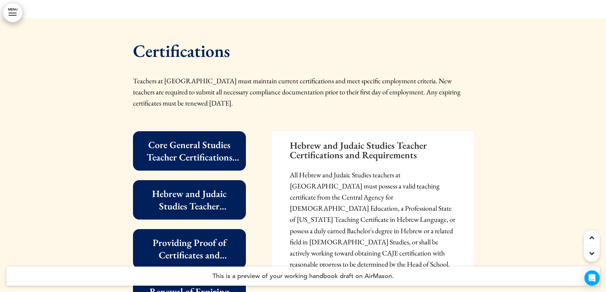
click at [217, 237] on h6 "Providing Proof of Certificates and Documentation" at bounding box center [189, 249] width 99 height 25
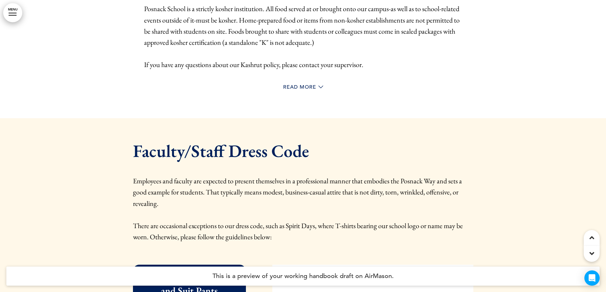
scroll to position [6138, 0]
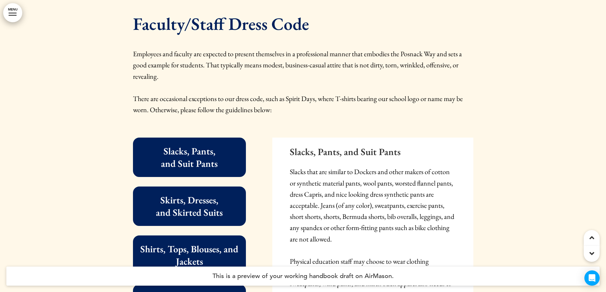
click at [208, 145] on h6 "Slacks, Pants, and Suit Pants" at bounding box center [189, 157] width 99 height 25
click at [204, 194] on h6 "Skirts, Dresses, and Skirted Suits" at bounding box center [189, 206] width 99 height 25
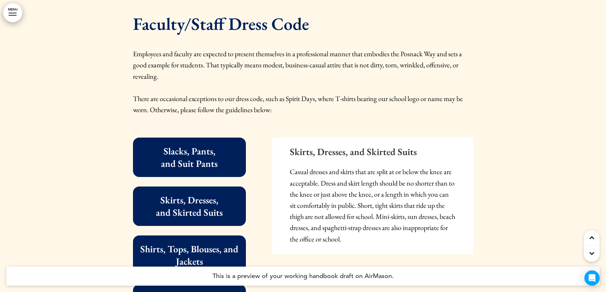
click at [201, 243] on h6 "Shirts, Tops, Blouses, and Jackets" at bounding box center [189, 255] width 99 height 25
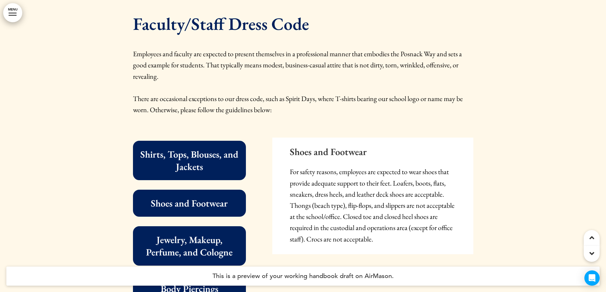
scroll to position [95, 0]
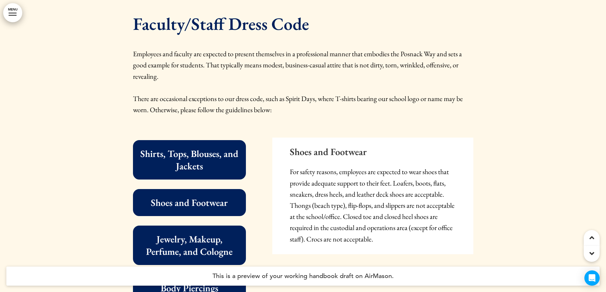
click at [206, 233] on h6 "Jewelry, Makeup, Perfume, and Cologne" at bounding box center [189, 245] width 99 height 25
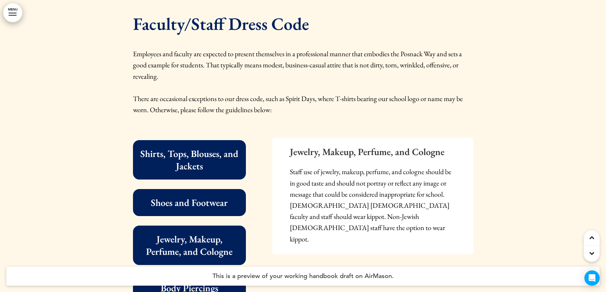
click at [202, 282] on h6 "Body Piercings and Tattoos" at bounding box center [189, 294] width 99 height 25
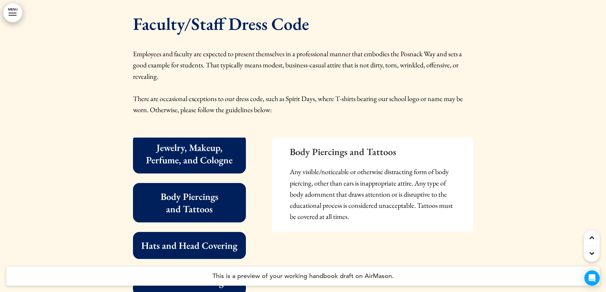
scroll to position [191, 0]
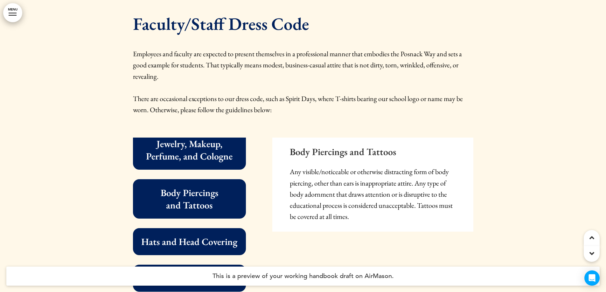
click at [204, 228] on div "Hats and Head Covering" at bounding box center [189, 241] width 113 height 27
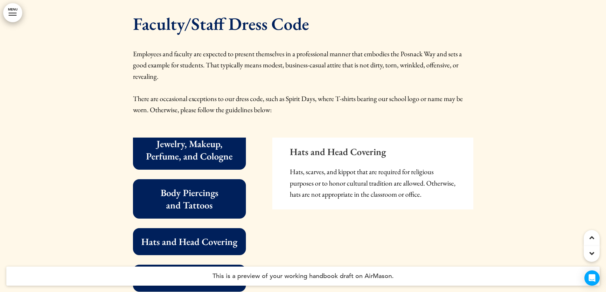
click at [200, 272] on h6 "Attire for Meetings" at bounding box center [189, 278] width 99 height 12
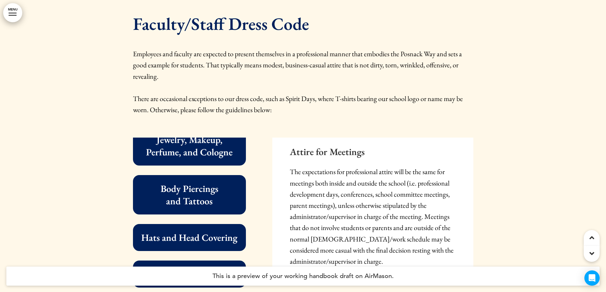
scroll to position [207, 0]
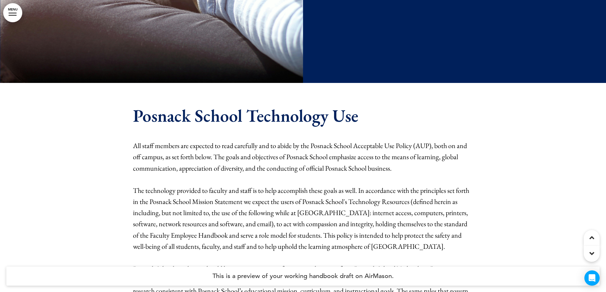
scroll to position [8301, 0]
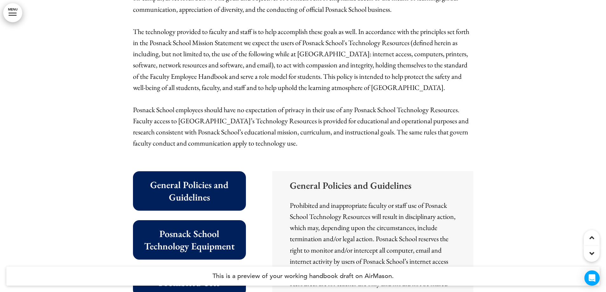
click at [182, 179] on h6 "General Policies and Guidelines" at bounding box center [189, 191] width 99 height 25
click at [192, 220] on div "Posnack School Technology Equipment" at bounding box center [189, 239] width 113 height 39
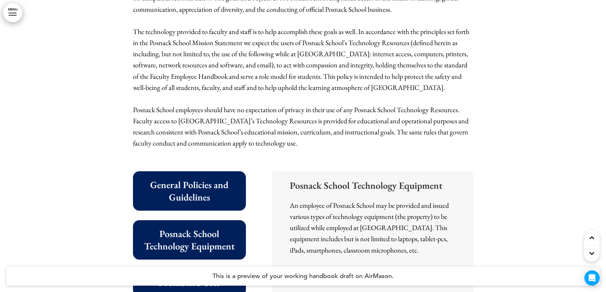
click at [188, 277] on h6 "Prohibited Uses" at bounding box center [189, 283] width 99 height 12
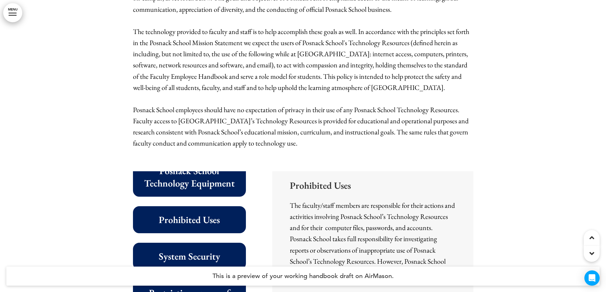
scroll to position [64, 0]
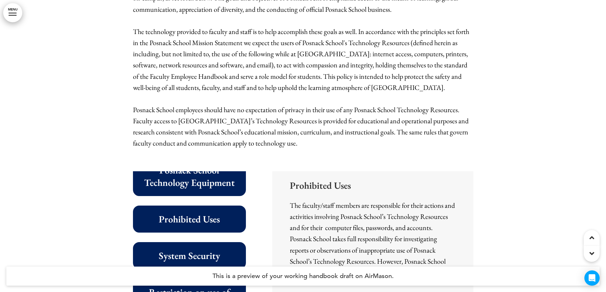
click at [195, 250] on h6 "System Security" at bounding box center [189, 256] width 99 height 12
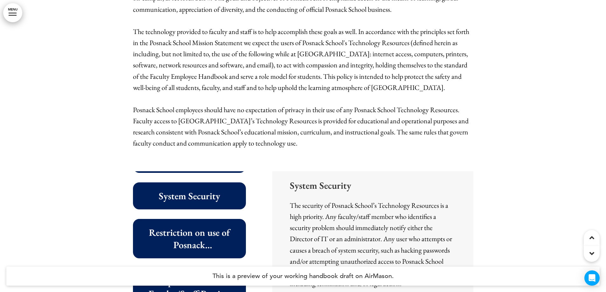
scroll to position [127, 0]
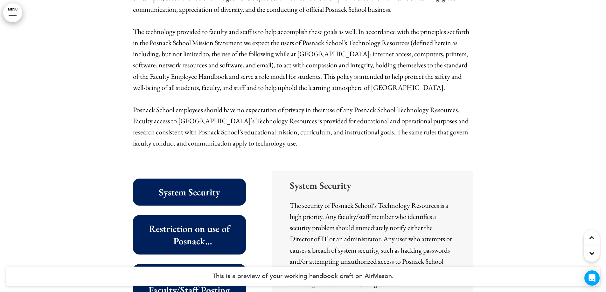
click at [195, 223] on h6 "Restriction on use of Posnack School Web Pages" at bounding box center [189, 235] width 99 height 25
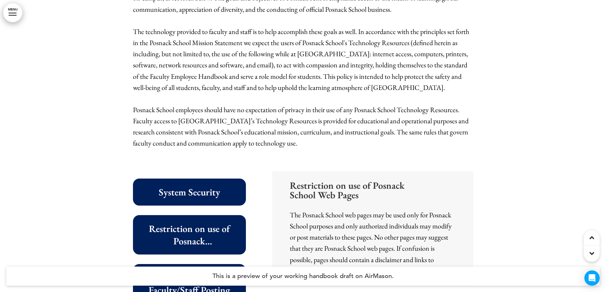
click at [189, 272] on h6 "Responsibilities of Faculty/Staff Posting Web Materials" at bounding box center [189, 284] width 99 height 25
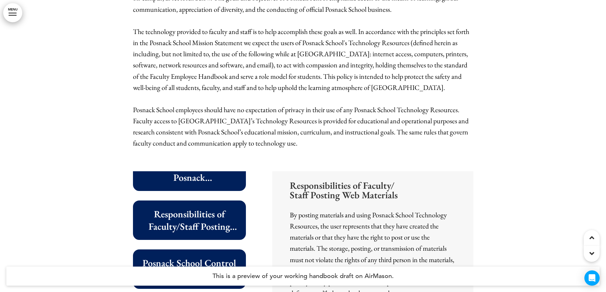
click at [193, 257] on h6 "Posnack School Control of the “Posnack School” Name or Domain Names" at bounding box center [189, 269] width 99 height 25
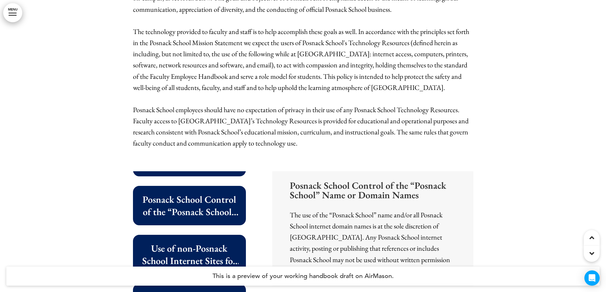
click at [196, 242] on h6 "Use of non-Posnack School Internet Sites for Storing Posnack School Content" at bounding box center [189, 254] width 99 height 25
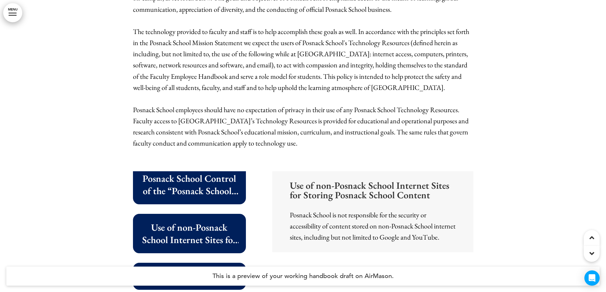
scroll to position [305, 0]
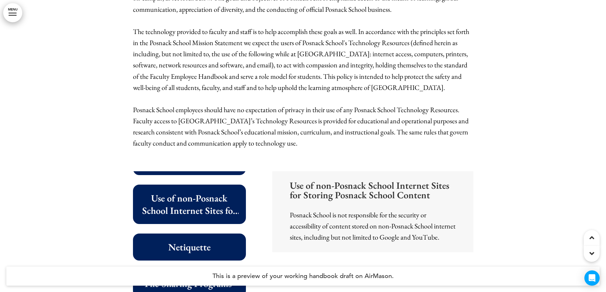
click at [189, 241] on h6 "Netiquette" at bounding box center [189, 247] width 99 height 12
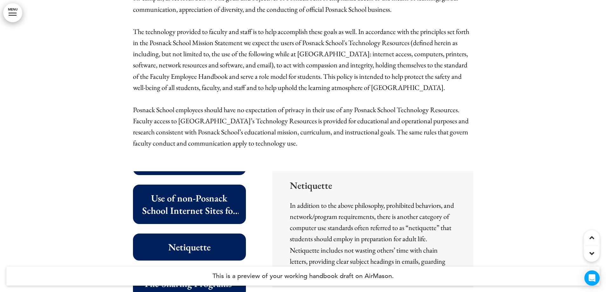
click at [189, 278] on h6 "File-Sharing‌ ‌Programs‌ ‌" at bounding box center [189, 284] width 99 height 12
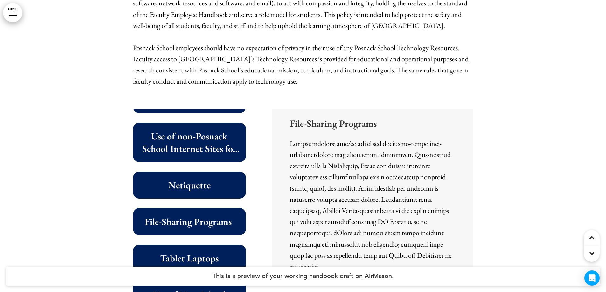
scroll to position [8365, 0]
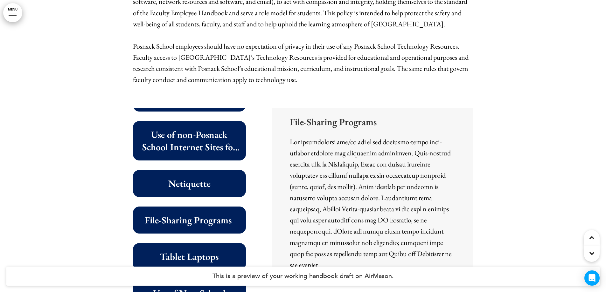
click at [192, 251] on h6 "Tablet‌ ‌Laptops‌" at bounding box center [189, 257] width 99 height 12
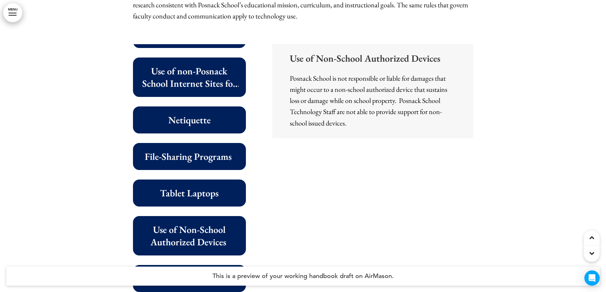
click at [198, 273] on h6 "‌‌Microsoft‌ ‌Agreement‌ ‌" at bounding box center [189, 279] width 99 height 12
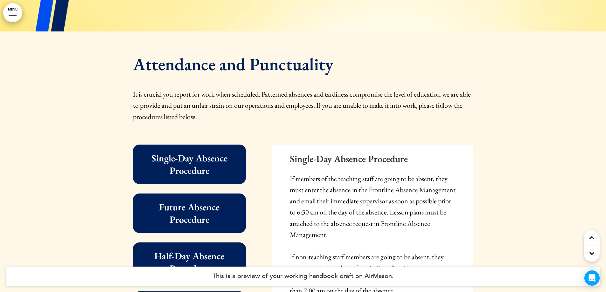
scroll to position [9223, 0]
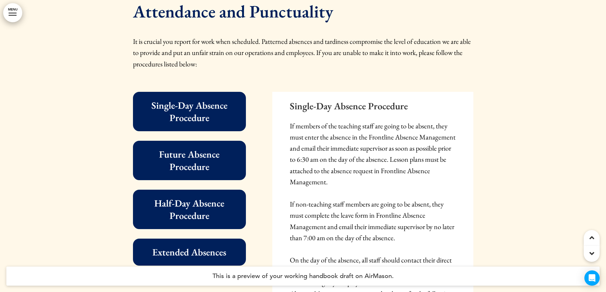
click at [205, 99] on h6 "Single-Day Absence Procedure" at bounding box center [189, 111] width 99 height 25
click at [196, 148] on h6 "Future Absence Procedure" at bounding box center [189, 160] width 99 height 25
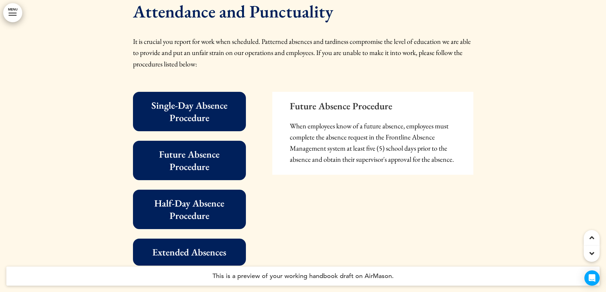
click at [200, 190] on div "Half-Day Absence Procedure" at bounding box center [189, 209] width 113 height 39
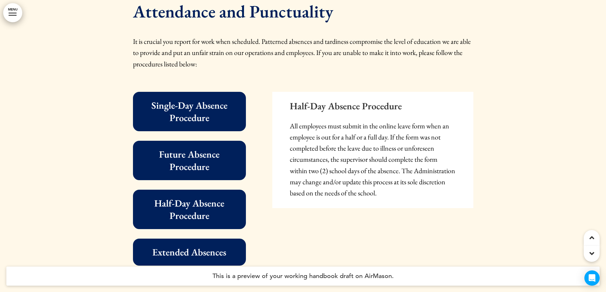
click at [196, 239] on div "Extended Absences" at bounding box center [189, 252] width 113 height 27
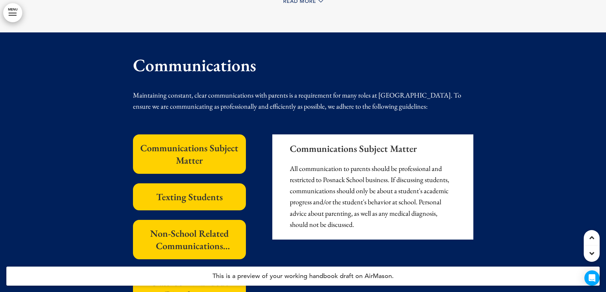
scroll to position [10432, 0]
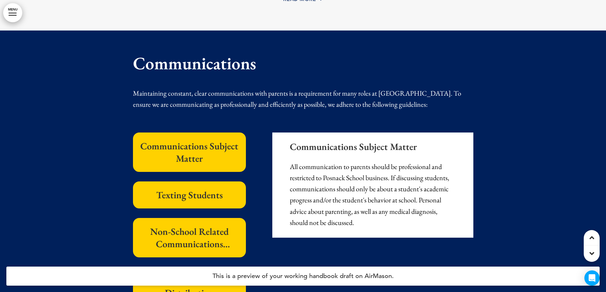
click at [217, 140] on h6 "Communications Subject Matter" at bounding box center [189, 152] width 99 height 25
click at [212, 189] on h6 "Texting Students" at bounding box center [189, 195] width 99 height 12
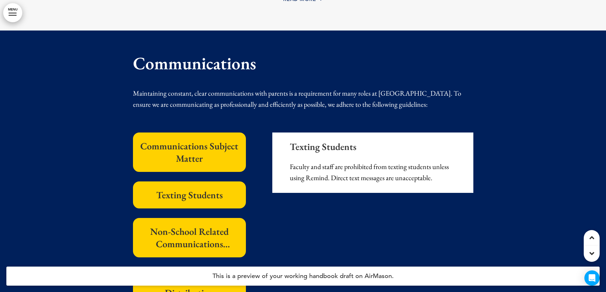
click at [210, 225] on h6 "Non-School Related Communications Approval" at bounding box center [189, 237] width 99 height 25
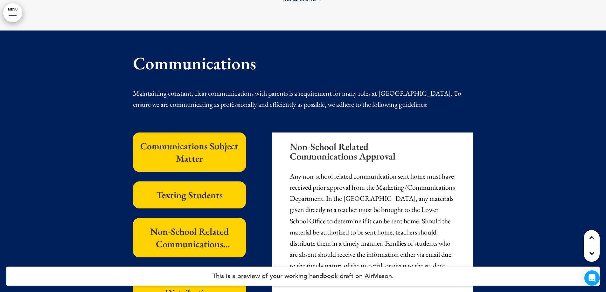
click at [199, 267] on div "Classroom Handout Distribution" at bounding box center [189, 286] width 113 height 39
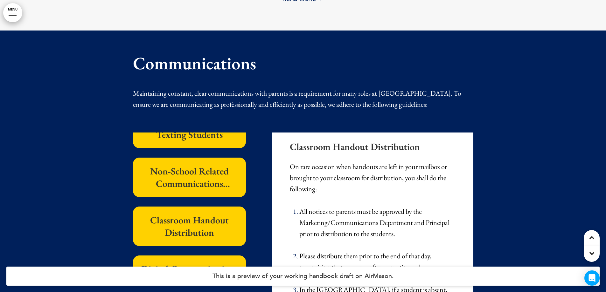
scroll to position [64, 0]
click at [197, 207] on div "Classroom Handout Distribution" at bounding box center [189, 226] width 113 height 39
click at [198, 263] on h6 "Digital Communications" at bounding box center [189, 269] width 99 height 12
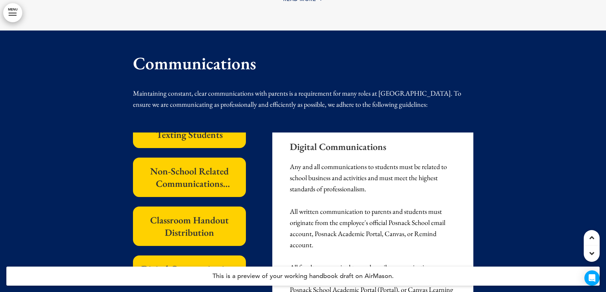
scroll to position [73, 0]
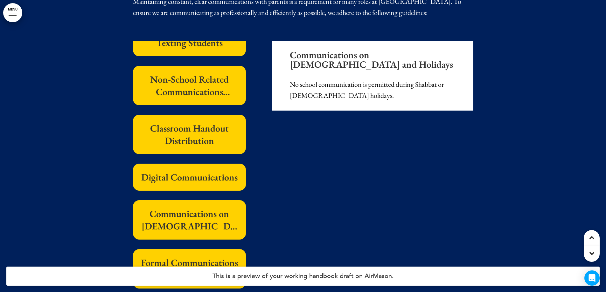
scroll to position [10527, 0]
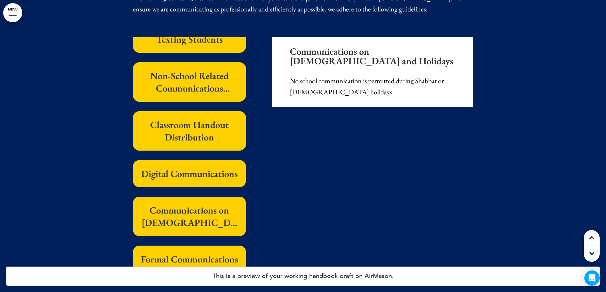
click at [197, 253] on h6 "Formal Communications & Online Meetings" at bounding box center [189, 265] width 99 height 25
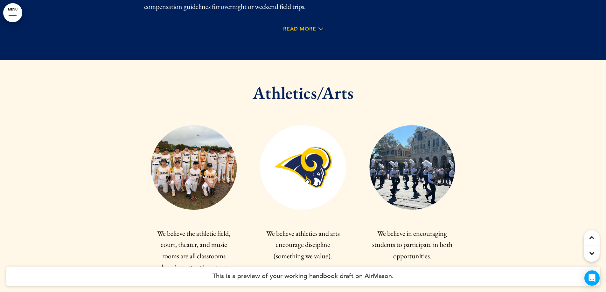
scroll to position [12563, 0]
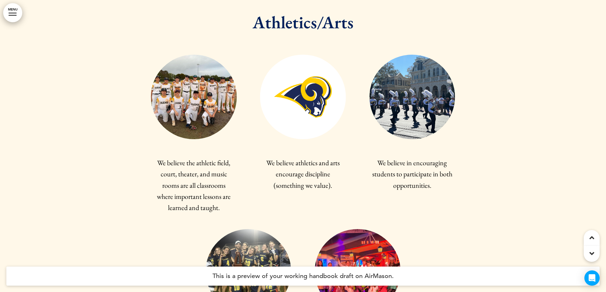
click at [343, 229] on img at bounding box center [358, 271] width 86 height 85
click at [354, 229] on img at bounding box center [358, 271] width 86 height 85
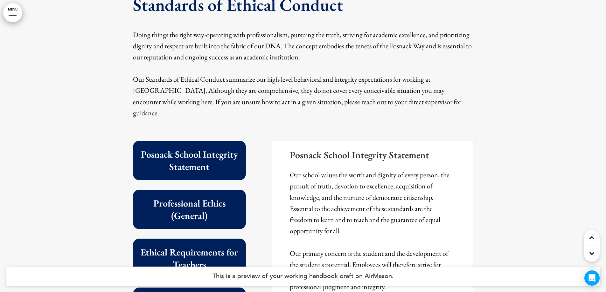
scroll to position [13485, 0]
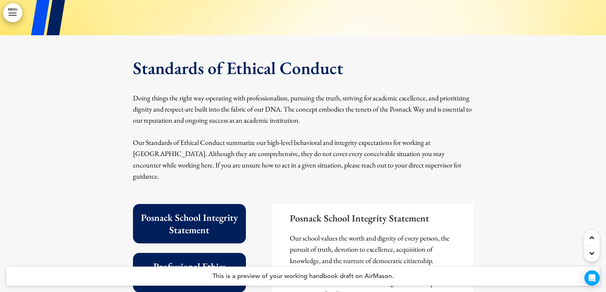
click at [215, 212] on h6 "Posnack School Integrity Statement" at bounding box center [189, 224] width 99 height 25
click at [210, 260] on h6 "Professional Ethics (General)" at bounding box center [189, 272] width 99 height 25
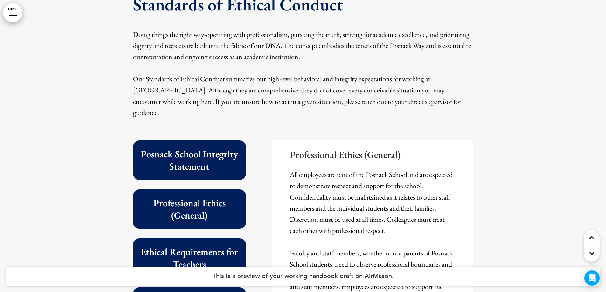
click at [210, 246] on h6 "Ethical Requirements for Teachers" at bounding box center [189, 258] width 99 height 25
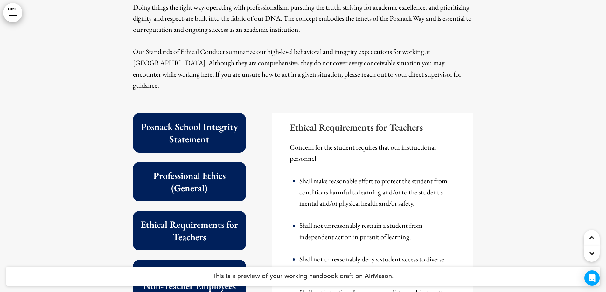
scroll to position [13644, 0]
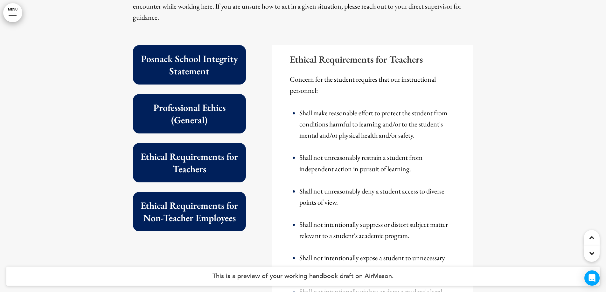
click at [218, 199] on h6 "Ethical Requirements for Non-Teacher Employees" at bounding box center [189, 211] width 99 height 25
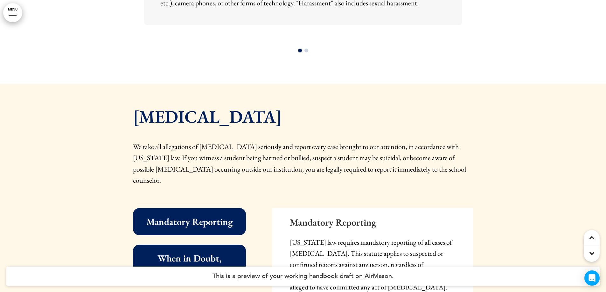
scroll to position [14344, 0]
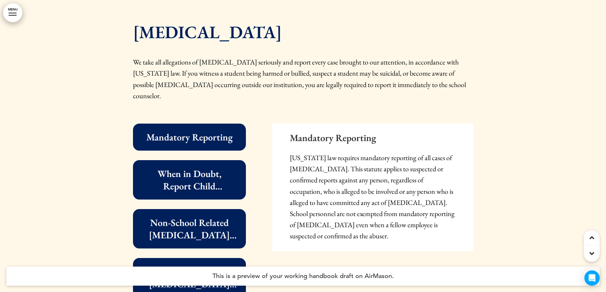
click at [201, 131] on h6 "Mandatory Reporting" at bounding box center [189, 137] width 99 height 12
click at [207, 168] on h6 "When in Doubt, Report Child Abuse to Supervisor" at bounding box center [189, 180] width 99 height 25
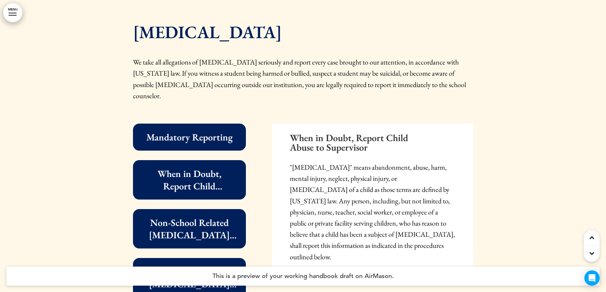
click at [207, 217] on h6 "Non-School Related Child Abuse Procedure" at bounding box center [189, 229] width 99 height 25
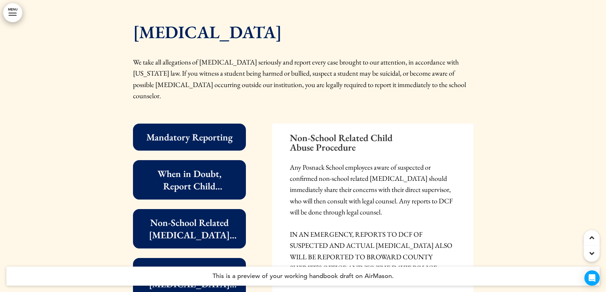
click at [214, 266] on h6 "School-Related Child Abuse Procedure" at bounding box center [189, 278] width 99 height 25
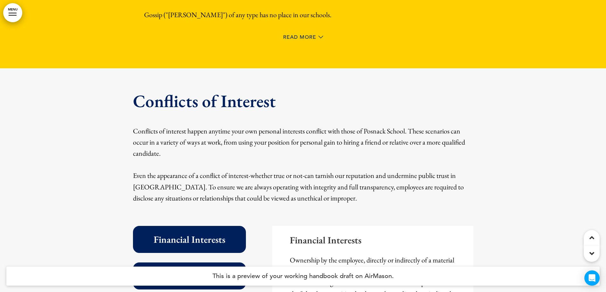
scroll to position [14917, 0]
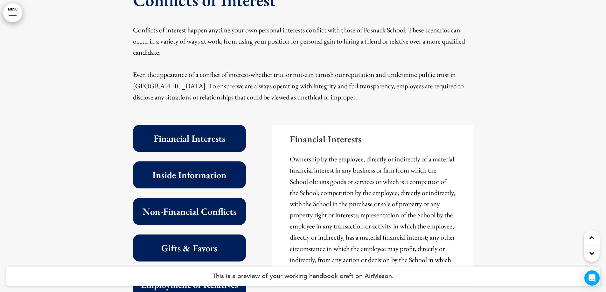
click at [211, 132] on h6 "Financial Interests" at bounding box center [189, 138] width 99 height 12
click at [212, 169] on h6 "Inside Information" at bounding box center [189, 175] width 99 height 12
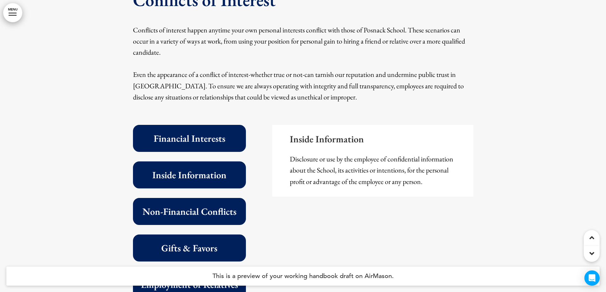
click at [210, 205] on h6 "Non-Financial Conflicts" at bounding box center [189, 211] width 99 height 12
click at [212, 242] on h6 "Gifts & Favors" at bounding box center [189, 248] width 99 height 12
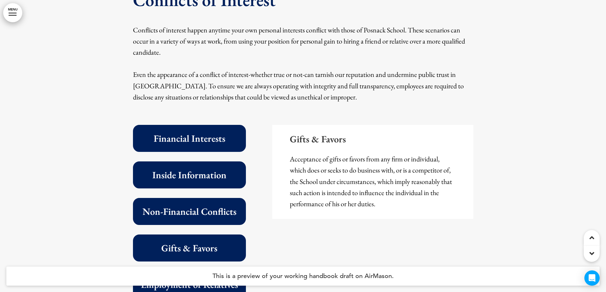
click at [213, 279] on h6 "Employment of Relatives" at bounding box center [189, 285] width 99 height 12
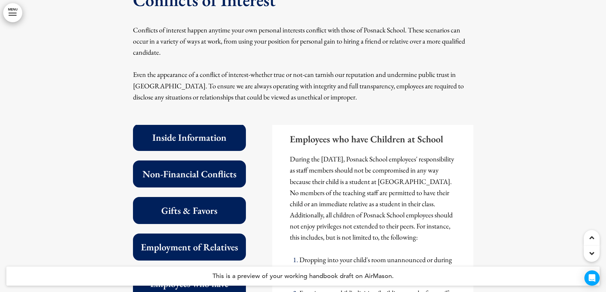
scroll to position [60, 0]
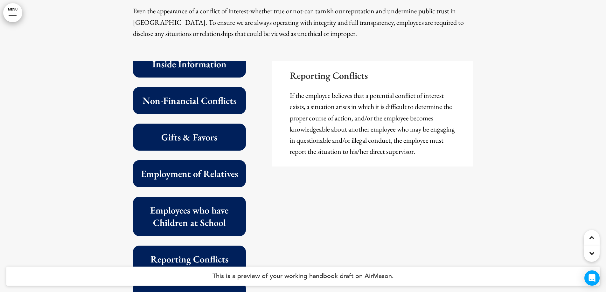
click at [211, 290] on h6 "Compliance" at bounding box center [189, 296] width 99 height 12
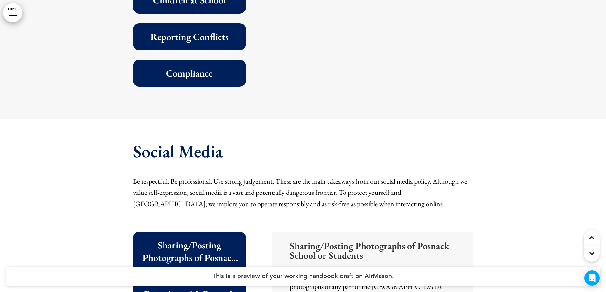
click at [205, 239] on h6 "Sharing/Posting Photographs of Posnack School or Students" at bounding box center [189, 251] width 99 height 25
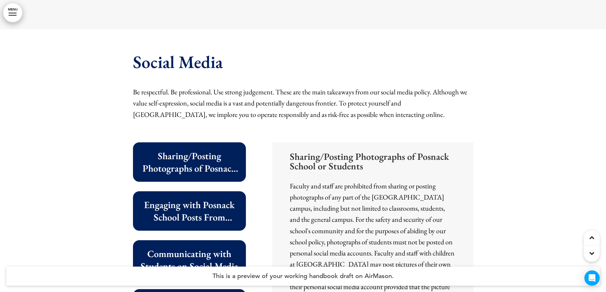
scroll to position [15298, 0]
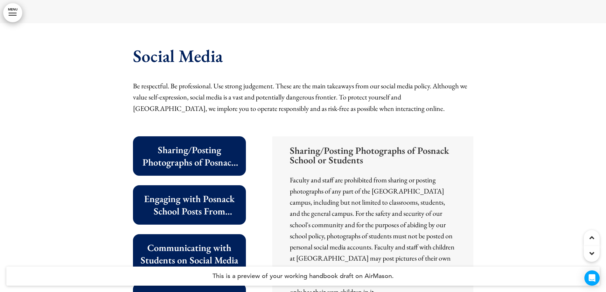
click at [201, 193] on h6 "Engaging with Posnack School Posts From Personal Accounts" at bounding box center [189, 205] width 99 height 25
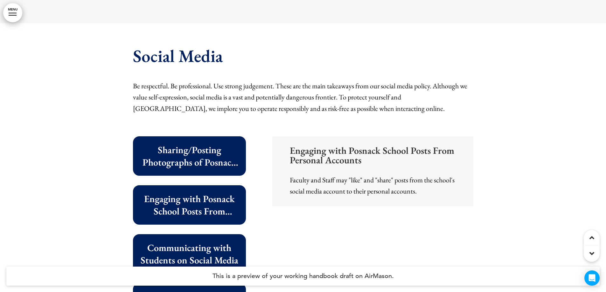
click at [196, 242] on h6 "Communicating with Students on Social Media" at bounding box center [189, 254] width 99 height 25
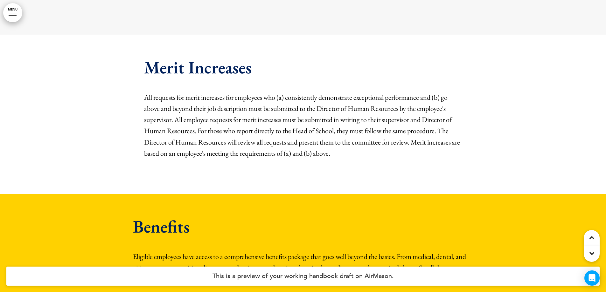
scroll to position [16698, 0]
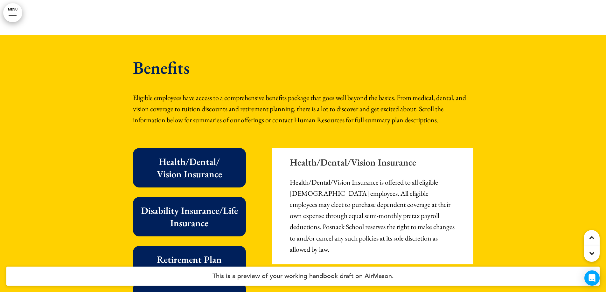
click at [229, 156] on h6 "Health/Dental/ Vision Insurance" at bounding box center [189, 168] width 99 height 25
click at [229, 205] on h6 "Disability Insurance/Life Insurance" at bounding box center [189, 217] width 99 height 25
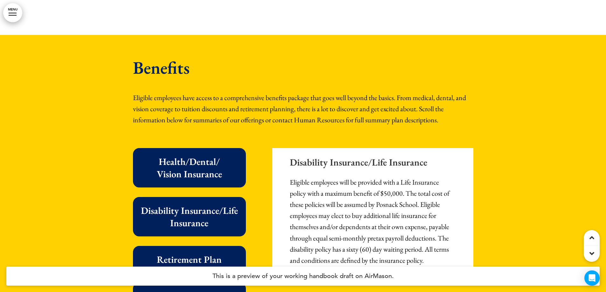
click at [219, 253] on h6 "Retirement Plan" at bounding box center [189, 259] width 99 height 12
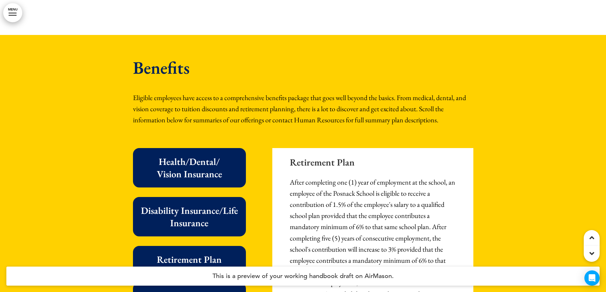
click at [218, 283] on div "Tuition Remission" at bounding box center [189, 296] width 113 height 27
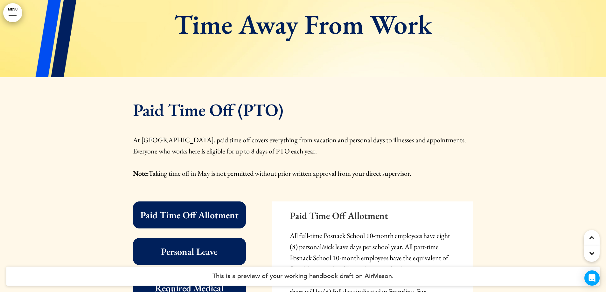
scroll to position [17843, 0]
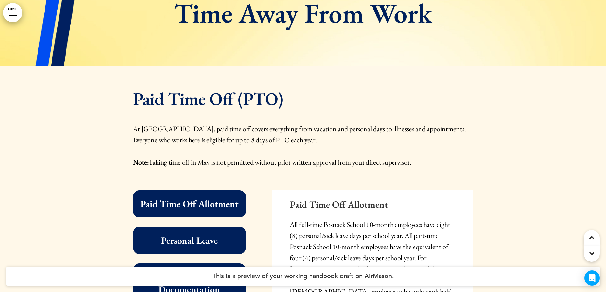
click at [221, 198] on h6 "Paid Time Off Allotment" at bounding box center [189, 204] width 99 height 12
click at [213, 234] on h6 "Personal Leave" at bounding box center [189, 240] width 99 height 12
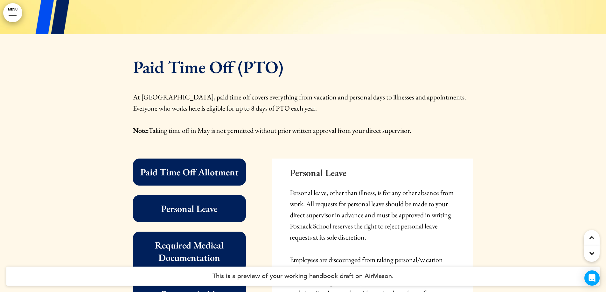
click at [210, 239] on h6 "Required Medical Documentation" at bounding box center [189, 251] width 99 height 25
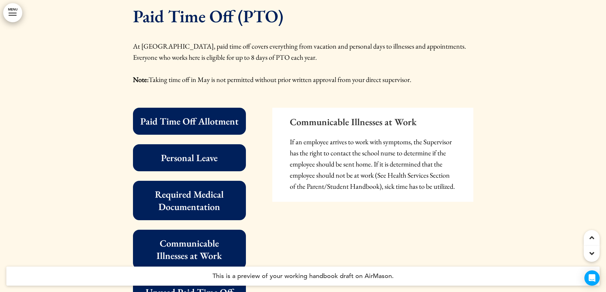
scroll to position [17938, 0]
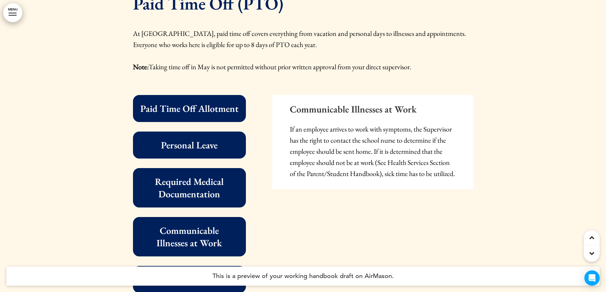
click at [222, 266] on div "Unused Paid Time Off" at bounding box center [189, 279] width 113 height 27
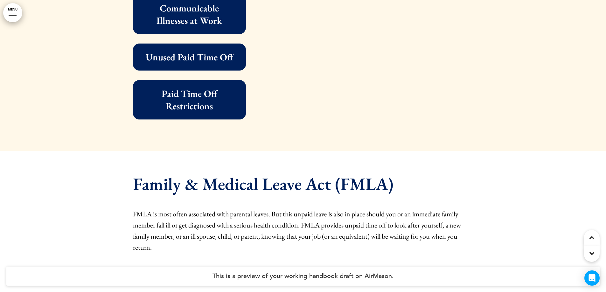
scroll to position [18288, 0]
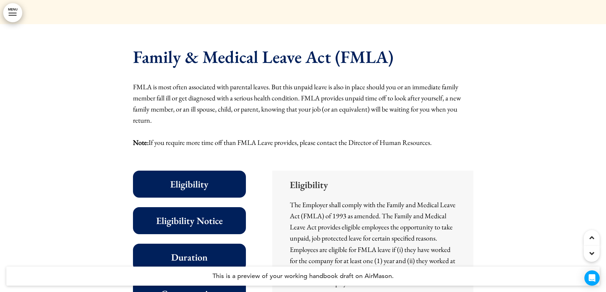
click at [228, 171] on div "Eligibility" at bounding box center [189, 184] width 113 height 27
click at [225, 207] on div "Eligibility Notice" at bounding box center [189, 220] width 113 height 27
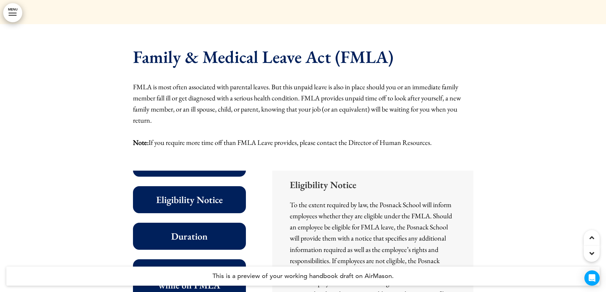
scroll to position [32, 0]
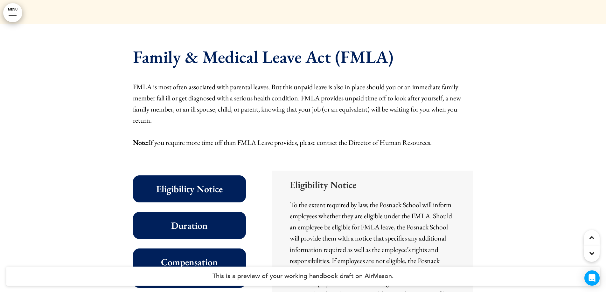
click at [213, 219] on h6 "Duration" at bounding box center [189, 225] width 99 height 12
click at [215, 256] on h6 "Compensation while on FMLA" at bounding box center [189, 268] width 99 height 25
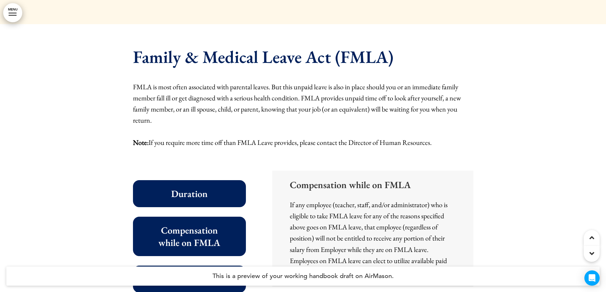
click at [217, 266] on div "Definitions" at bounding box center [189, 279] width 113 height 27
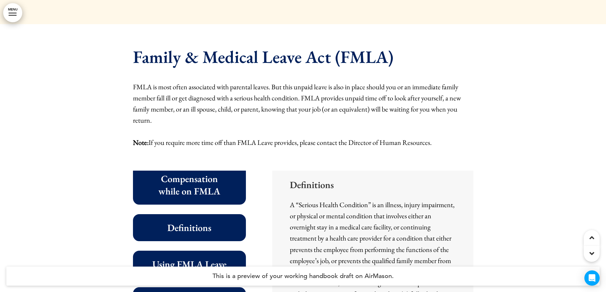
scroll to position [127, 0]
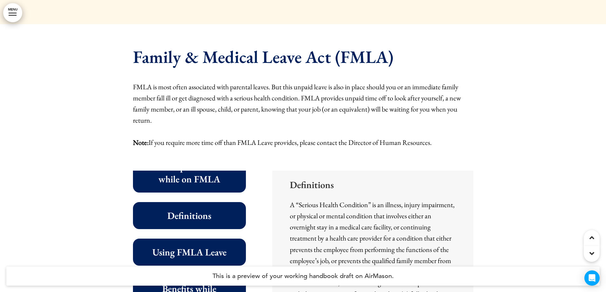
click at [219, 239] on div "Using FMLA Leave" at bounding box center [189, 252] width 113 height 27
click at [214, 283] on h6 "Benefits while on FMLA Leave" at bounding box center [189, 295] width 99 height 25
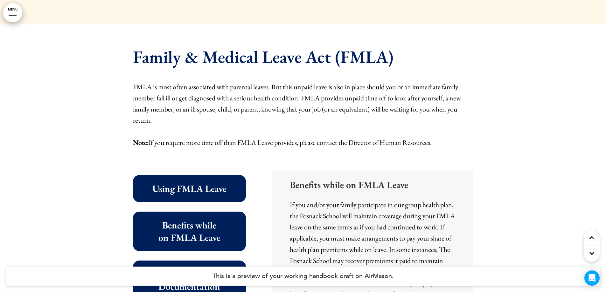
click at [218, 268] on h6 "Required Documentation" at bounding box center [189, 280] width 99 height 25
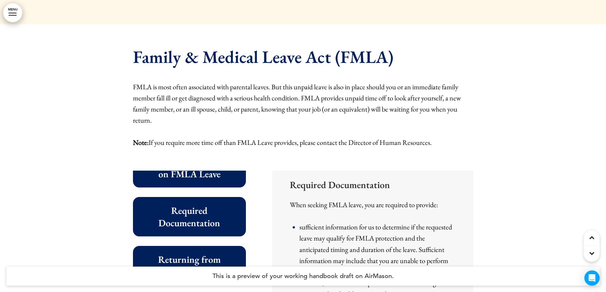
click at [217, 253] on h6 "Returning from FMLA Leave" at bounding box center [189, 265] width 99 height 25
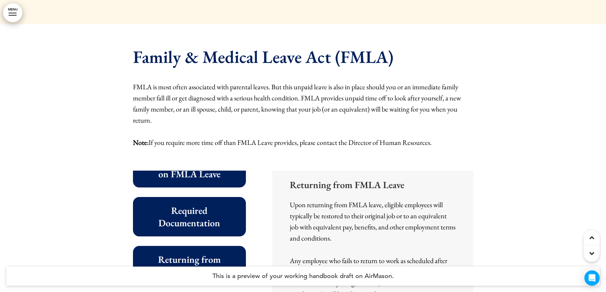
scroll to position [268, 0]
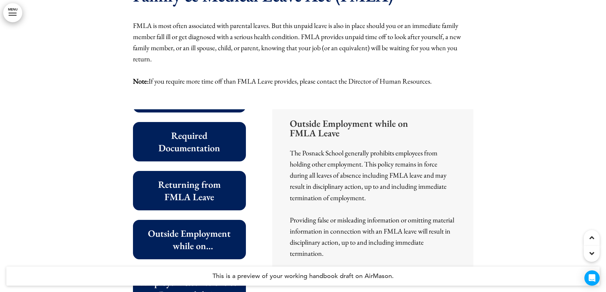
scroll to position [18352, 0]
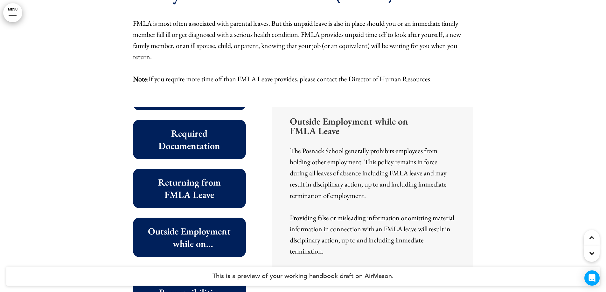
click at [222, 267] on div "Employer Restrictions & Responsibilities" at bounding box center [189, 286] width 113 height 39
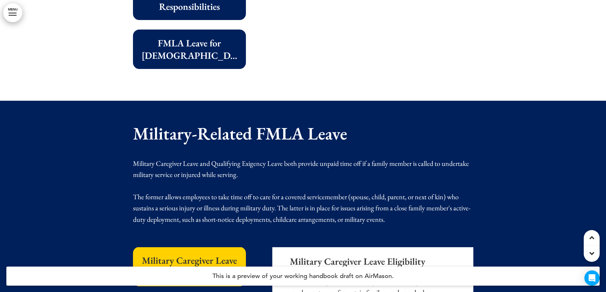
scroll to position [0, 0]
click at [209, 255] on h6 "Military Caregiver Leave Eligibility" at bounding box center [189, 267] width 99 height 25
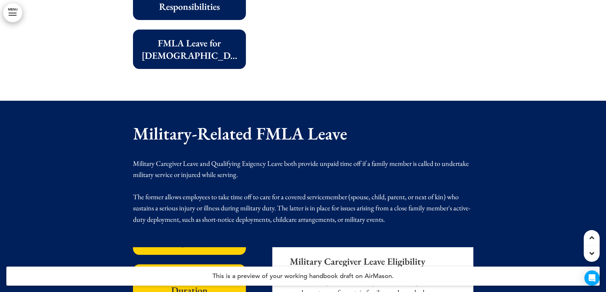
click at [210, 272] on h6 "Military Caregiver Leave Duration" at bounding box center [189, 284] width 99 height 25
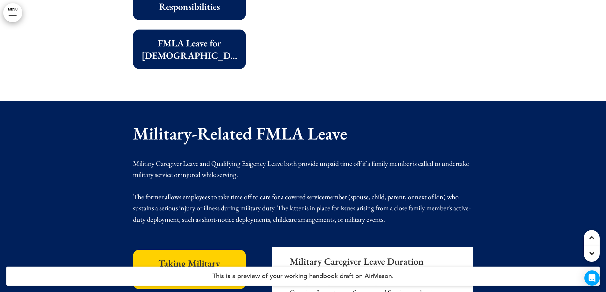
click at [219, 257] on h6 "Taking Military Caregiver Leave" at bounding box center [189, 269] width 99 height 25
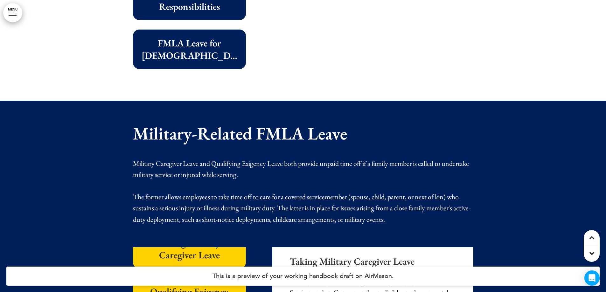
scroll to position [127, 0]
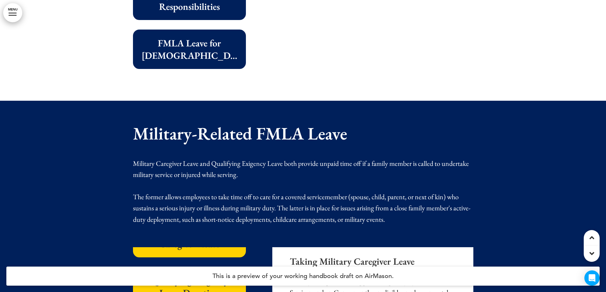
click at [216, 274] on h6 "Qualifying Exigency Leave Duration" at bounding box center [189, 286] width 99 height 25
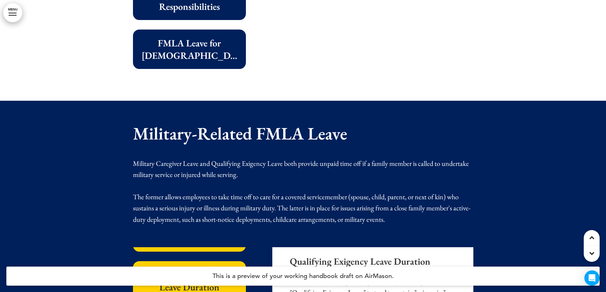
scroll to position [134, 0]
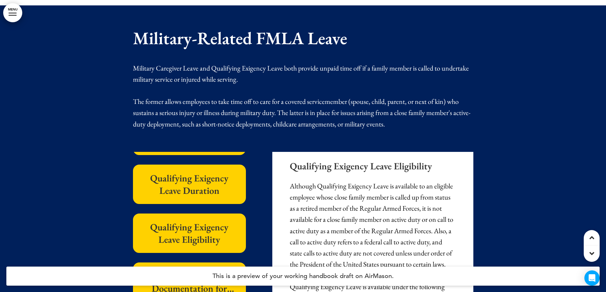
click at [206, 270] on h6 "Required Documentation for Qualifying Exigency Leave" at bounding box center [189, 282] width 99 height 25
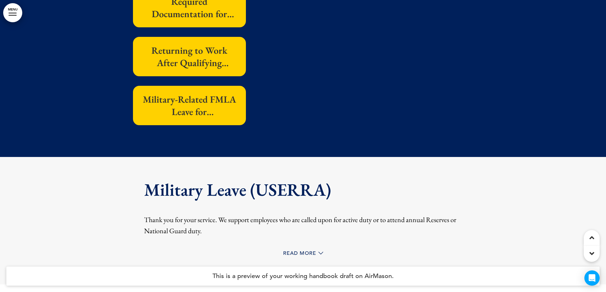
scroll to position [19019, 0]
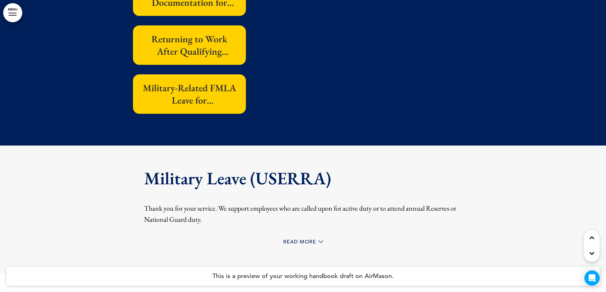
click at [294, 239] on span "Read More" at bounding box center [299, 241] width 33 height 5
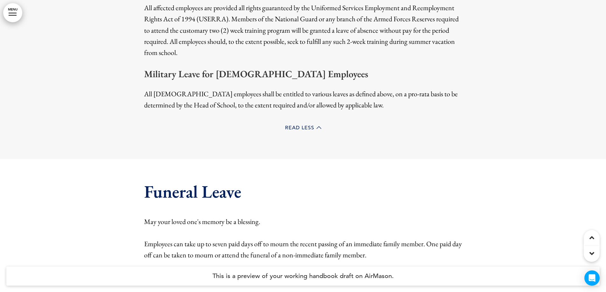
scroll to position [19242, 0]
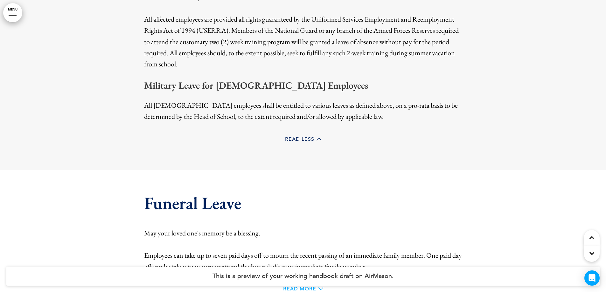
click at [296, 287] on span "Read More" at bounding box center [299, 289] width 33 height 5
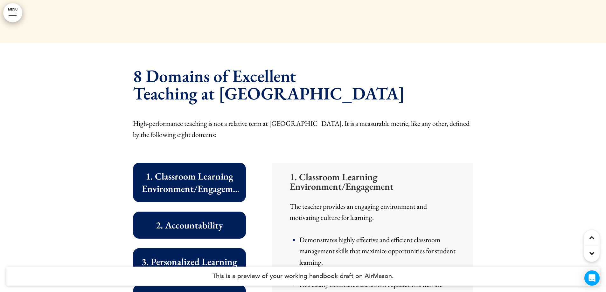
scroll to position [21532, 0]
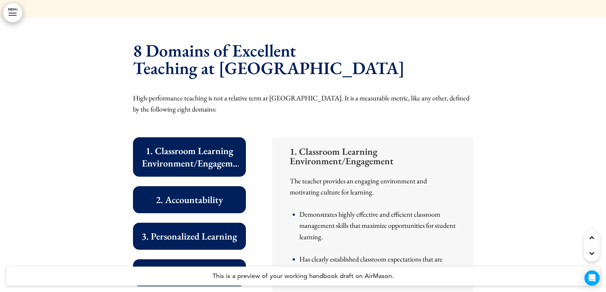
click at [205, 145] on h6 "1. Classroom Learning Environment/Engagement" at bounding box center [189, 157] width 99 height 25
click at [203, 194] on h6 "2. Accountability" at bounding box center [189, 200] width 99 height 12
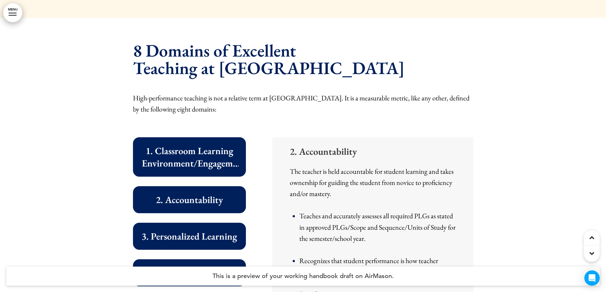
click at [201, 230] on h6 "3. Personalized Learning" at bounding box center [189, 236] width 99 height 12
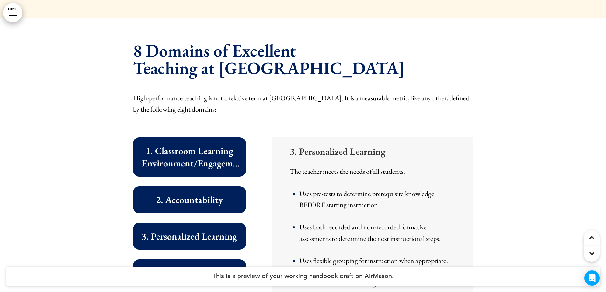
click at [209, 267] on h6 "4. Posnack Way" at bounding box center [189, 273] width 99 height 12
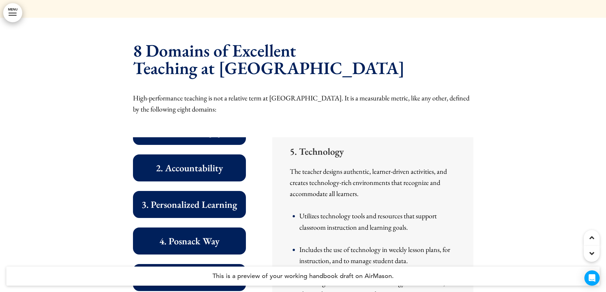
scroll to position [47, 0]
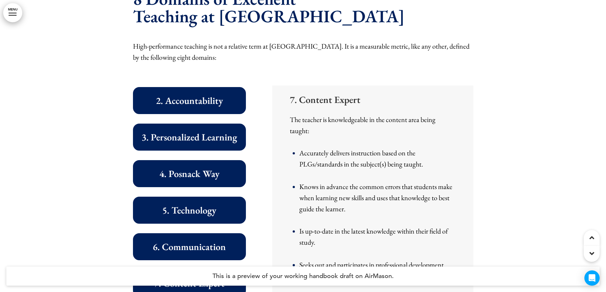
scroll to position [21596, 0]
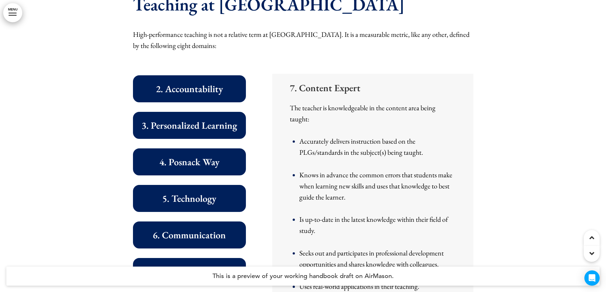
drag, startPoint x: 214, startPoint y: 212, endPoint x: 216, endPoint y: 210, distance: 3.4
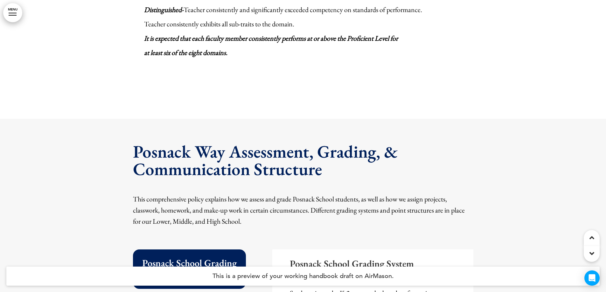
scroll to position [22232, 0]
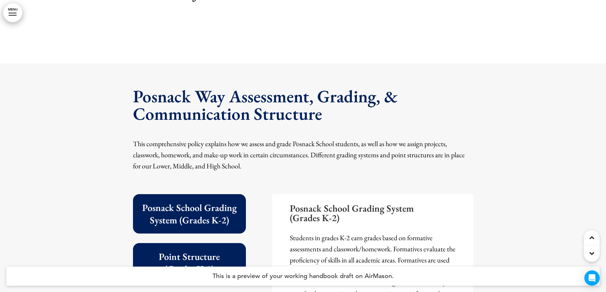
click at [220, 202] on h6 "Posnack School Grading System (Grades K-2)" at bounding box center [189, 214] width 99 height 25
click at [225, 251] on h6 "Point Structure (Grades K-2)" at bounding box center [189, 263] width 99 height 25
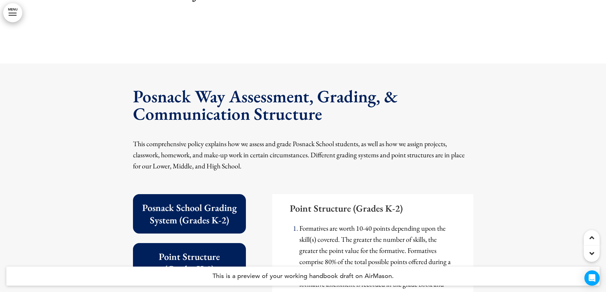
scroll to position [32, 0]
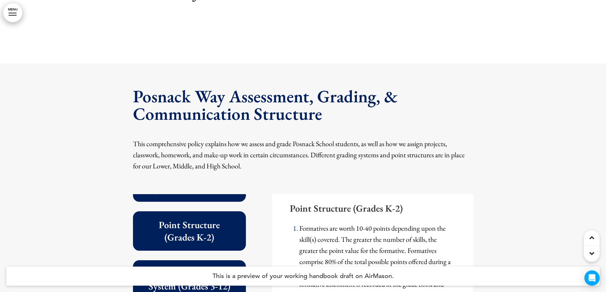
click at [225, 268] on h6 "Posnack School Grading System (Grades 3-12)" at bounding box center [189, 280] width 99 height 25
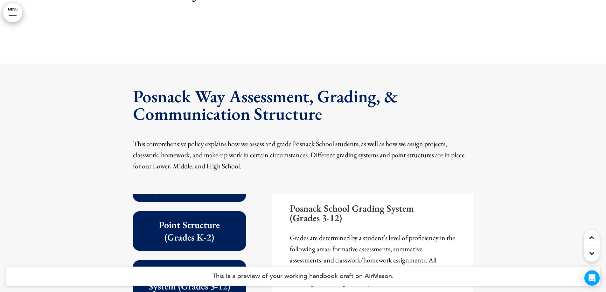
scroll to position [64, 0]
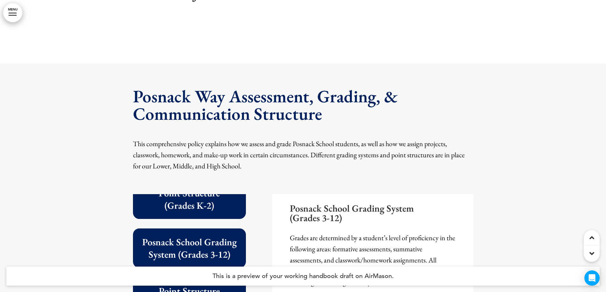
click at [220, 285] on h6 "Point Structure (Grades 3-5)" at bounding box center [189, 297] width 99 height 25
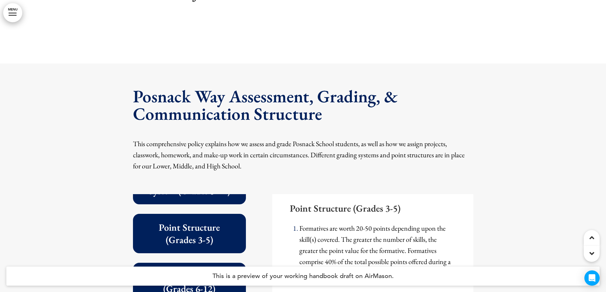
click at [220, 270] on h6 "Point Structure (Grades 6-12)" at bounding box center [189, 282] width 99 height 25
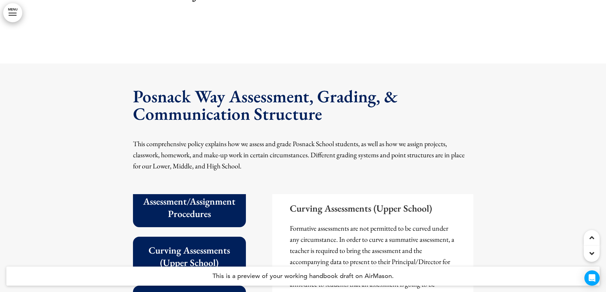
scroll to position [350, 0]
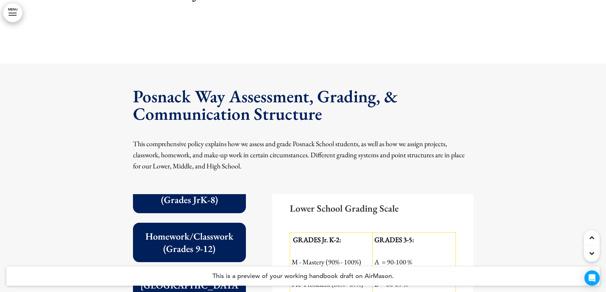
scroll to position [509, 0]
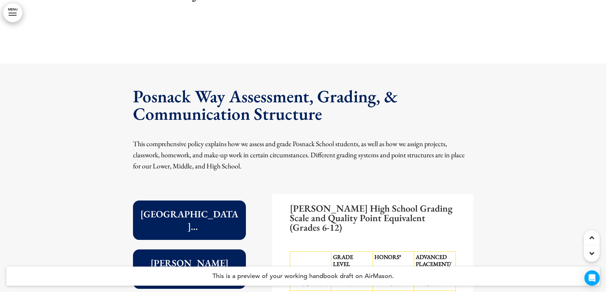
scroll to position [572, 0]
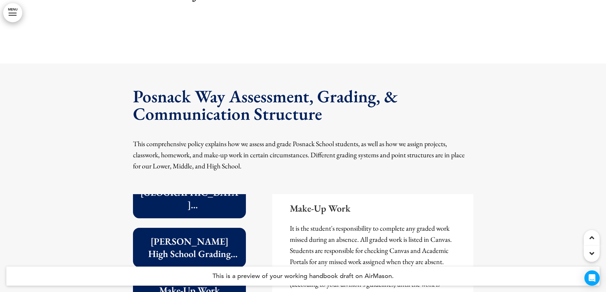
scroll to position [599, 0]
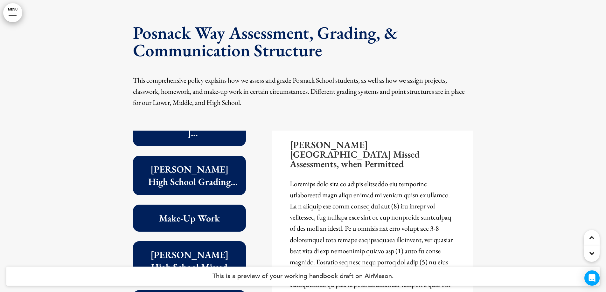
scroll to position [22327, 0]
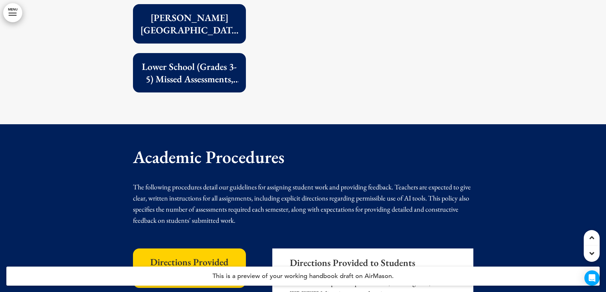
click at [209, 256] on h6 "Directions Provided to Students" at bounding box center [189, 268] width 99 height 25
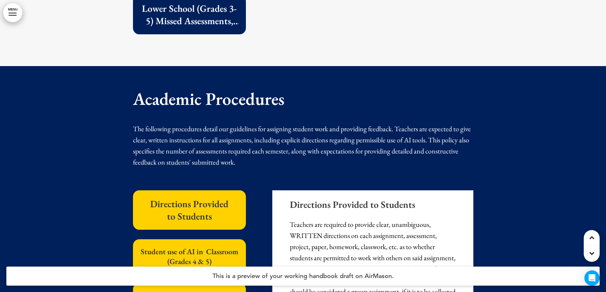
scroll to position [22645, 0]
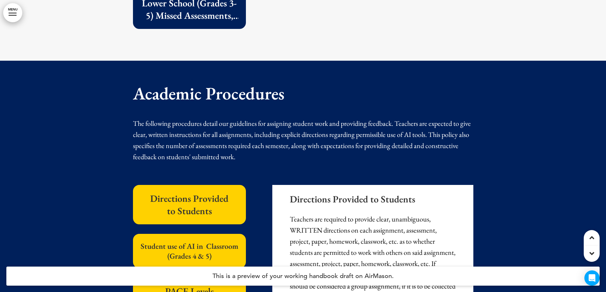
click at [214, 234] on div "Student use of AI in Classroom (Grades 4 & 5)" at bounding box center [189, 251] width 113 height 34
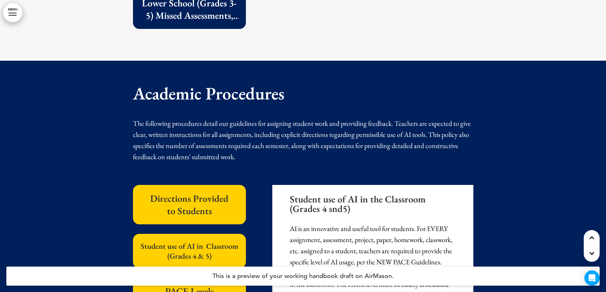
click at [211, 285] on p "PACE Levels" at bounding box center [189, 291] width 99 height 12
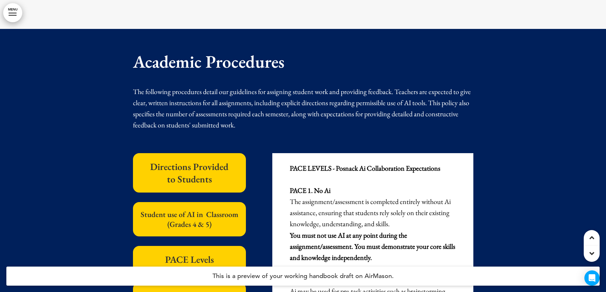
click at [211, 290] on h6 "Student Submissions" at bounding box center [189, 296] width 99 height 12
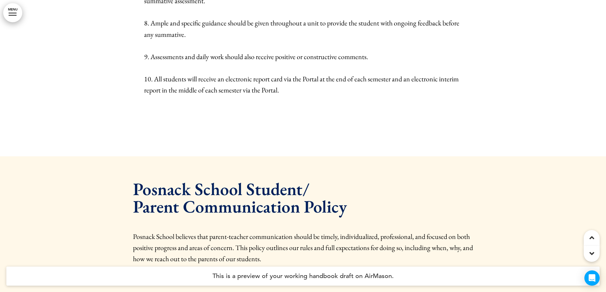
scroll to position [24045, 0]
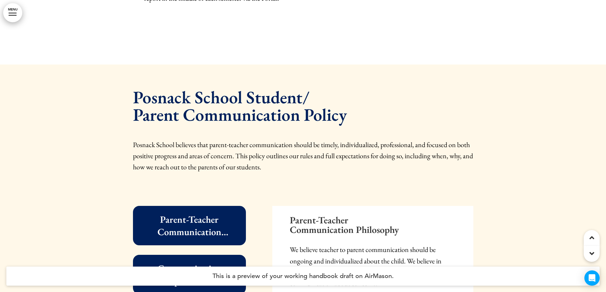
click at [214, 213] on h6 "Parent-Teacher Communication Philosophy" at bounding box center [189, 225] width 99 height 25
click at [214, 262] on h6 "Communication Expectations" at bounding box center [189, 274] width 99 height 25
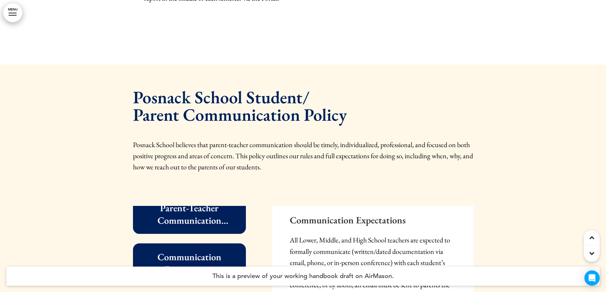
scroll to position [24, 0]
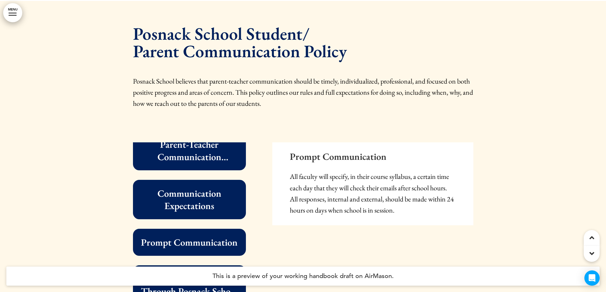
click at [215, 273] on h6 "Communicating Through Posnack School Email Accounts" at bounding box center [189, 285] width 99 height 25
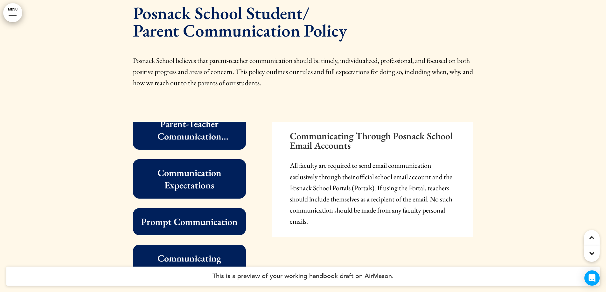
scroll to position [24140, 0]
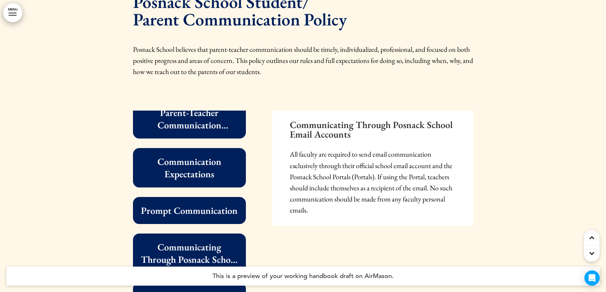
click at [213, 290] on h6 "Communication Rules" at bounding box center [189, 296] width 99 height 12
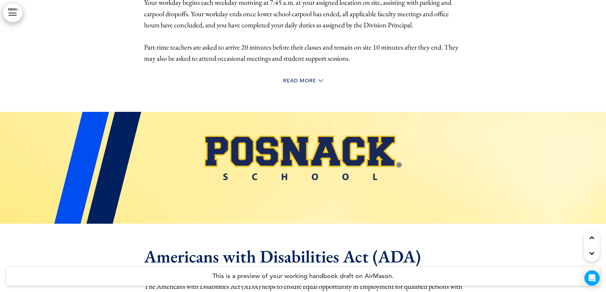
scroll to position [25528, 0]
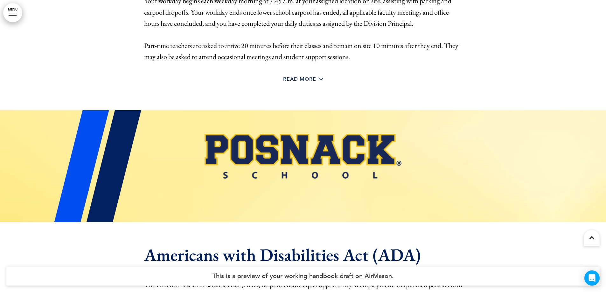
click at [188, 280] on p "The Americans with Disabilities Act (ADA) helps to ensure equal opportunity in …" at bounding box center [303, 297] width 318 height 34
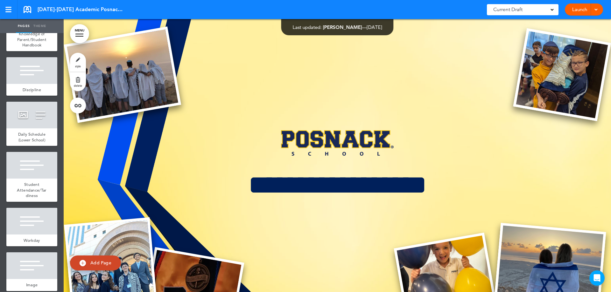
scroll to position [5344, 0]
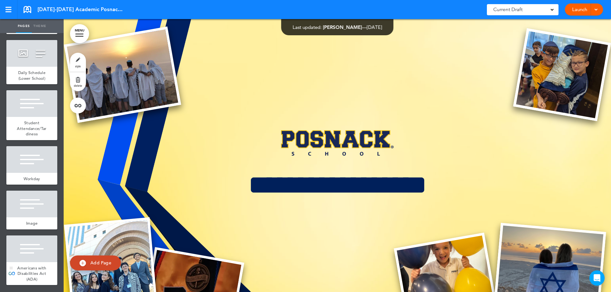
click at [38, 269] on div "Americans with Disabilities Act (ADA)" at bounding box center [31, 273] width 51 height 23
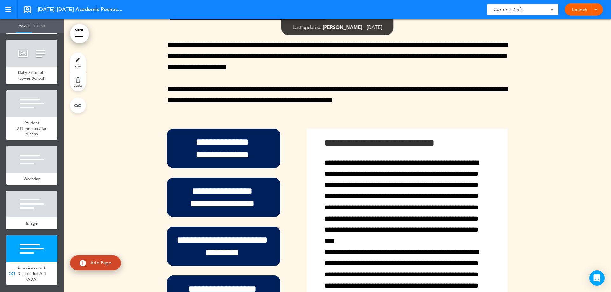
scroll to position [30905, 0]
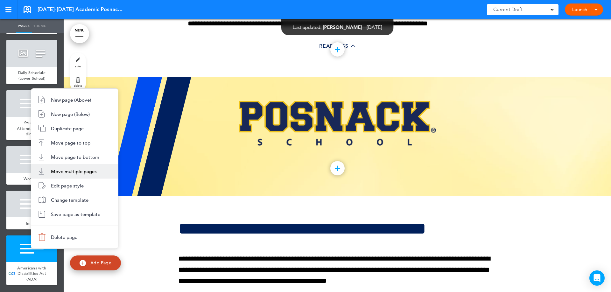
click at [57, 177] on li "Move multiple pages" at bounding box center [74, 171] width 87 height 14
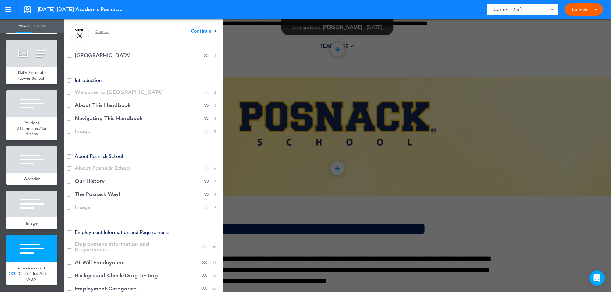
scroll to position [0, 0]
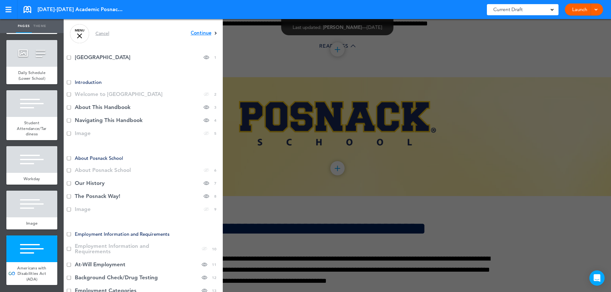
click at [200, 31] on span "Continue" at bounding box center [201, 33] width 21 height 5
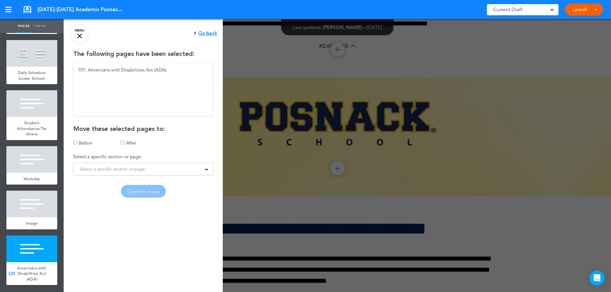
click at [111, 170] on span "Select a specific section or page" at bounding box center [112, 169] width 65 height 9
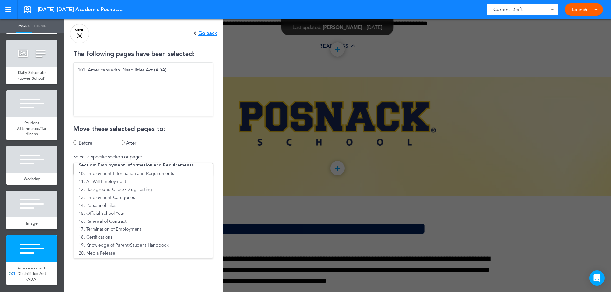
scroll to position [95, 0]
click at [109, 189] on li "12. Background Check/Drug Testing" at bounding box center [143, 190] width 139 height 8
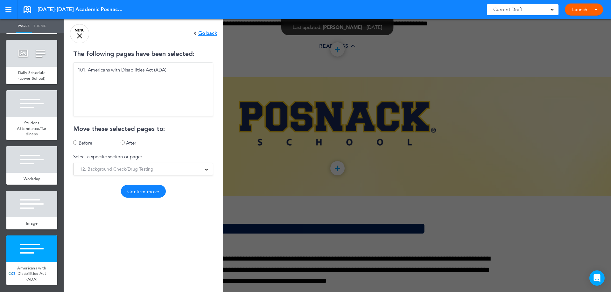
click at [135, 194] on button "Confirm move" at bounding box center [143, 191] width 45 height 13
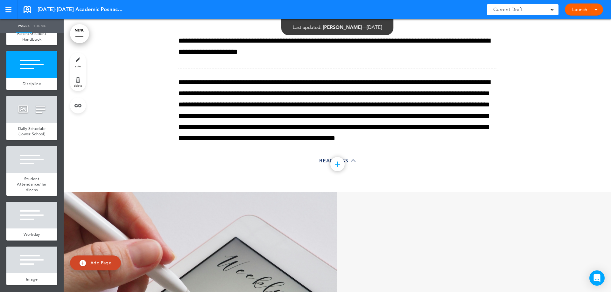
scroll to position [29727, 0]
click at [363, 87] on div "**********" at bounding box center [337, 85] width 318 height 214
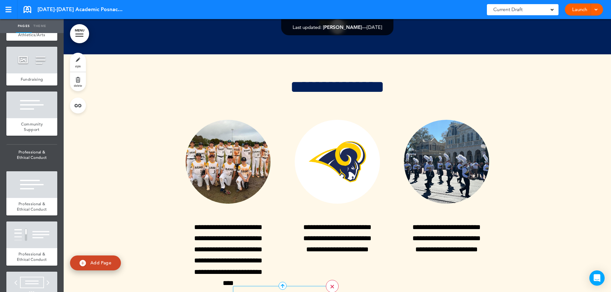
scroll to position [15443, 0]
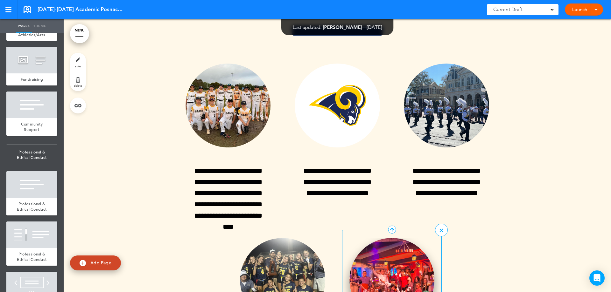
click at [384, 238] on img at bounding box center [391, 280] width 85 height 84
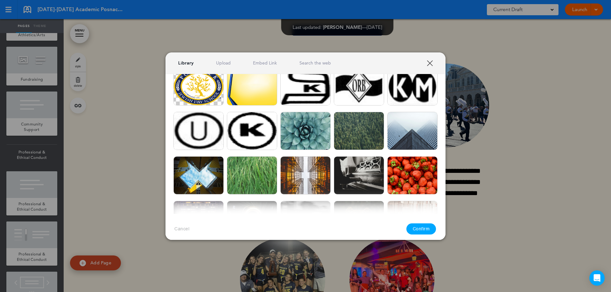
scroll to position [763, 0]
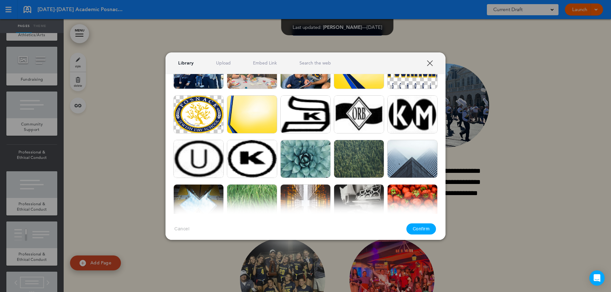
click at [428, 64] on link "XXX" at bounding box center [430, 63] width 6 height 6
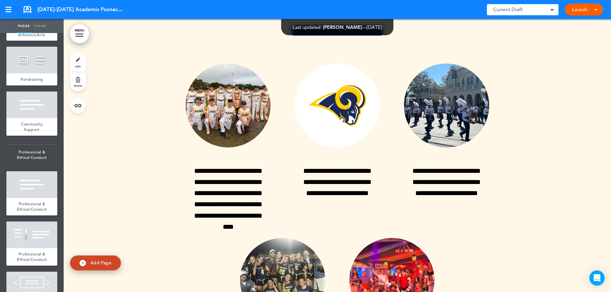
click at [464, 203] on div "**********" at bounding box center [337, 230] width 318 height 350
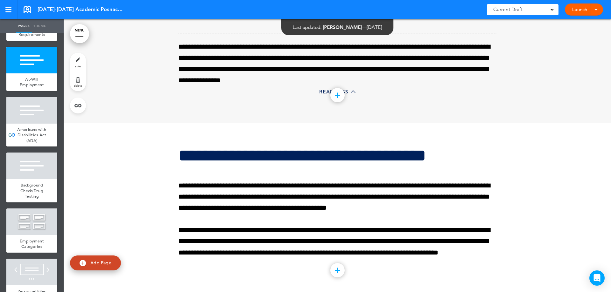
scroll to position [2884, 0]
click at [24, 141] on div "Americans with Disabilities Act (ADA)" at bounding box center [31, 135] width 51 height 23
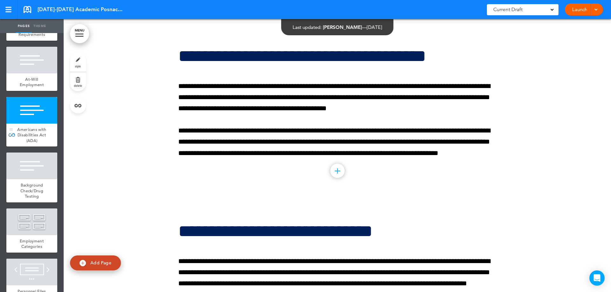
scroll to position [2988, 0]
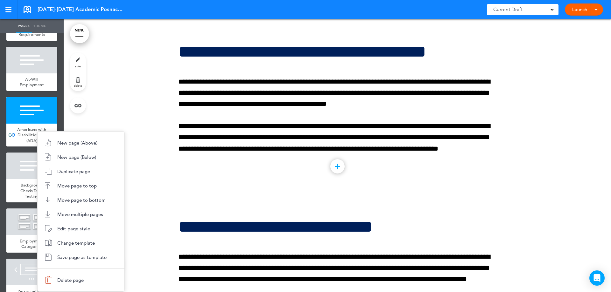
click at [35, 130] on div at bounding box center [305, 146] width 611 height 292
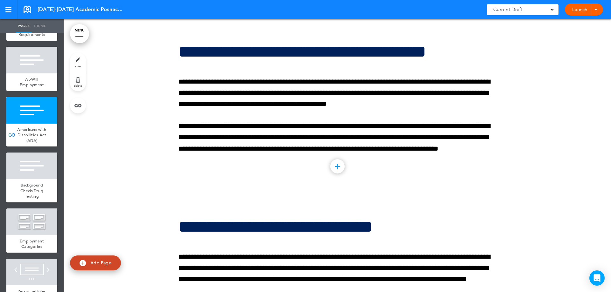
click at [122, 114] on div at bounding box center [337, 106] width 547 height 175
click at [579, 12] on link "Launch" at bounding box center [579, 9] width 20 height 12
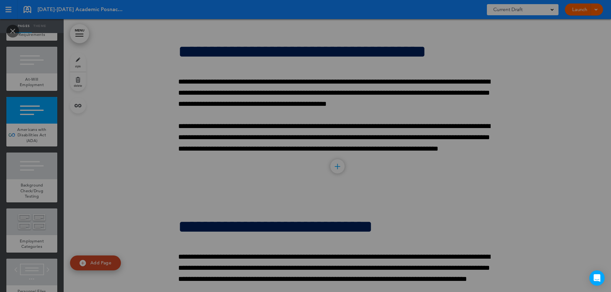
scroll to position [0, 0]
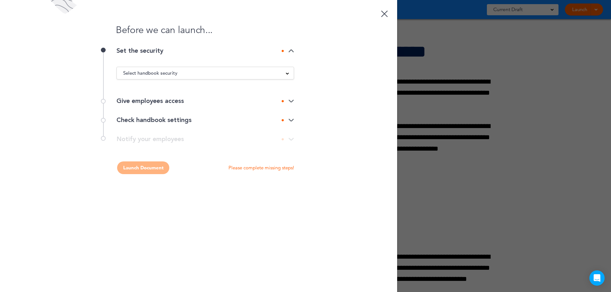
click at [270, 74] on div "Select handbook security" at bounding box center [205, 73] width 177 height 7
click at [144, 95] on li "Private link" at bounding box center [205, 97] width 177 height 8
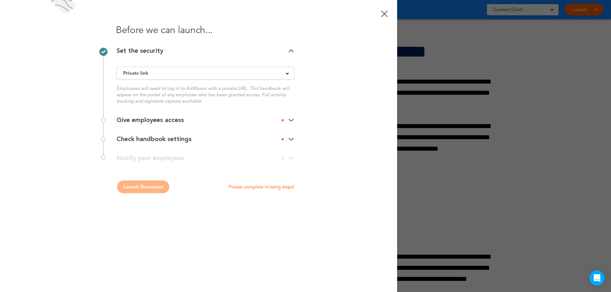
click at [169, 120] on div "Give employees access" at bounding box center [204, 120] width 177 height 6
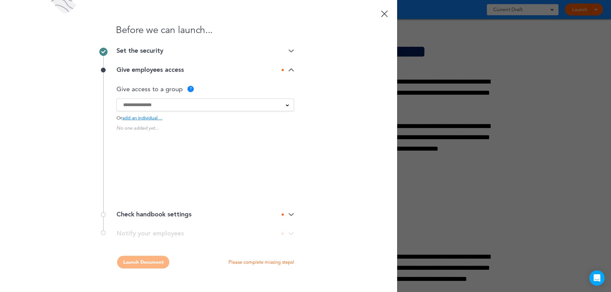
click at [182, 105] on input at bounding box center [201, 104] width 156 height 7
click at [528, 111] on div at bounding box center [305, 146] width 611 height 292
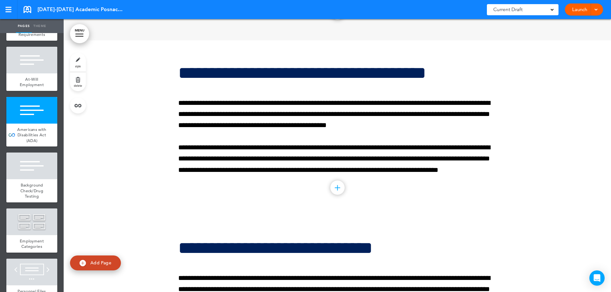
scroll to position [2956, 0]
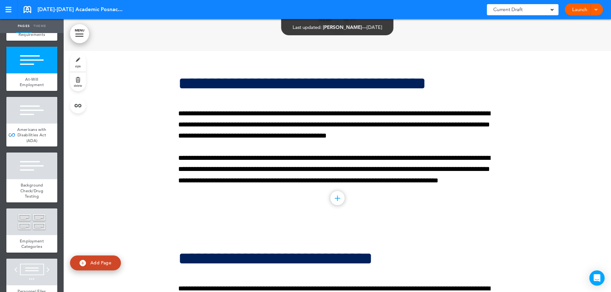
click at [599, 8] on div "Launch Launch Preview Draft" at bounding box center [584, 9] width 38 height 12
click at [584, 10] on link "Launch" at bounding box center [579, 9] width 20 height 12
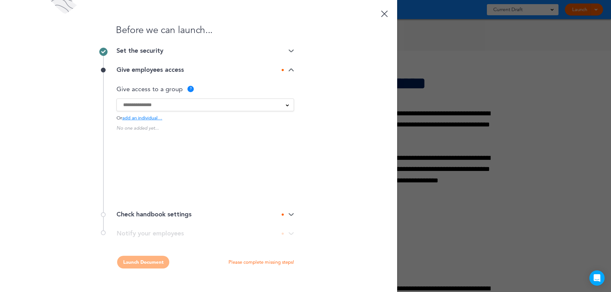
click at [288, 50] on img at bounding box center [291, 51] width 6 height 4
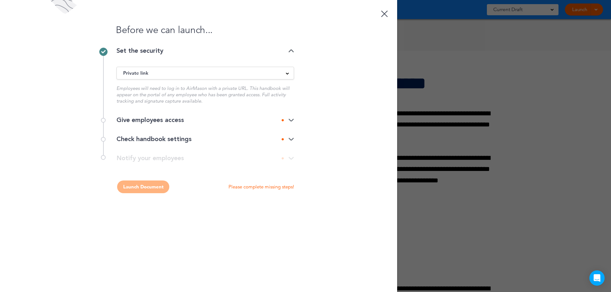
click at [294, 118] on div "Before we can launch... Set the security Private link Public link Private link …" at bounding box center [198, 146] width 397 height 292
click at [291, 119] on img at bounding box center [291, 120] width 6 height 4
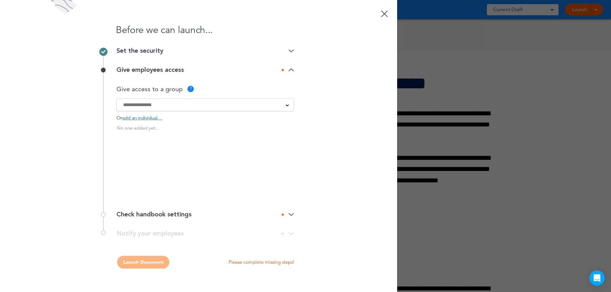
click at [216, 102] on input at bounding box center [201, 104] width 156 height 7
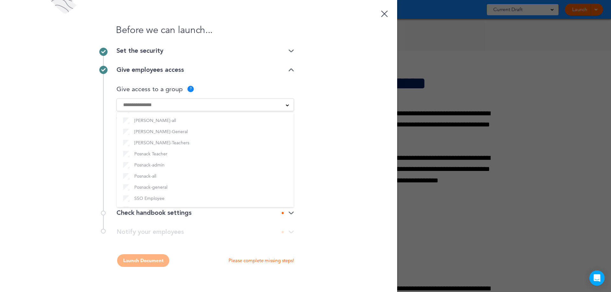
click at [323, 179] on div "Before we can launch... Set the security Private link Public link Private link …" at bounding box center [198, 146] width 397 height 292
click at [286, 214] on div at bounding box center [287, 213] width 12 height 4
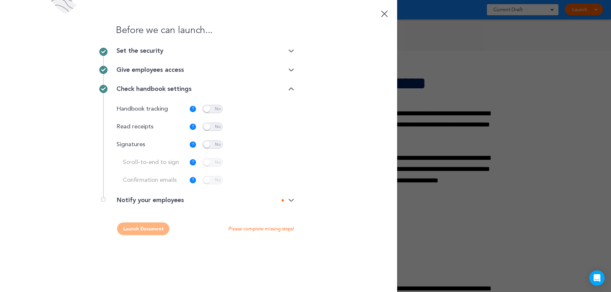
click at [211, 144] on span at bounding box center [212, 145] width 20 height 8
click at [276, 146] on p "Customize" at bounding box center [274, 145] width 22 height 4
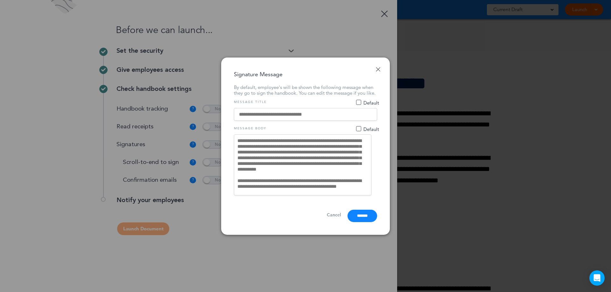
click at [254, 147] on textarea "**********" at bounding box center [302, 165] width 137 height 61
click at [238, 141] on textarea "**********" at bounding box center [302, 165] width 137 height 61
click at [358, 130] on span "Default" at bounding box center [358, 128] width 5 height 5
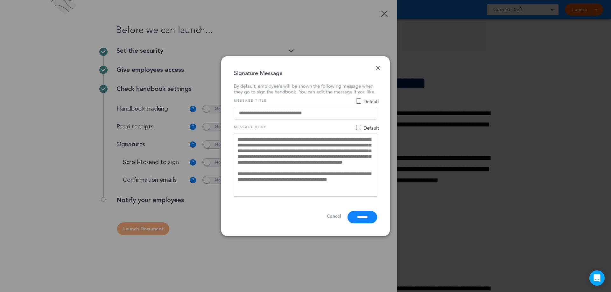
drag, startPoint x: 237, startPoint y: 142, endPoint x: 325, endPoint y: 157, distance: 89.3
click at [325, 157] on textarea "**********" at bounding box center [305, 165] width 143 height 64
drag, startPoint x: 353, startPoint y: 189, endPoint x: 266, endPoint y: 160, distance: 91.1
click at [267, 161] on textarea "**********" at bounding box center [305, 165] width 143 height 64
click at [295, 163] on textarea "**********" at bounding box center [305, 165] width 143 height 64
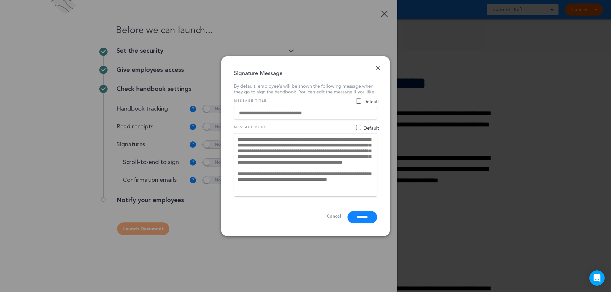
click at [358, 104] on span "Default" at bounding box center [358, 101] width 5 height 5
click at [351, 191] on textarea "**********" at bounding box center [305, 165] width 143 height 64
click at [349, 190] on textarea "**********" at bounding box center [305, 165] width 143 height 64
click at [327, 218] on link "Cancel" at bounding box center [334, 216] width 14 height 6
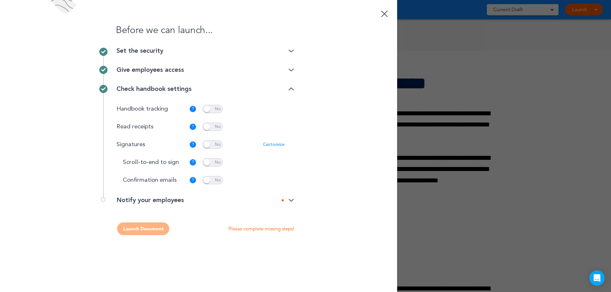
click at [279, 144] on p "Customize" at bounding box center [274, 145] width 22 height 4
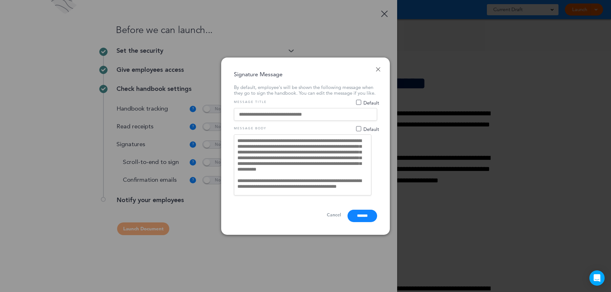
drag, startPoint x: 357, startPoint y: 188, endPoint x: 248, endPoint y: 143, distance: 118.7
click at [248, 143] on textarea "**********" at bounding box center [302, 165] width 137 height 61
drag, startPoint x: 236, startPoint y: 142, endPoint x: 379, endPoint y: 191, distance: 151.6
click at [379, 191] on div "**********" at bounding box center [305, 146] width 169 height 177
paste textarea "**********"
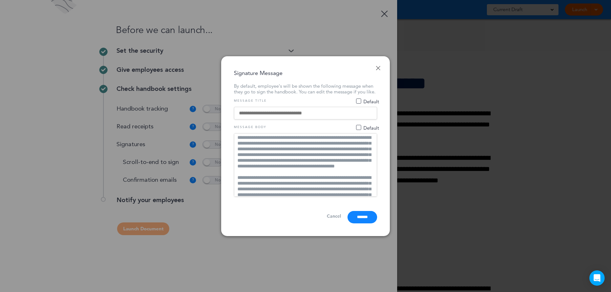
scroll to position [0, 0]
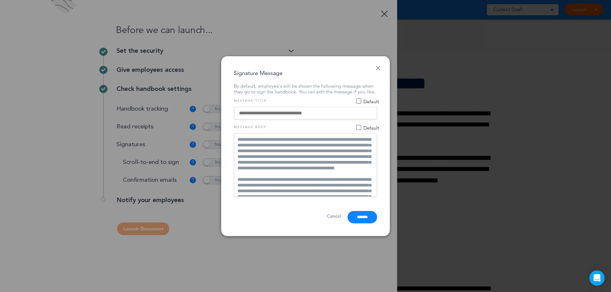
type textarea "**********"
click at [357, 103] on span "Default" at bounding box center [367, 101] width 23 height 4
type input "**********"
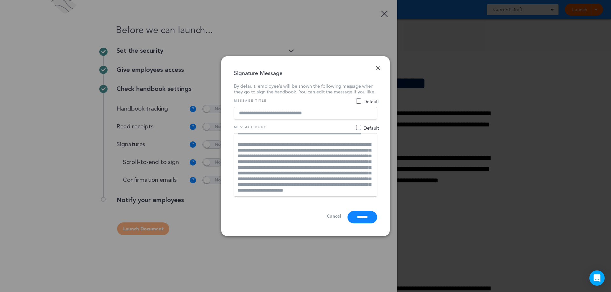
scroll to position [132, 0]
click at [370, 220] on input "*******" at bounding box center [362, 217] width 30 height 12
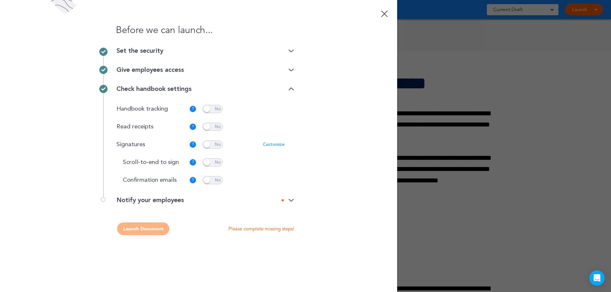
click at [209, 164] on span at bounding box center [212, 162] width 20 height 8
click at [205, 179] on span at bounding box center [212, 180] width 20 height 8
click at [274, 181] on p "Customize" at bounding box center [274, 180] width 22 height 4
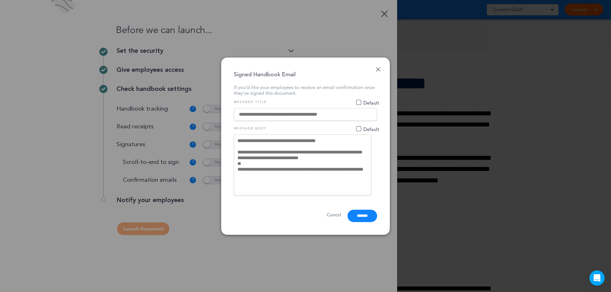
click at [358, 126] on span "Default" at bounding box center [358, 128] width 5 height 5
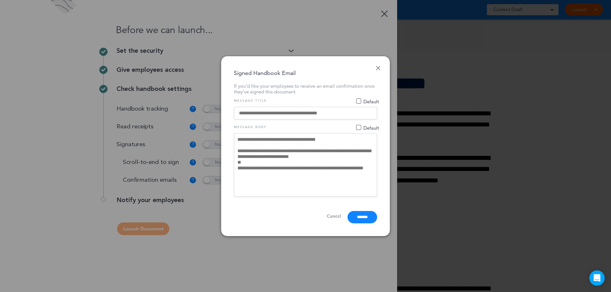
drag, startPoint x: 336, startPoint y: 149, endPoint x: 295, endPoint y: 149, distance: 40.7
click at [302, 150] on textarea "**********" at bounding box center [305, 165] width 143 height 64
click at [282, 153] on textarea "**********" at bounding box center [305, 165] width 143 height 64
drag, startPoint x: 280, startPoint y: 152, endPoint x: 339, endPoint y: 142, distance: 60.2
click at [326, 151] on textarea "**********" at bounding box center [305, 165] width 143 height 64
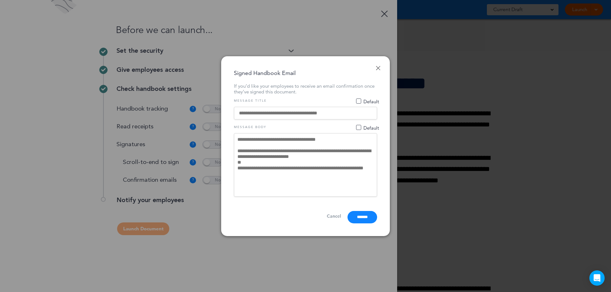
click at [357, 128] on span "Default" at bounding box center [358, 127] width 5 height 5
type textarea "**********"
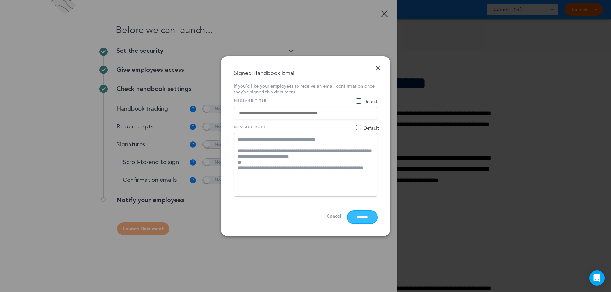
click at [354, 218] on input "*******" at bounding box center [362, 217] width 30 height 12
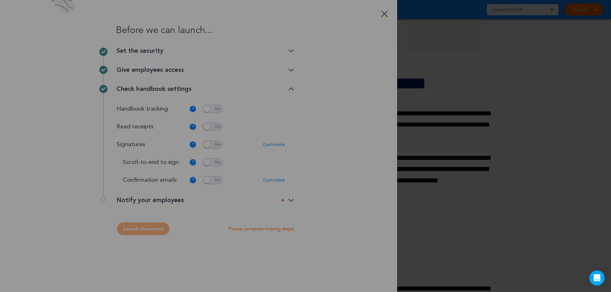
click at [291, 201] on div at bounding box center [305, 146] width 611 height 292
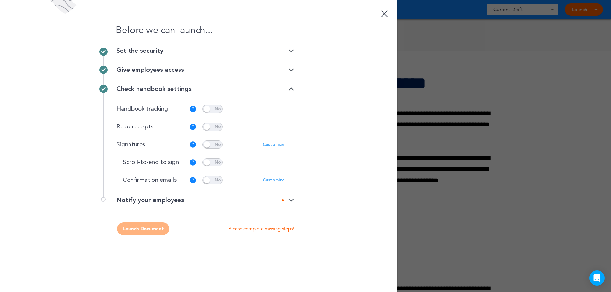
click at [289, 203] on div "Notify your employees" at bounding box center [204, 200] width 177 height 6
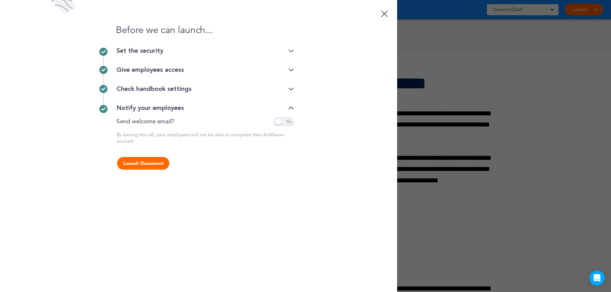
click at [386, 16] on div at bounding box center [384, 13] width 7 height 7
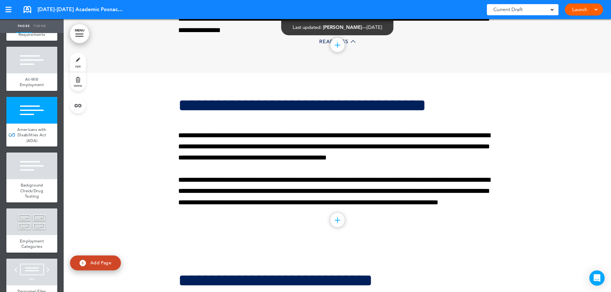
scroll to position [2924, 0]
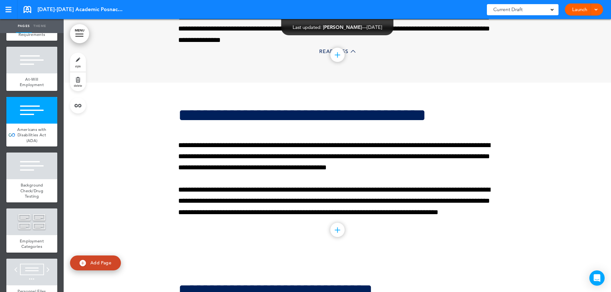
drag, startPoint x: 129, startPoint y: 123, endPoint x: 119, endPoint y: 96, distance: 28.7
click at [129, 122] on div at bounding box center [337, 170] width 547 height 175
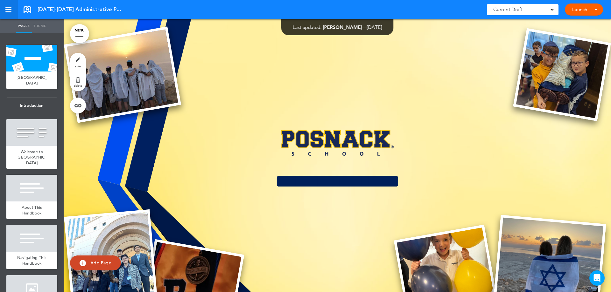
click at [8, 9] on div at bounding box center [8, 9] width 6 height 1
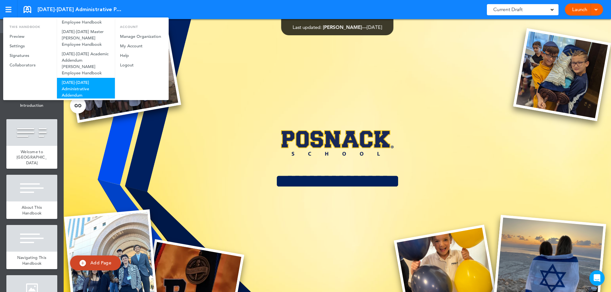
scroll to position [235, 0]
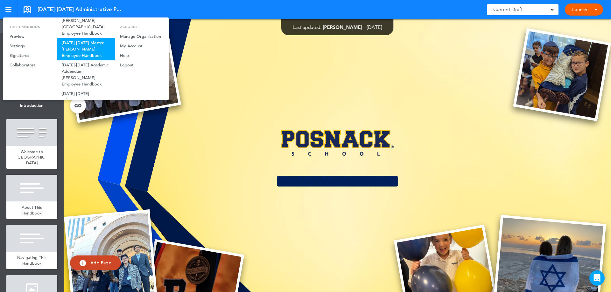
click at [81, 45] on link "[DATE]-[DATE] Master [PERSON_NAME] Employee Handbook" at bounding box center [86, 49] width 58 height 22
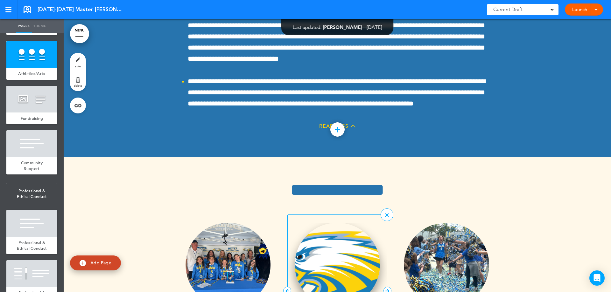
click at [319, 223] on img at bounding box center [337, 265] width 85 height 84
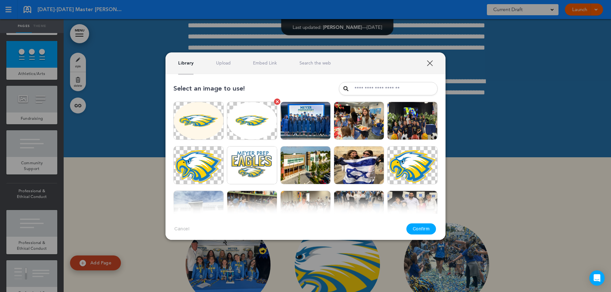
click at [249, 129] on img at bounding box center [252, 121] width 50 height 38
click at [418, 229] on button "Confirm" at bounding box center [421, 229] width 30 height 11
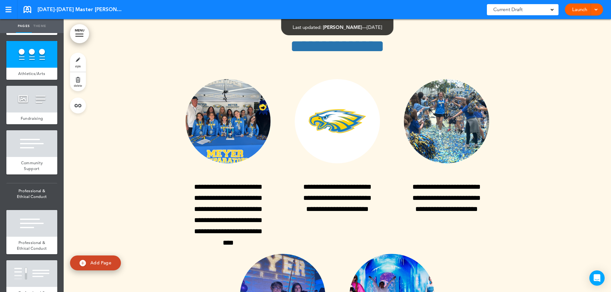
scroll to position [15734, 0]
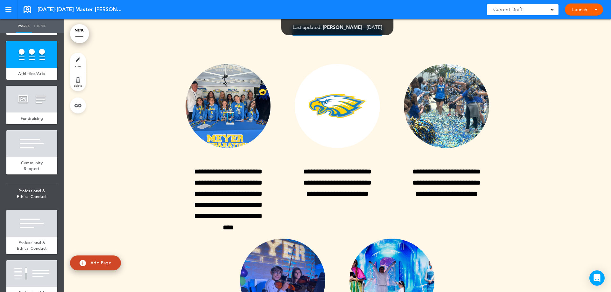
click at [66, 104] on div at bounding box center [337, 230] width 547 height 464
click at [80, 107] on link at bounding box center [78, 106] width 16 height 16
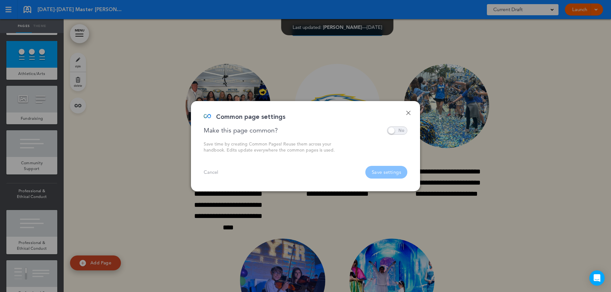
click at [392, 125] on div "Common page settings" at bounding box center [303, 120] width 199 height 13
click at [390, 133] on span at bounding box center [397, 131] width 20 height 8
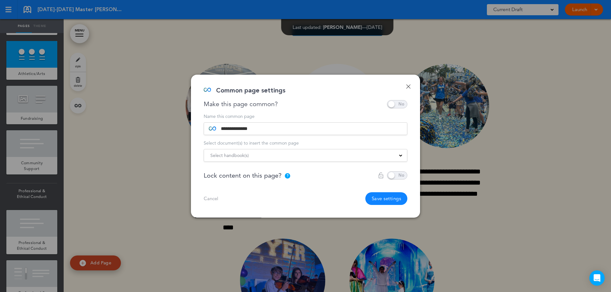
click at [304, 154] on div "Select handbook(s)" at bounding box center [305, 155] width 203 height 7
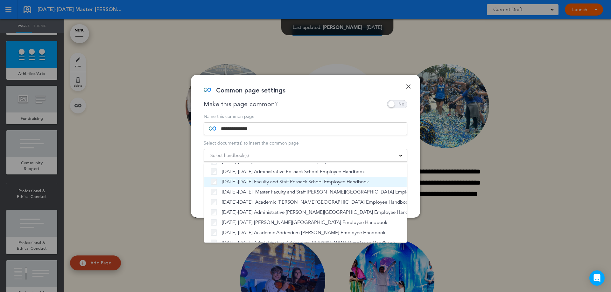
scroll to position [68, 0]
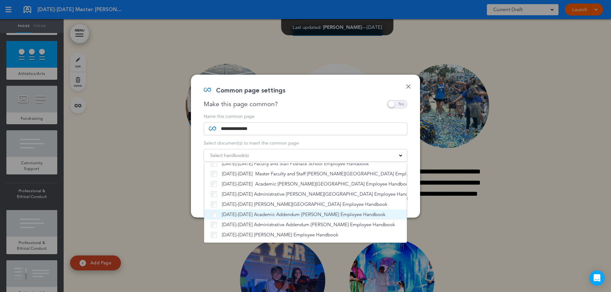
click at [217, 214] on label "[DATE]-[DATE] Academic Addendum [PERSON_NAME] Employee Handbook" at bounding box center [306, 215] width 190 height 6
click at [348, 121] on form "**********" at bounding box center [306, 138] width 204 height 48
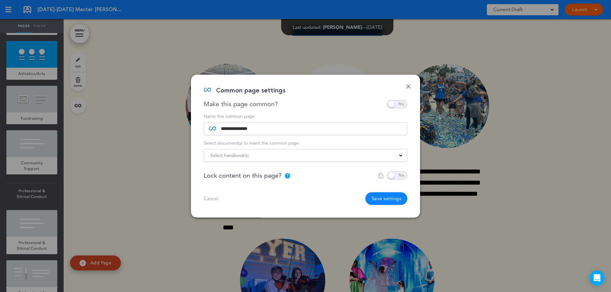
click at [376, 201] on button "Save settings" at bounding box center [386, 198] width 42 height 13
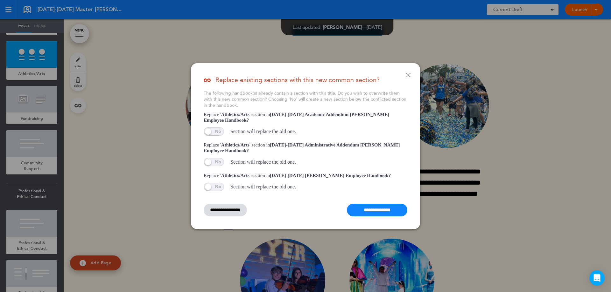
click at [368, 209] on input "**********" at bounding box center [377, 210] width 60 height 13
